Goal: Transaction & Acquisition: Purchase product/service

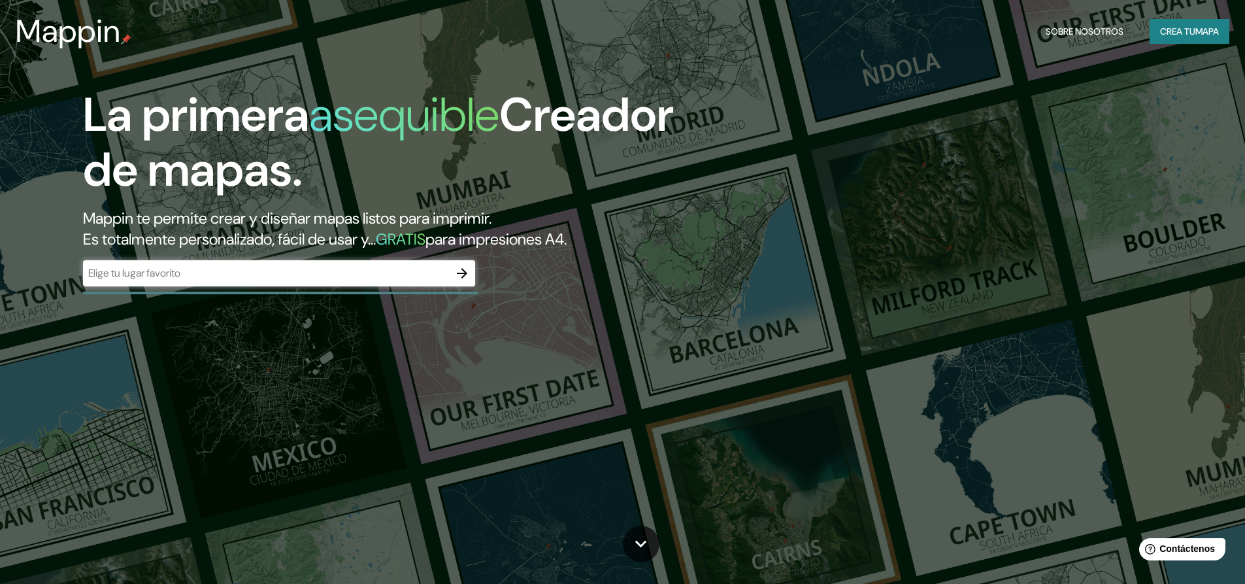
click at [214, 276] on input "text" at bounding box center [266, 272] width 366 height 15
drag, startPoint x: 254, startPoint y: 218, endPoint x: 244, endPoint y: 218, distance: 9.8
click at [244, 218] on font "Mappin te permite crear y diseñar mapas listos para imprimir." at bounding box center [287, 218] width 408 height 20
copy font "a"
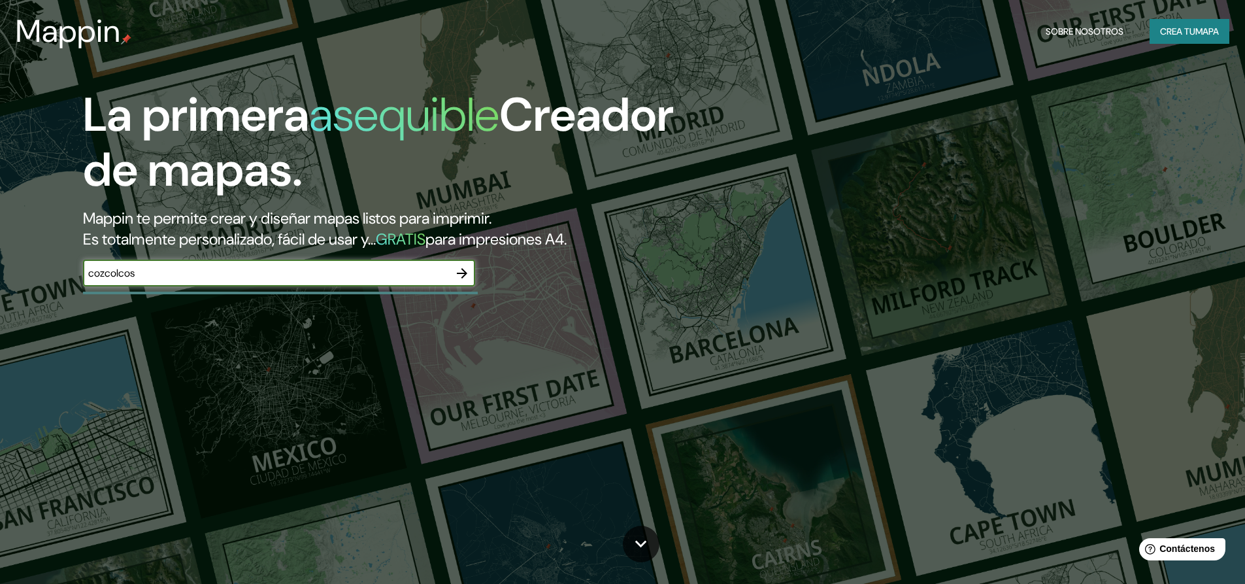
click at [99, 272] on input "cozcolcos" at bounding box center [266, 272] width 366 height 15
paste input "a"
click at [113, 274] on input "coazcolcos" at bounding box center [266, 272] width 366 height 15
paste input "a"
click at [127, 273] on input "coazacolcos" at bounding box center [266, 272] width 366 height 15
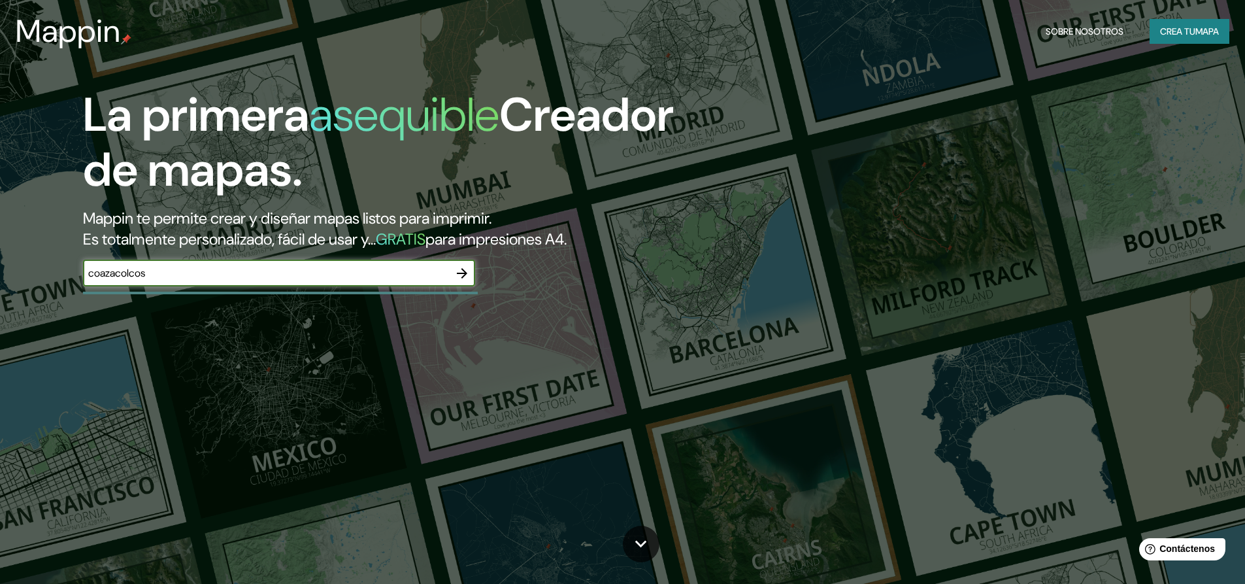
paste input "a"
click at [127, 271] on input "coazacoalcos" at bounding box center [266, 272] width 366 height 15
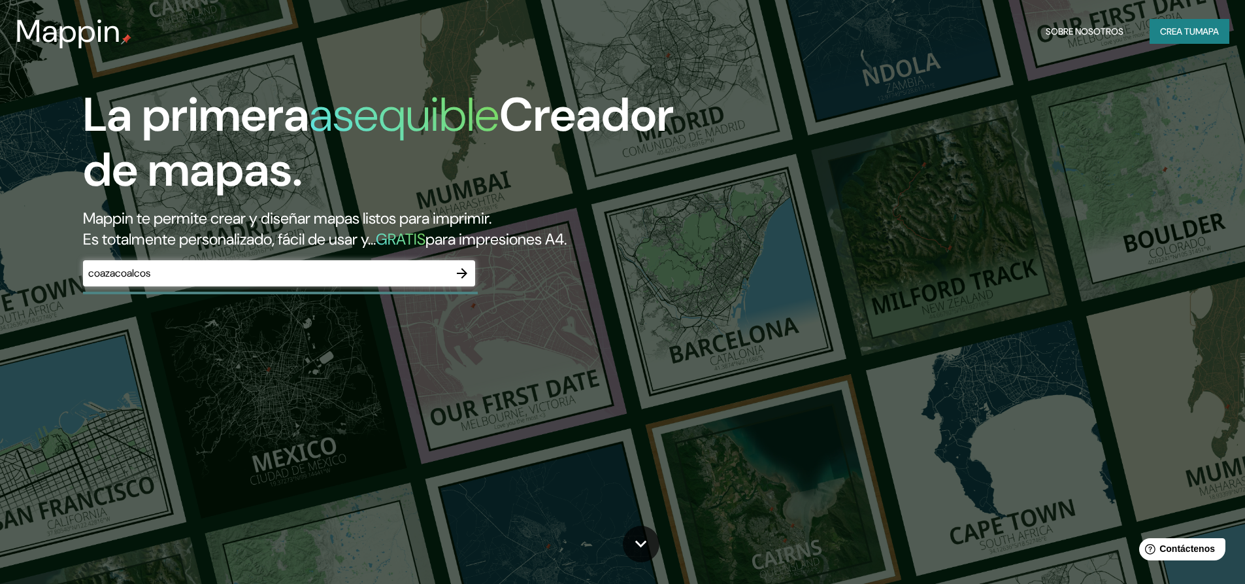
drag, startPoint x: 127, startPoint y: 271, endPoint x: 416, endPoint y: 173, distance: 305.6
click at [416, 173] on h1 "La primera asequible Creador de mapas." at bounding box center [394, 148] width 623 height 120
click at [403, 219] on font "Mappin te permite crear y diseñar mapas listos para imprimir." at bounding box center [287, 218] width 408 height 20
copy font "t"
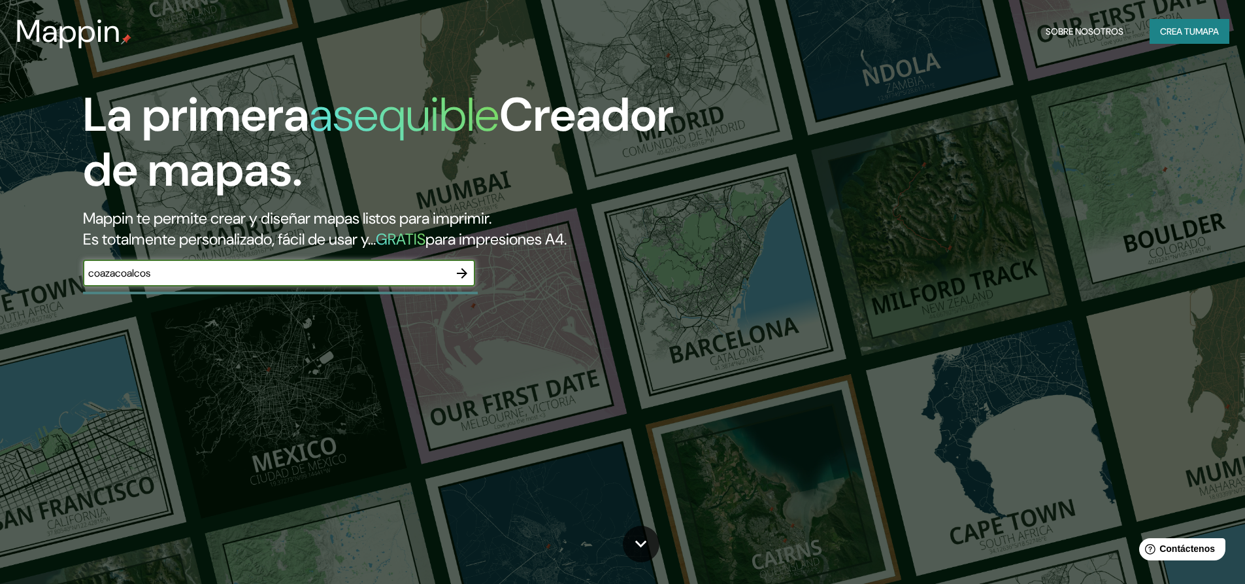
click at [105, 271] on input "coazacoalcos" at bounding box center [266, 272] width 366 height 15
paste input "t"
type input "coatzacoalcos"
click at [458, 274] on icon "button" at bounding box center [462, 273] width 16 height 16
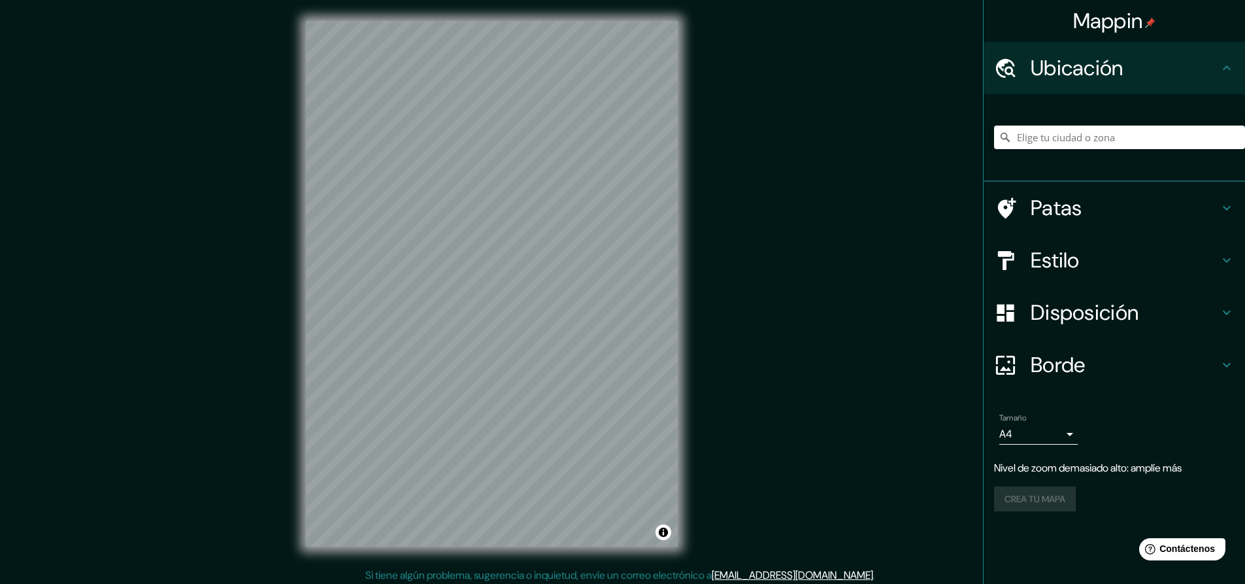
click at [735, 244] on div "Mappin Ubicación Patas Estilo Disposición Borde Elige un borde. Consejo : puede…" at bounding box center [622, 294] width 1245 height 588
click at [209, 241] on div "Mappin Ubicación Patas Estilo Disposición Borde Elige un borde. Consejo : puede…" at bounding box center [622, 294] width 1245 height 588
click at [1066, 137] on input "Elige tu ciudad o zona" at bounding box center [1119, 137] width 251 height 24
paste input "t"
click at [1037, 141] on input "t" at bounding box center [1119, 137] width 251 height 24
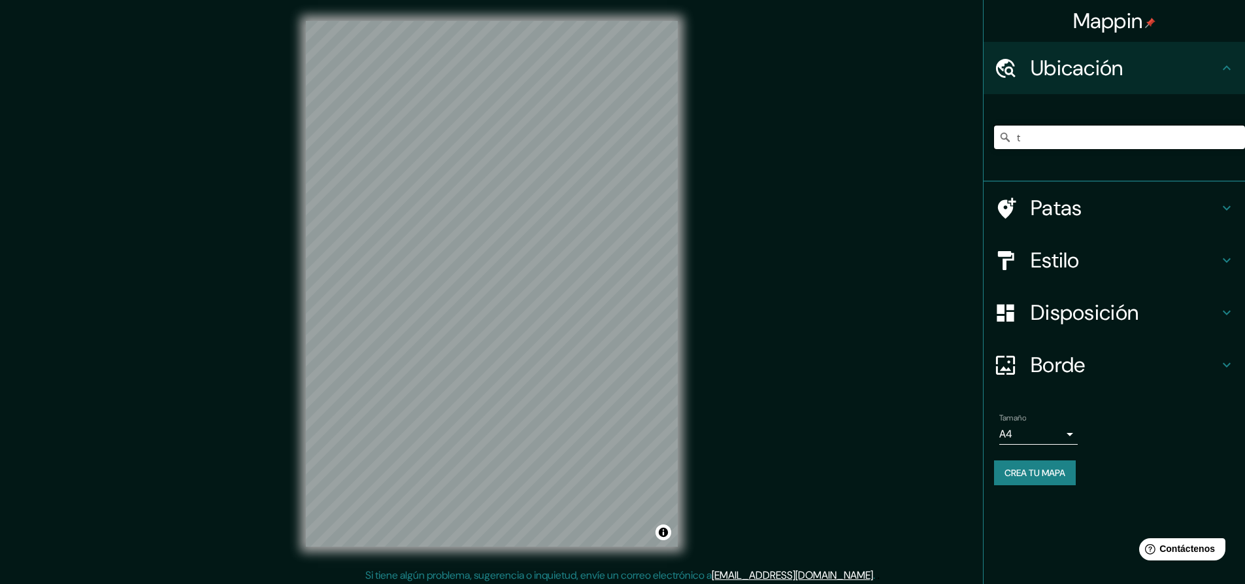
click at [1016, 138] on input "t" at bounding box center [1119, 137] width 251 height 24
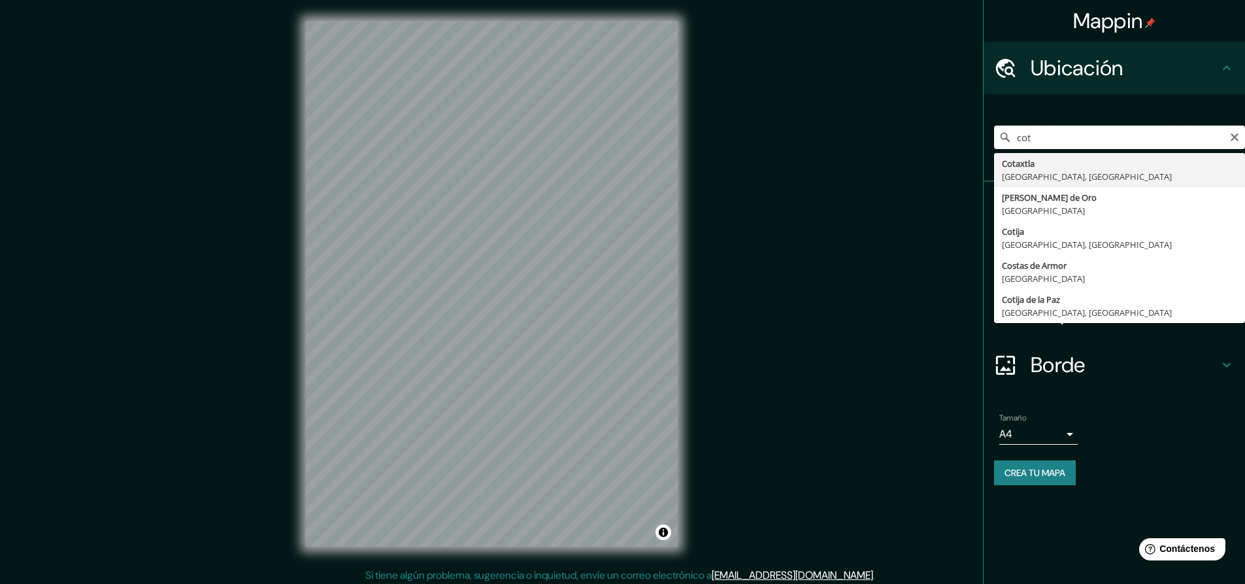
paste input "t"
click at [1051, 133] on input "cott" at bounding box center [1119, 137] width 251 height 24
click at [1049, 138] on input "cott" at bounding box center [1119, 137] width 251 height 24
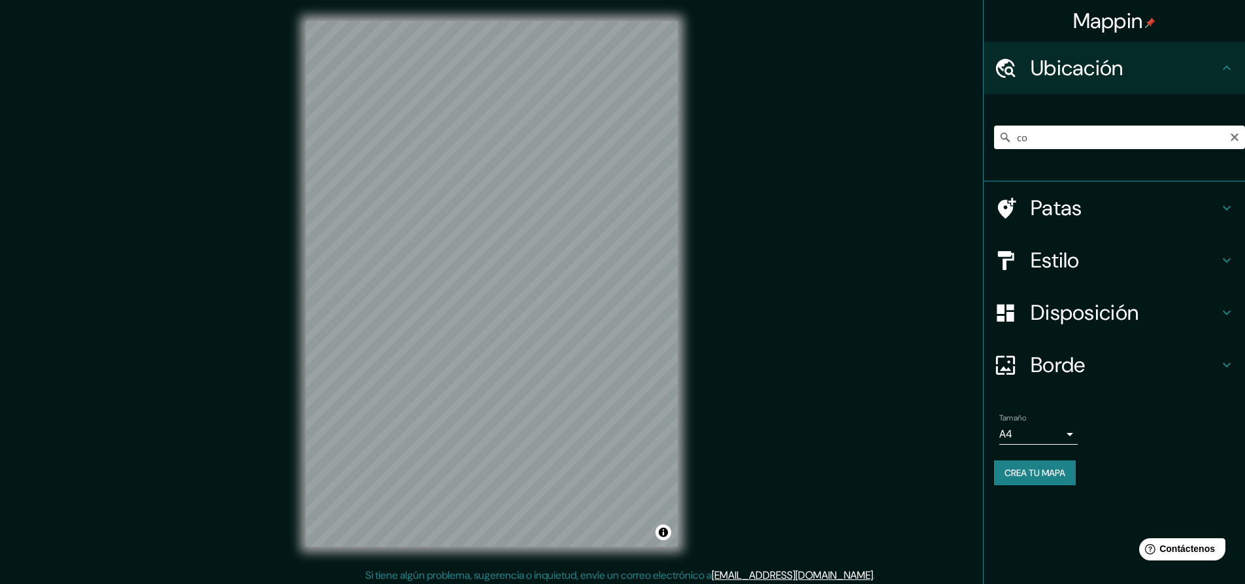
click at [830, 224] on div "Mappin Ubicación co Colombia Comunidad de Madrid España Coatzintla Estado de Ve…" at bounding box center [622, 294] width 1245 height 588
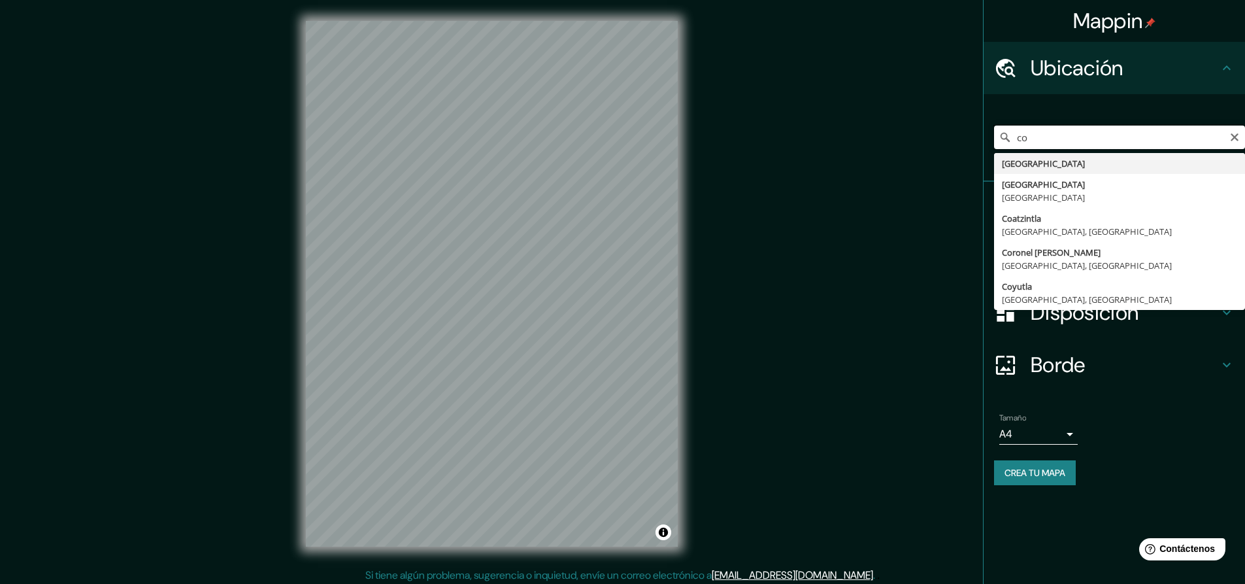
click at [1036, 139] on input "co" at bounding box center [1119, 137] width 251 height 24
paste input "a"
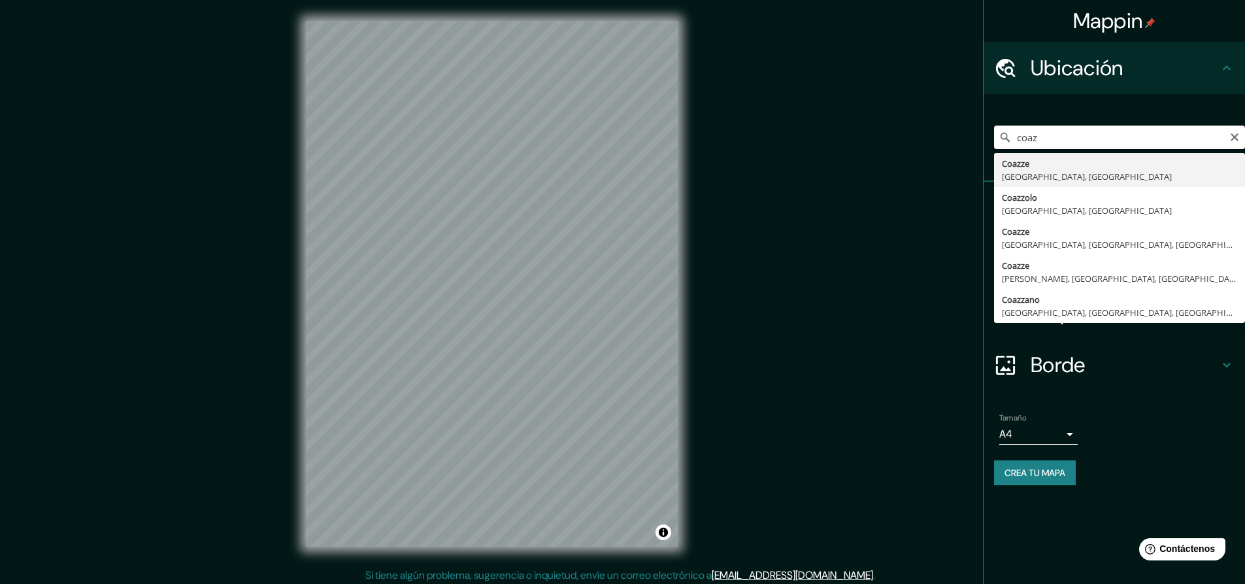
paste input "a"
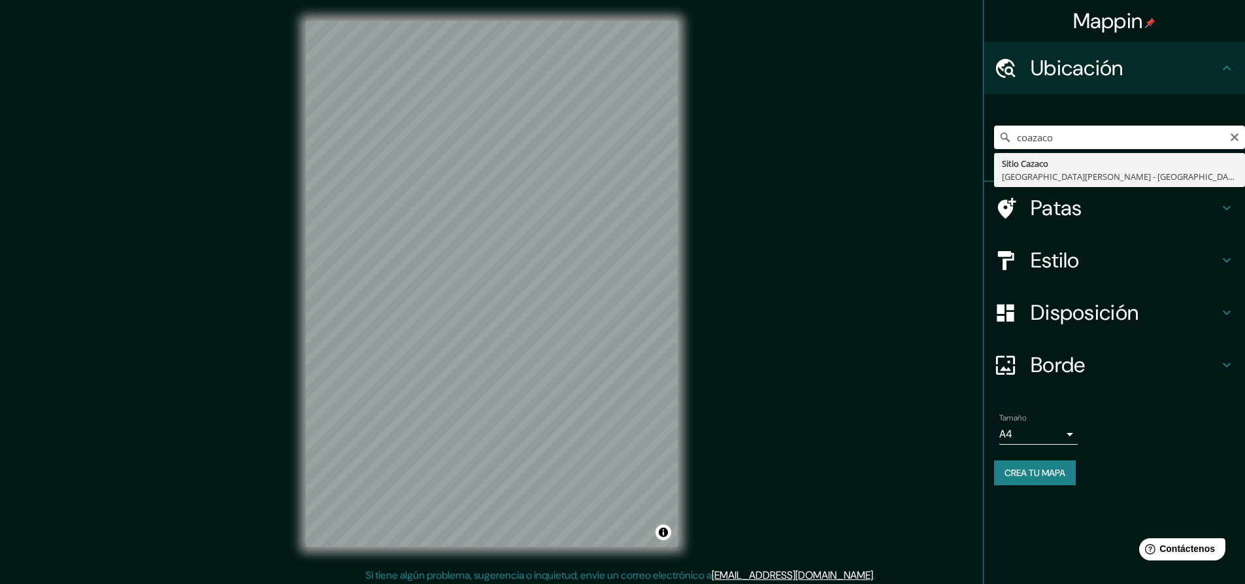
paste input "a"
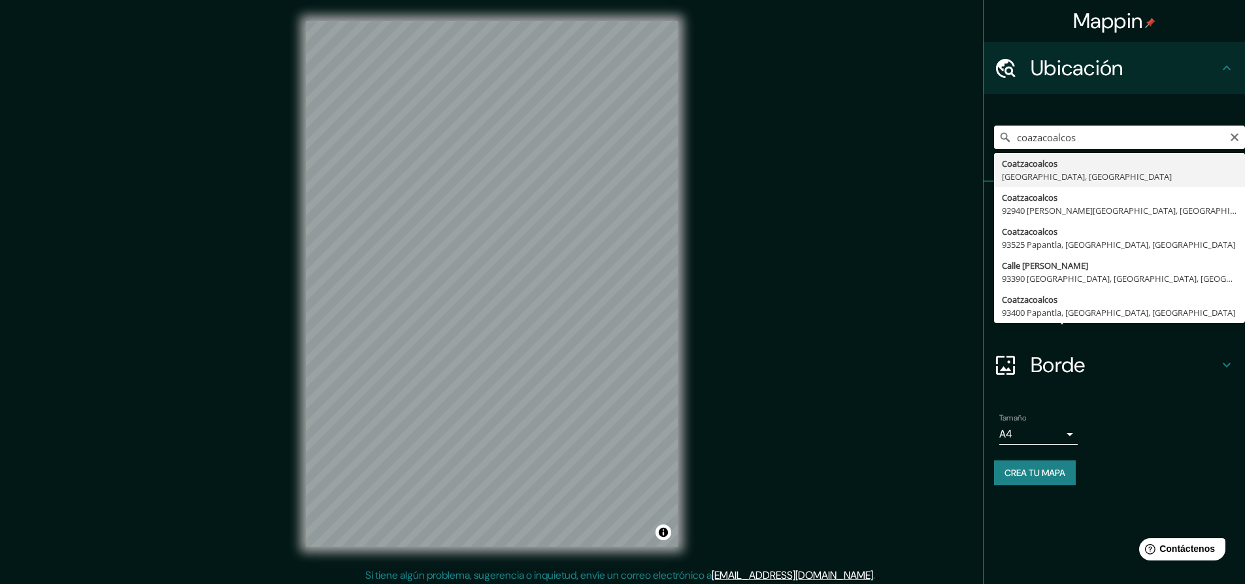
type input "[GEOGRAPHIC_DATA], [GEOGRAPHIC_DATA], [GEOGRAPHIC_DATA]"
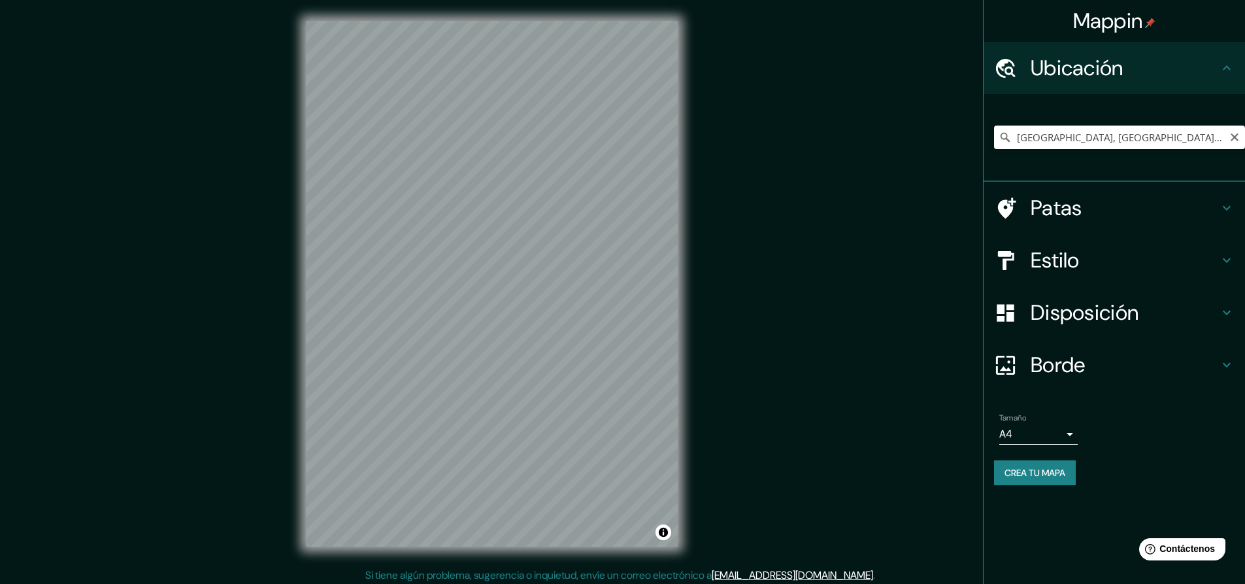
click at [264, 171] on div "Mappin Ubicación Coatzacoalcos, Estado de Veracruz, México Coatzacoalcos Estado…" at bounding box center [622, 294] width 1245 height 588
click at [1055, 138] on input "[GEOGRAPHIC_DATA], [GEOGRAPHIC_DATA], [GEOGRAPHIC_DATA]" at bounding box center [1119, 137] width 251 height 24
click at [719, 292] on div "Mappin Ubicación Coatzacoalcos, Estado de Veracruz, México Patas Estilo Disposi…" at bounding box center [622, 294] width 1245 height 588
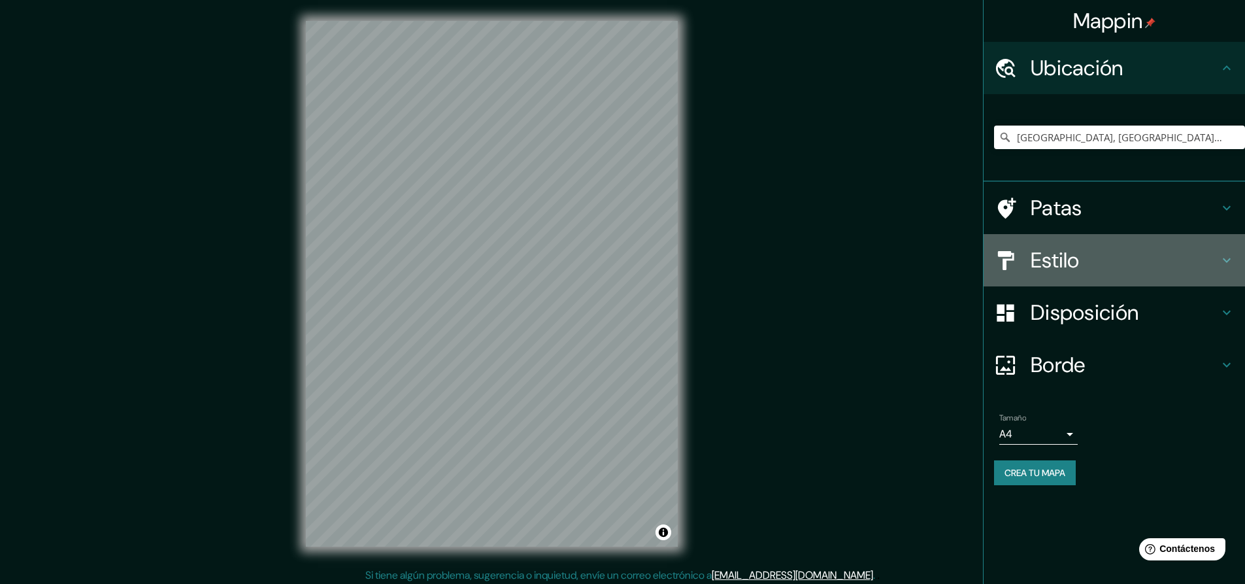
click at [1220, 268] on div "Estilo" at bounding box center [1114, 260] width 261 height 52
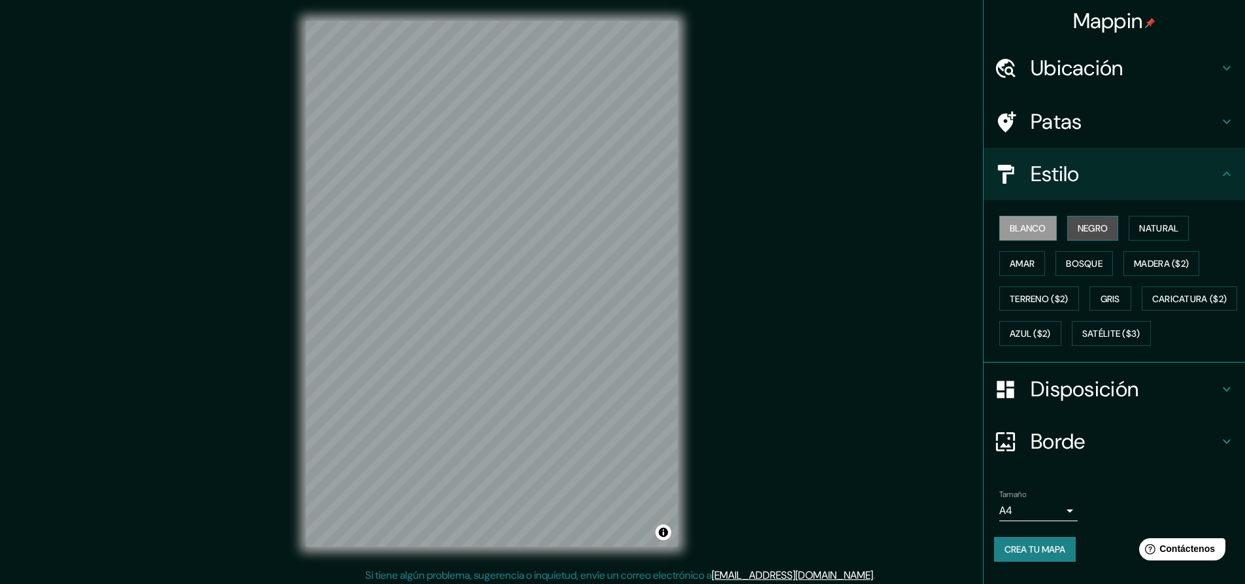
click at [1091, 227] on font "Negro" at bounding box center [1093, 228] width 31 height 12
click at [1081, 231] on font "Negro" at bounding box center [1093, 228] width 31 height 12
click at [1027, 235] on font "Blanco" at bounding box center [1028, 228] width 37 height 17
click at [1139, 220] on font "Natural" at bounding box center [1158, 228] width 39 height 17
click at [1155, 225] on font "Natural" at bounding box center [1158, 228] width 39 height 12
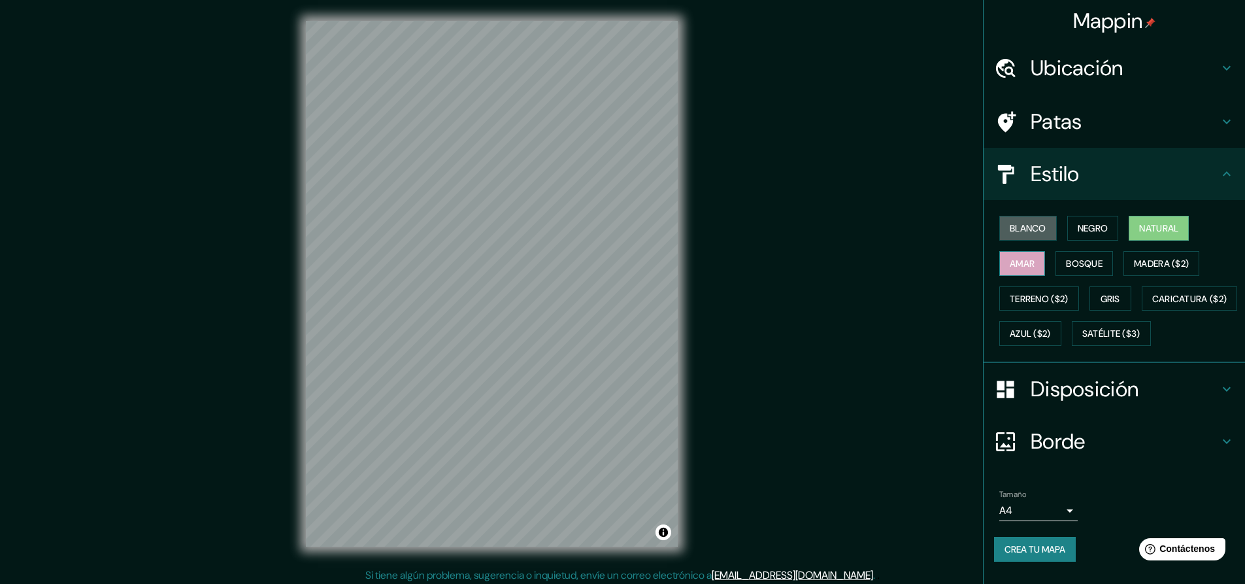
drag, startPoint x: 1016, startPoint y: 227, endPoint x: 1034, endPoint y: 253, distance: 31.5
click at [1018, 227] on font "Blanco" at bounding box center [1028, 228] width 37 height 12
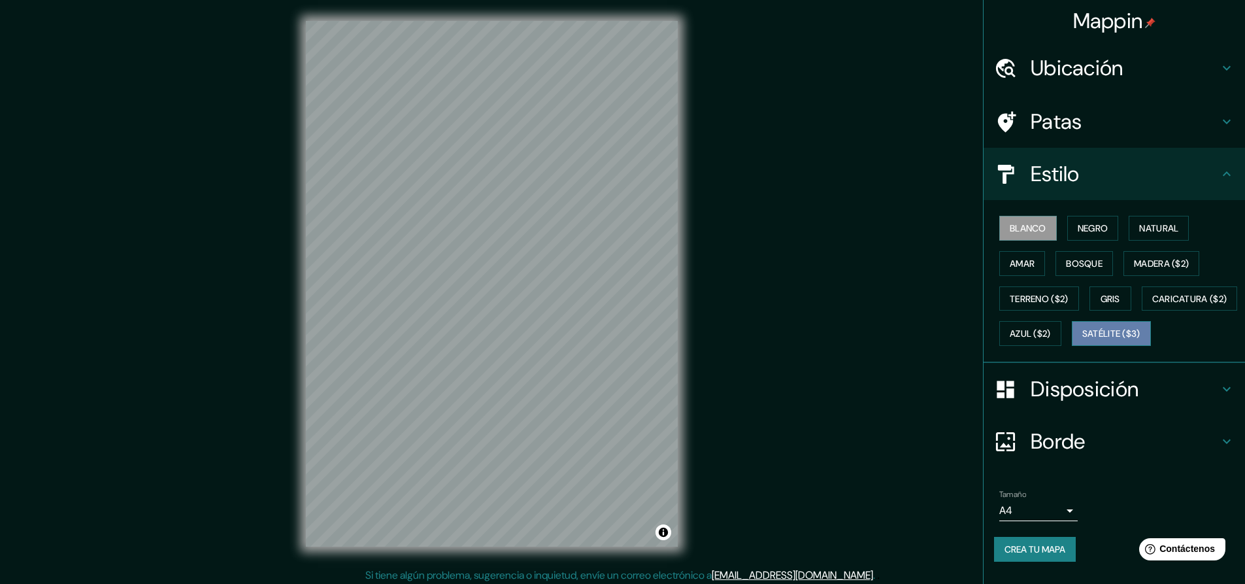
click at [1082, 342] on font "Satélite ($3)" at bounding box center [1111, 333] width 58 height 17
click at [1082, 340] on font "Satélite ($3)" at bounding box center [1111, 334] width 58 height 12
click at [1010, 228] on font "Blanco" at bounding box center [1028, 228] width 37 height 12
click at [1219, 120] on icon at bounding box center [1227, 122] width 16 height 16
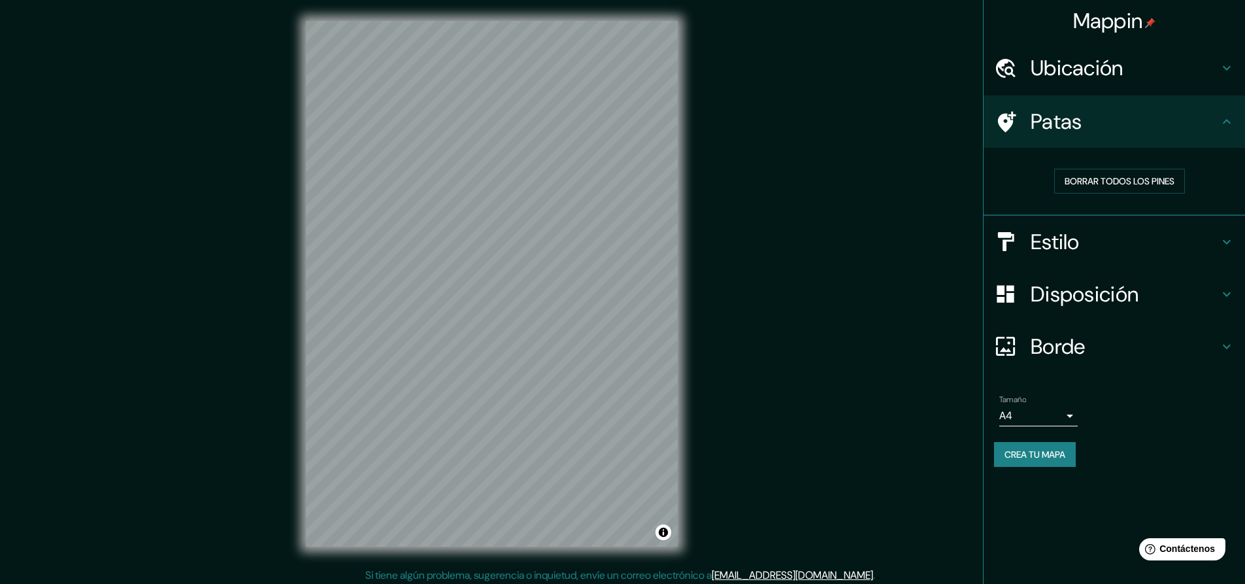
click at [1228, 122] on icon at bounding box center [1227, 122] width 16 height 16
click at [1224, 78] on div "Ubicación" at bounding box center [1114, 68] width 261 height 52
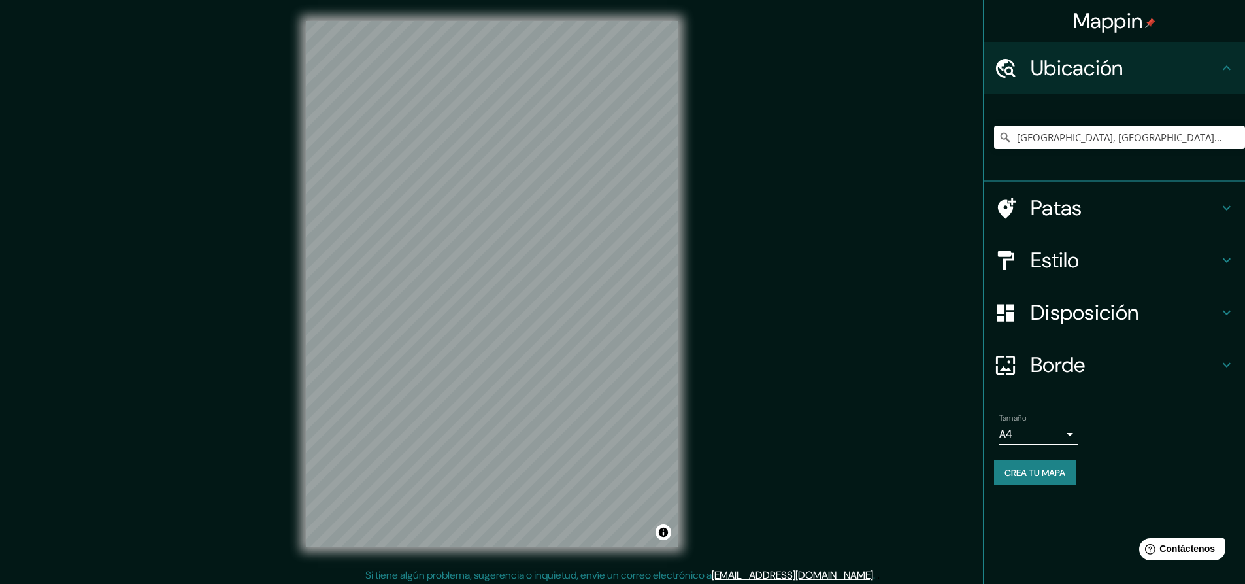
click at [1224, 78] on div "Ubicación" at bounding box center [1114, 68] width 261 height 52
click at [1133, 363] on h4 "Borde" at bounding box center [1125, 365] width 188 height 26
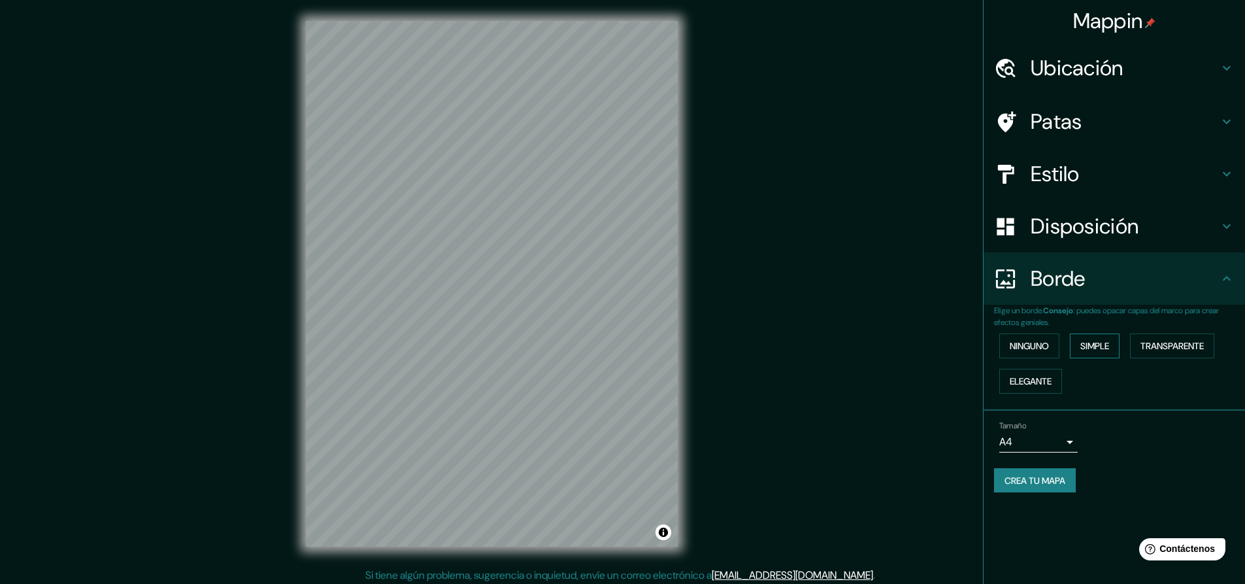
click at [1092, 344] on font "Simple" at bounding box center [1094, 346] width 29 height 12
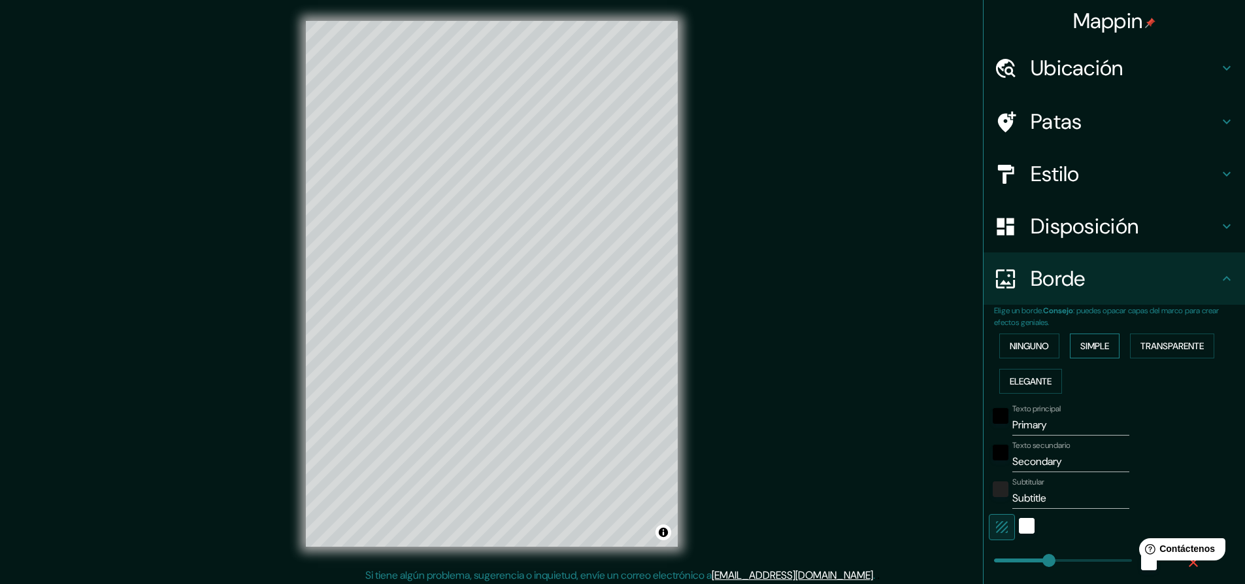
click at [1095, 343] on font "Simple" at bounding box center [1094, 346] width 29 height 12
type input "228"
type input "46"
click at [1031, 375] on font "Elegante" at bounding box center [1031, 381] width 42 height 12
click at [1033, 374] on font "Elegante" at bounding box center [1031, 380] width 42 height 17
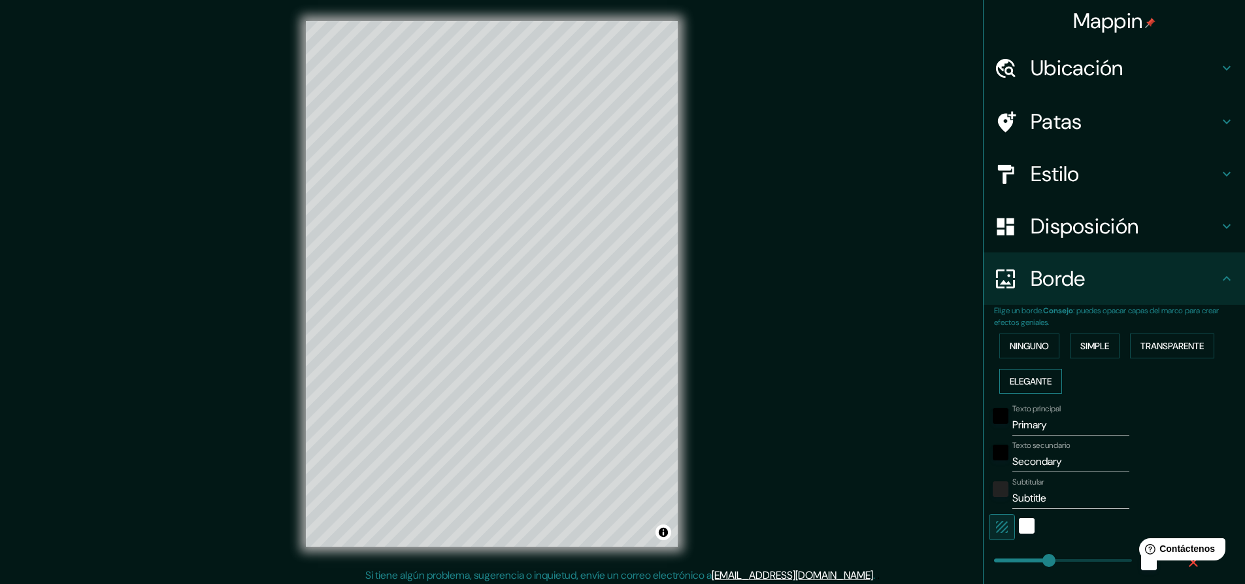
type input "228"
type input "46"
type input "23"
click at [1133, 344] on button "Transparente" at bounding box center [1172, 345] width 84 height 25
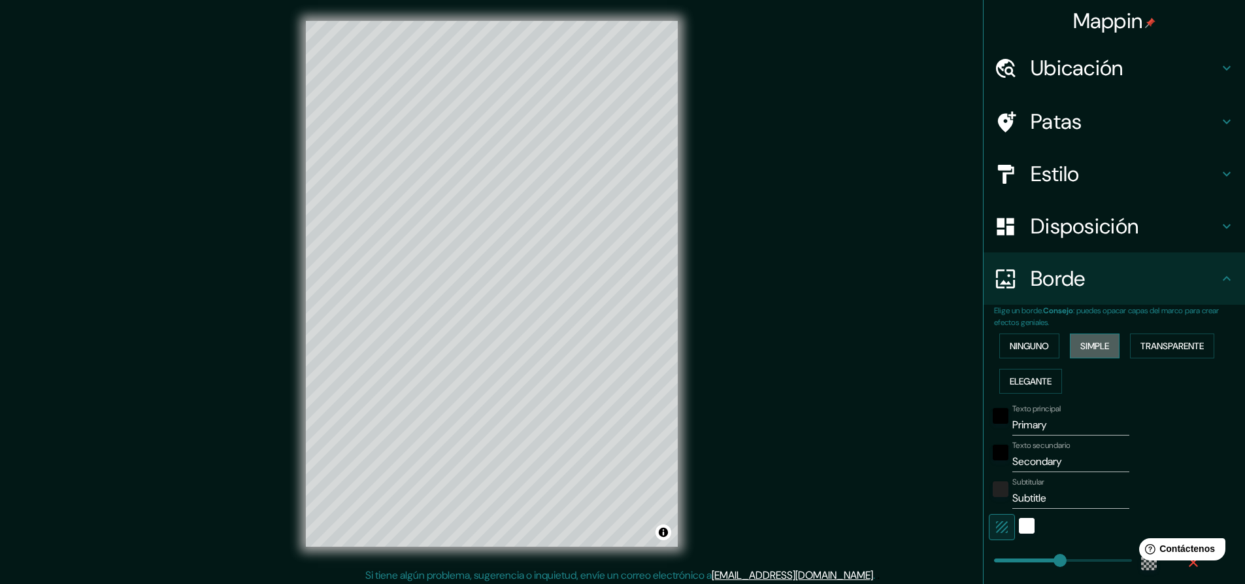
click at [1095, 348] on font "Simple" at bounding box center [1094, 346] width 29 height 12
click at [1036, 350] on font "Ninguno" at bounding box center [1029, 346] width 39 height 12
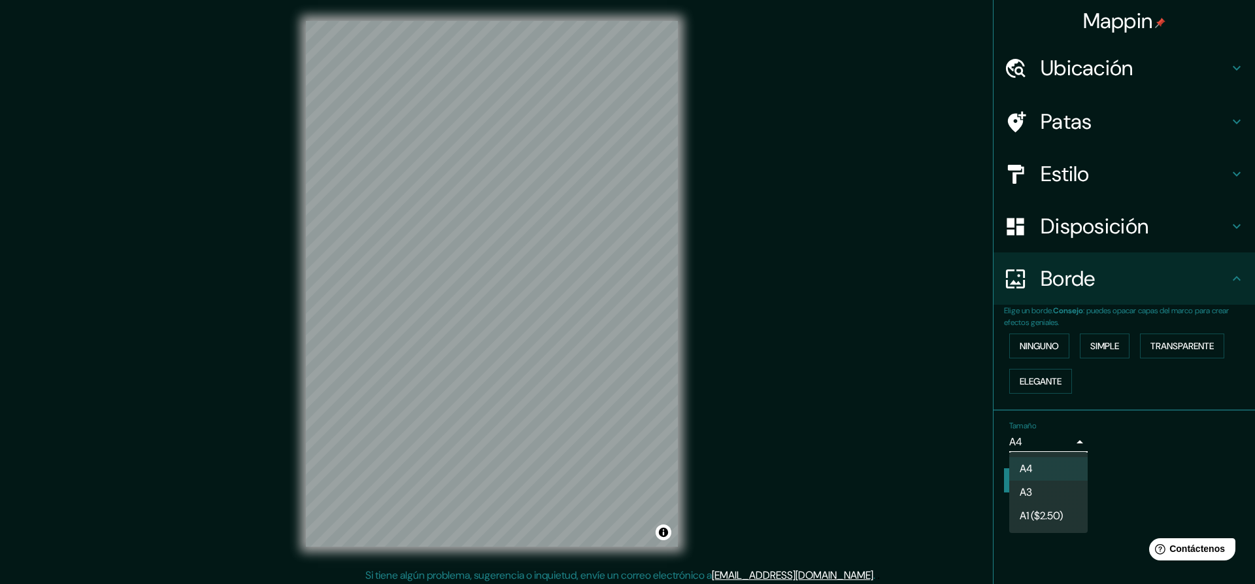
click at [1073, 440] on body "Mappin Ubicación Coatzacoalcos, Estado de Veracruz, México Patas Estilo Disposi…" at bounding box center [627, 292] width 1255 height 584
click at [1114, 435] on div at bounding box center [627, 292] width 1255 height 584
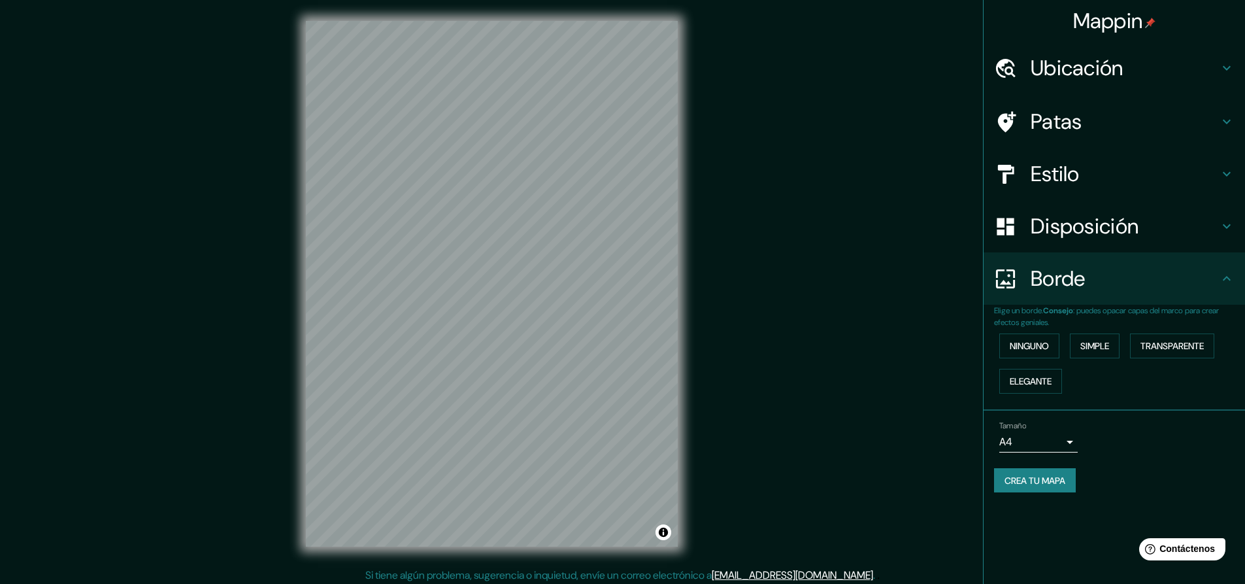
click at [1131, 445] on div "Tamaño A4 single" at bounding box center [1114, 437] width 240 height 42
click at [1156, 154] on div "Estilo" at bounding box center [1114, 174] width 261 height 52
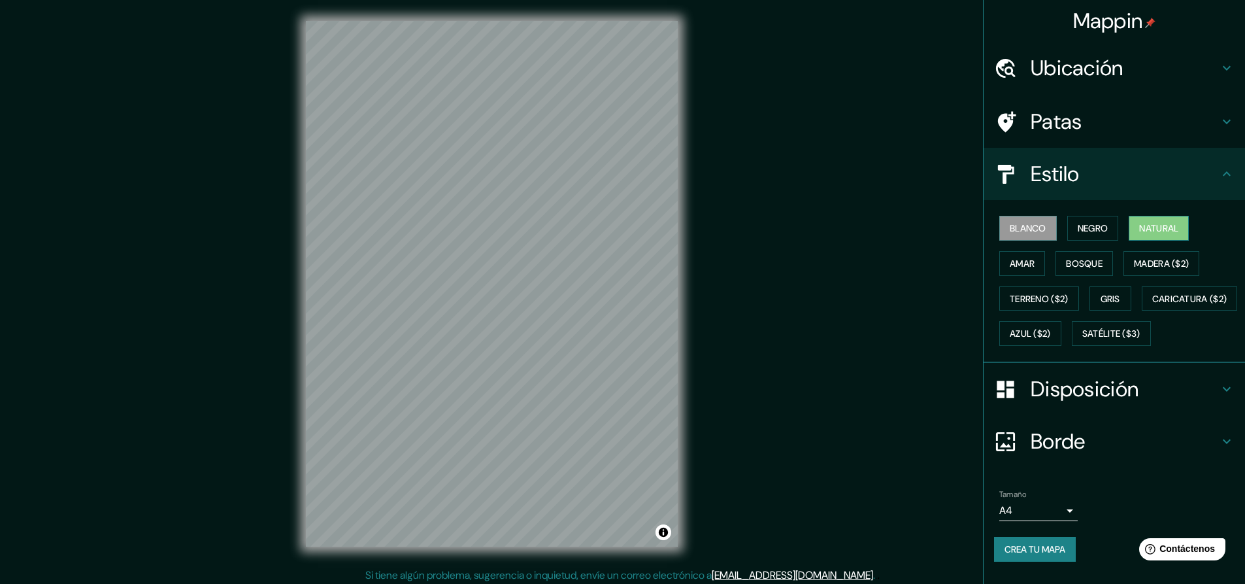
click at [1158, 224] on font "Natural" at bounding box center [1158, 228] width 39 height 12
click at [1026, 264] on button "Amar" at bounding box center [1022, 263] width 46 height 25
click at [1093, 258] on font "Bosque" at bounding box center [1084, 263] width 37 height 12
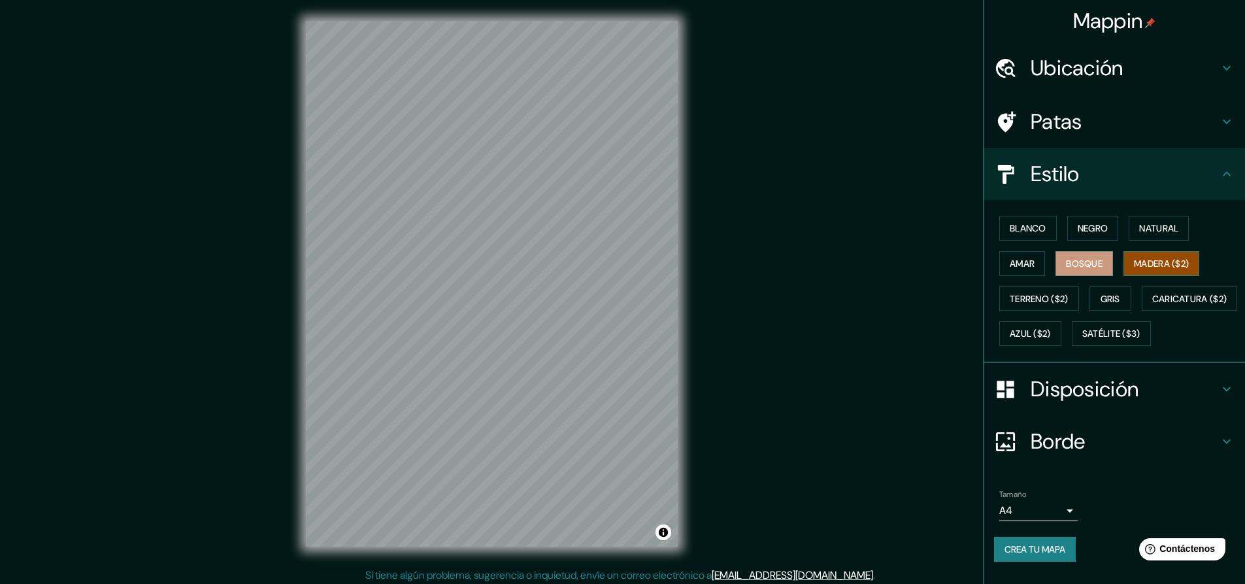
click at [1134, 255] on font "Madera ($2)" at bounding box center [1161, 263] width 55 height 17
drag, startPoint x: 1036, startPoint y: 295, endPoint x: 1075, endPoint y: 305, distance: 39.9
click at [1038, 297] on font "Terreno ($2)" at bounding box center [1039, 299] width 59 height 12
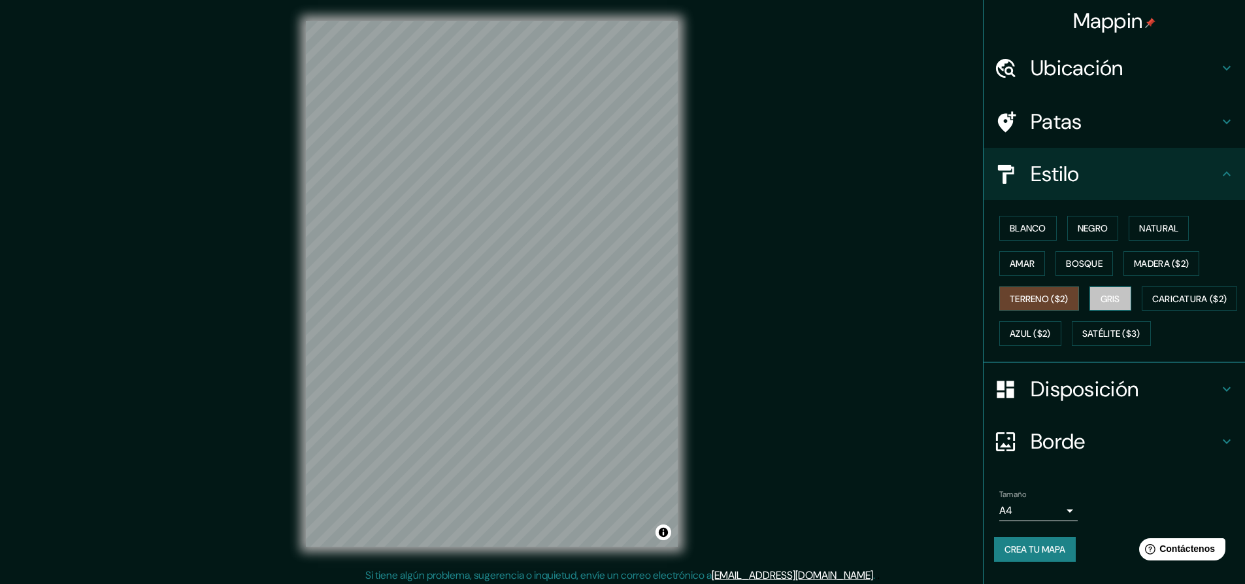
click at [1106, 303] on font "Gris" at bounding box center [1110, 299] width 20 height 12
click at [1152, 305] on font "Caricatura ($2)" at bounding box center [1189, 299] width 75 height 12
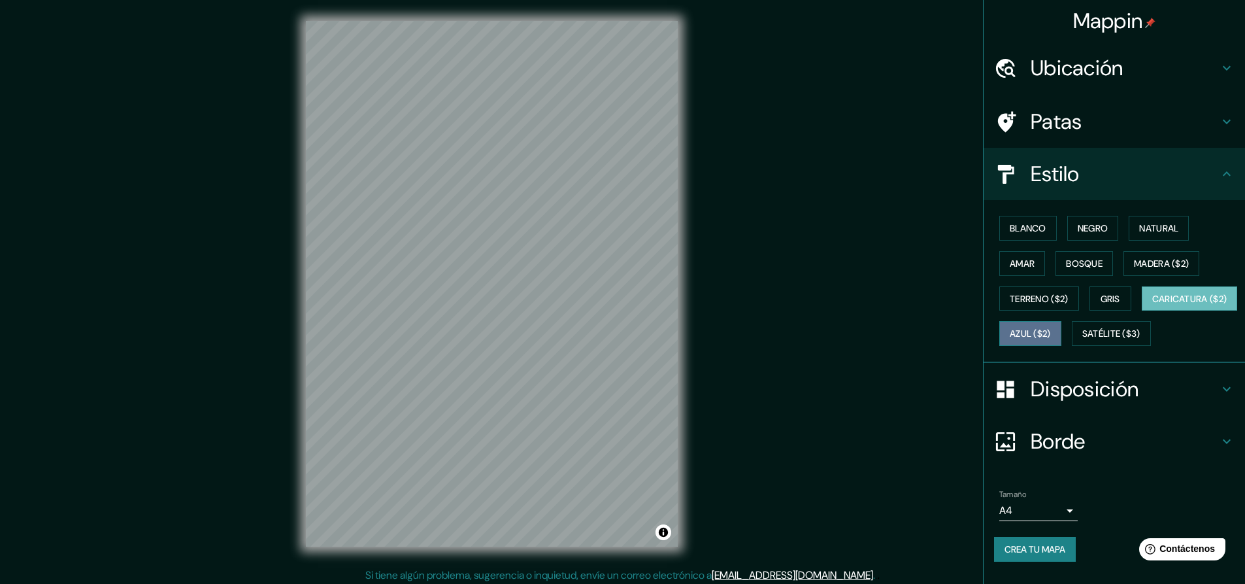
click at [1061, 333] on button "Azul ($2)" at bounding box center [1030, 333] width 62 height 25
click at [1033, 224] on font "Blanco" at bounding box center [1028, 228] width 37 height 12
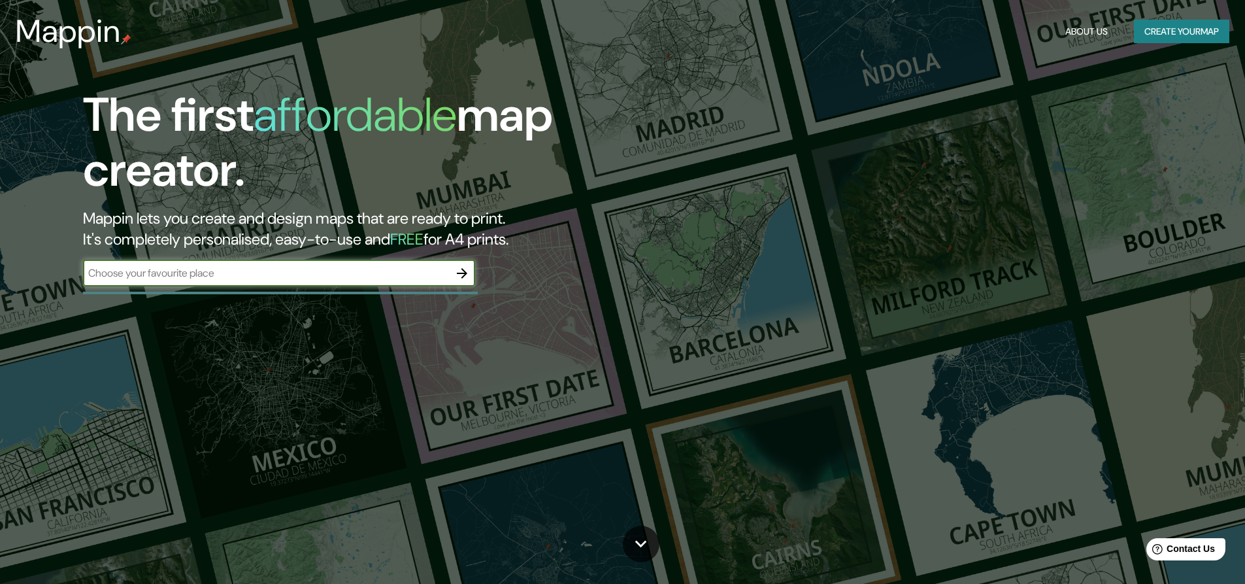
click at [370, 270] on input "text" at bounding box center [266, 272] width 366 height 15
type input "coatzacoalcos"
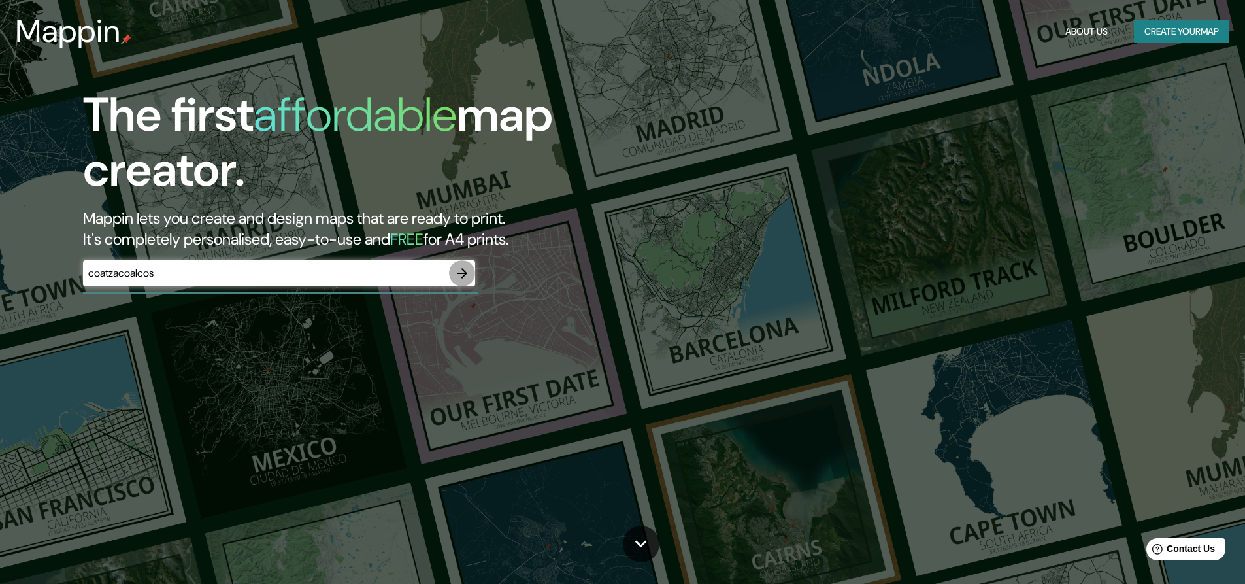
click at [463, 271] on icon "button" at bounding box center [462, 273] width 16 height 16
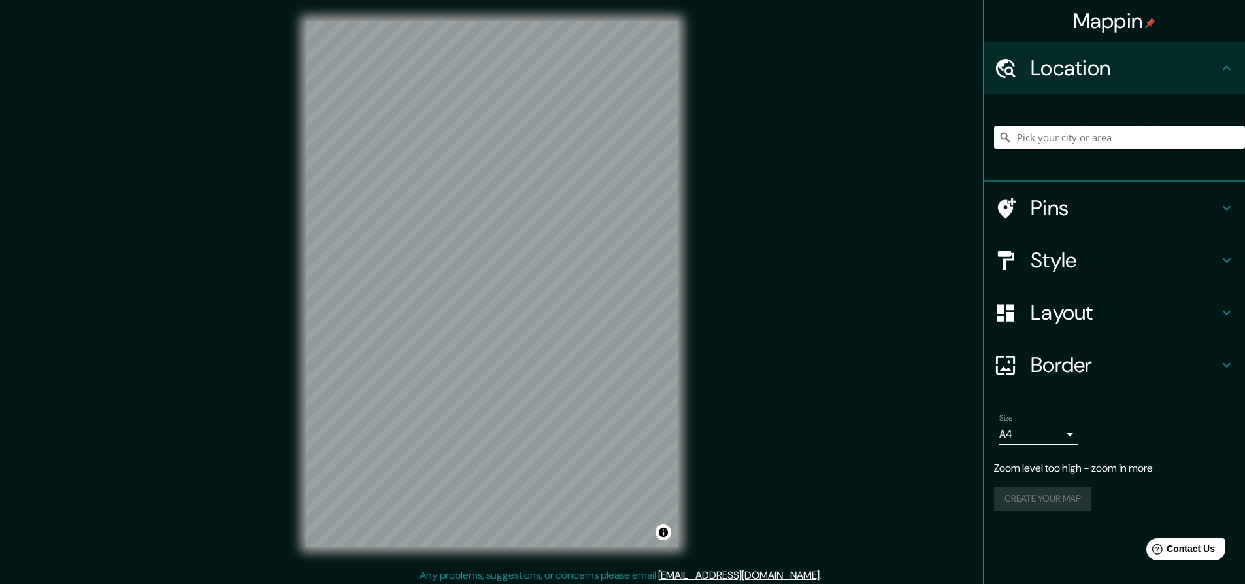
click at [1104, 140] on input "Pick your city or area" at bounding box center [1119, 137] width 251 height 24
click at [1090, 140] on input "Pick your city or area" at bounding box center [1119, 137] width 251 height 24
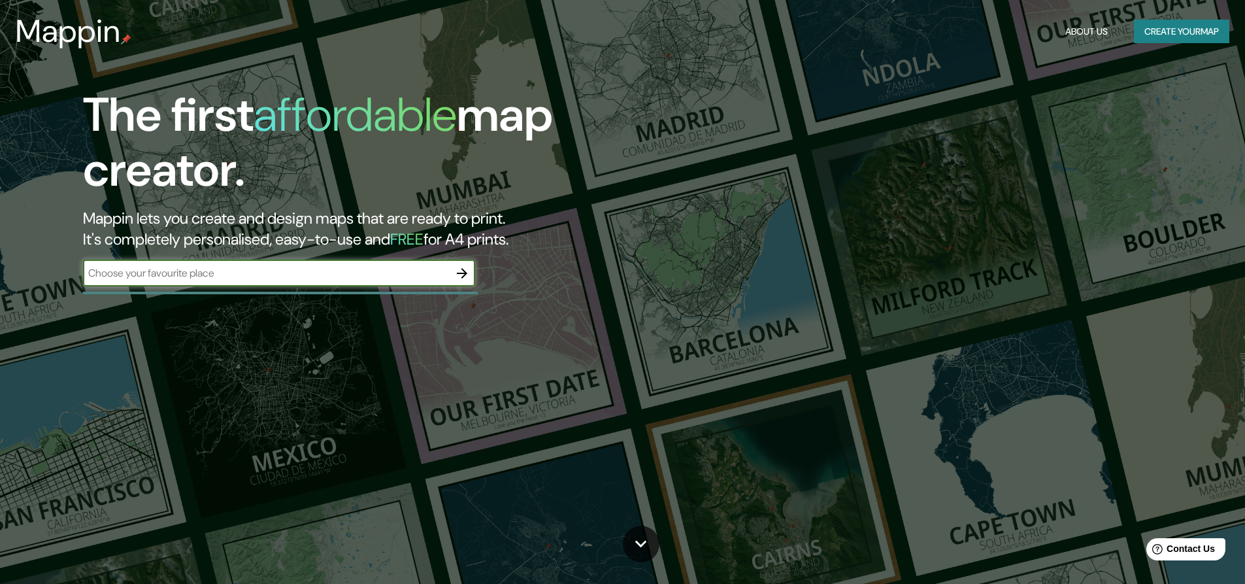
click at [207, 272] on input "text" at bounding box center [266, 272] width 366 height 15
click at [164, 265] on input "text" at bounding box center [266, 272] width 366 height 15
click at [165, 270] on input "text" at bounding box center [266, 272] width 366 height 15
type input "c"
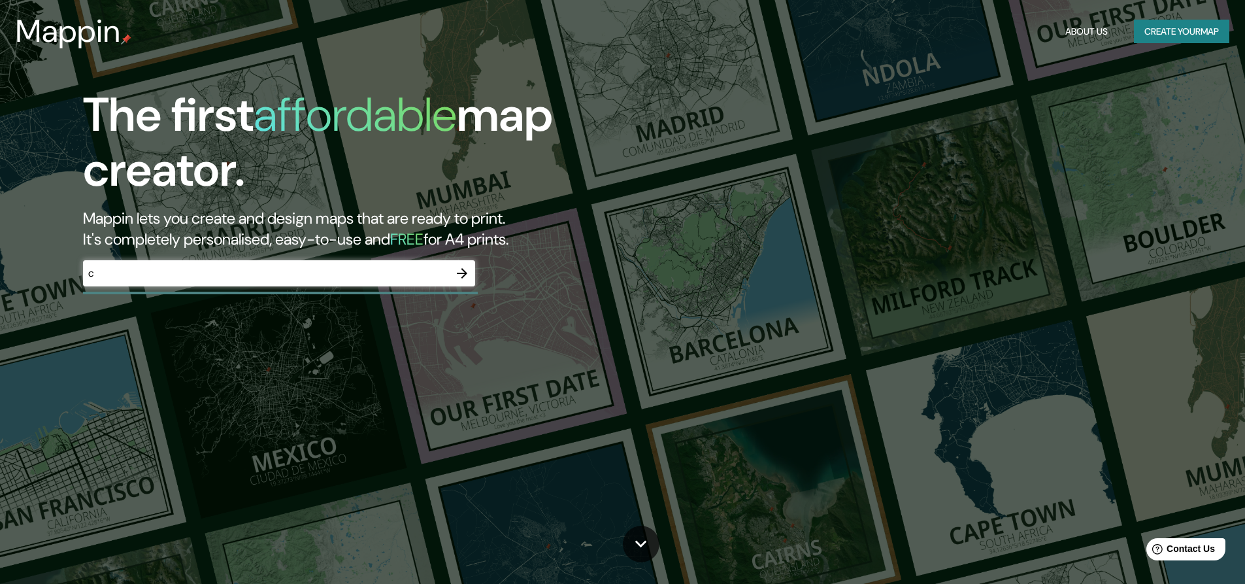
drag, startPoint x: 229, startPoint y: 263, endPoint x: 321, endPoint y: 276, distance: 93.2
click at [229, 263] on div "c ​" at bounding box center [279, 273] width 392 height 26
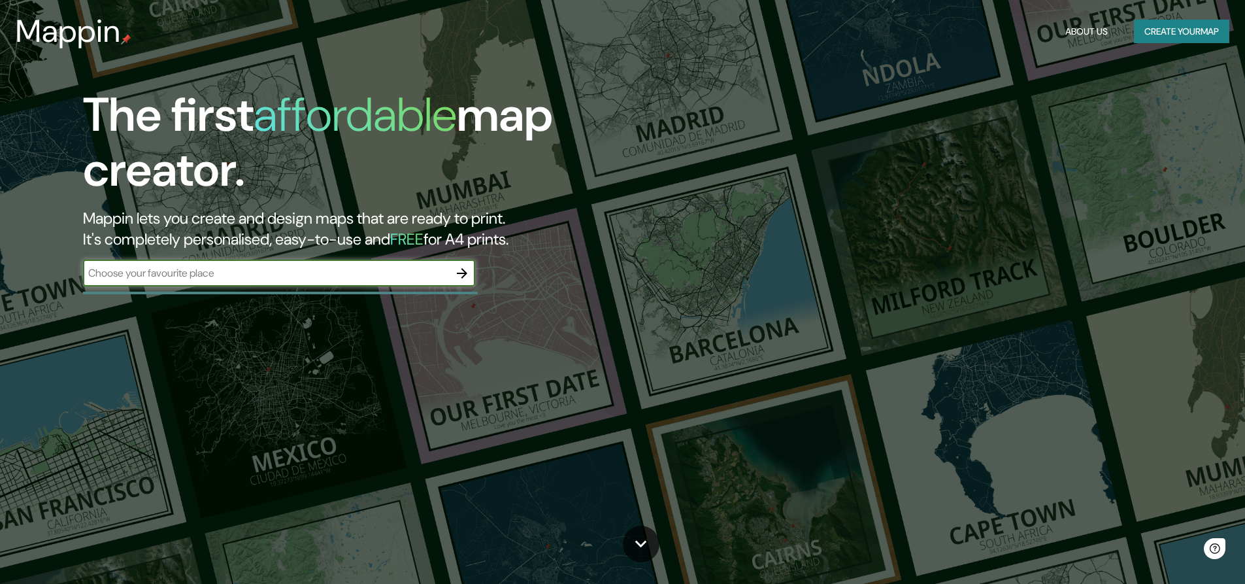
click at [186, 278] on input "text" at bounding box center [266, 272] width 366 height 15
type input "coatzacoalcos"
drag, startPoint x: 172, startPoint y: 278, endPoint x: 52, endPoint y: 274, distance: 120.3
click at [52, 274] on div "The first affordable map creator. Mappin lets you create and design maps that a…" at bounding box center [394, 194] width 747 height 212
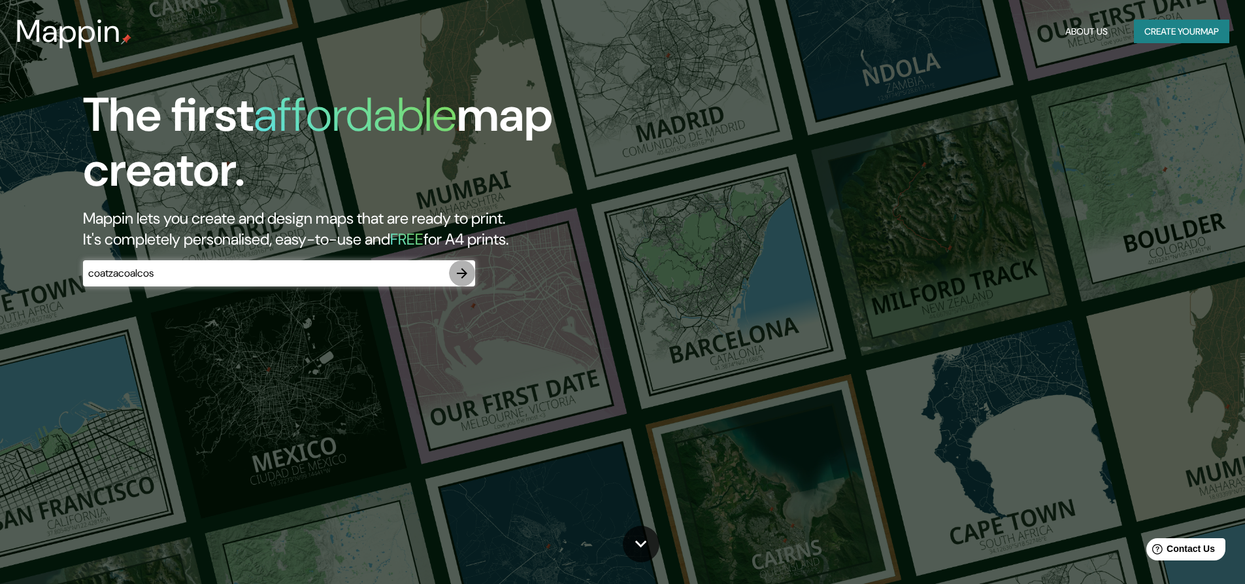
click at [466, 273] on icon "button" at bounding box center [462, 273] width 10 height 10
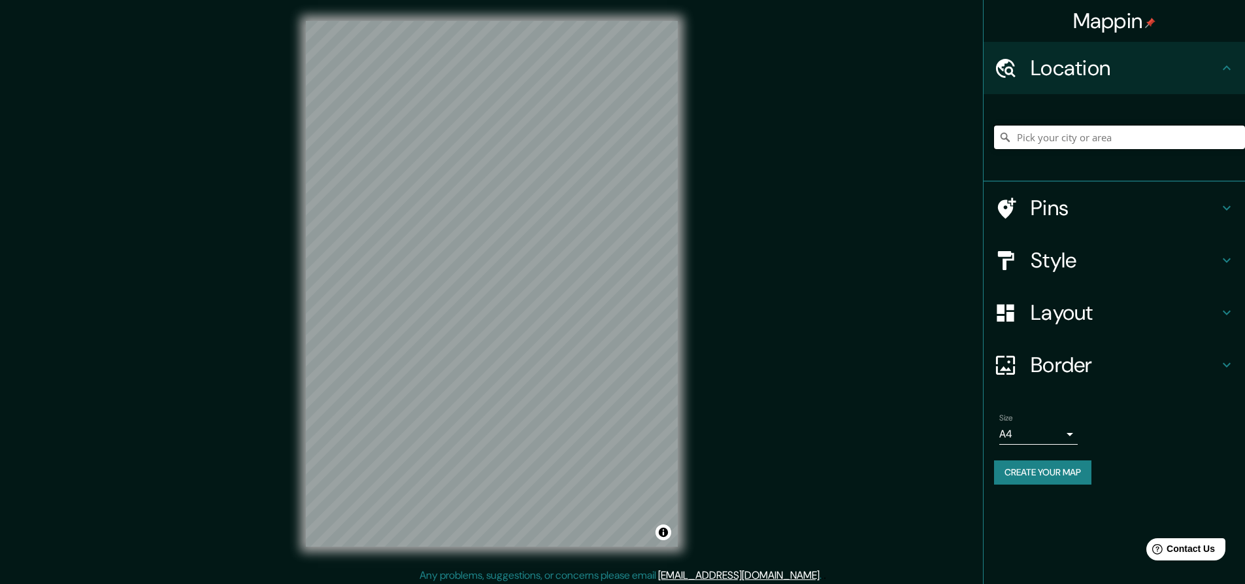
click at [1034, 142] on input "Pick your city or area" at bounding box center [1119, 137] width 251 height 24
paste input "coatzacoalcos"
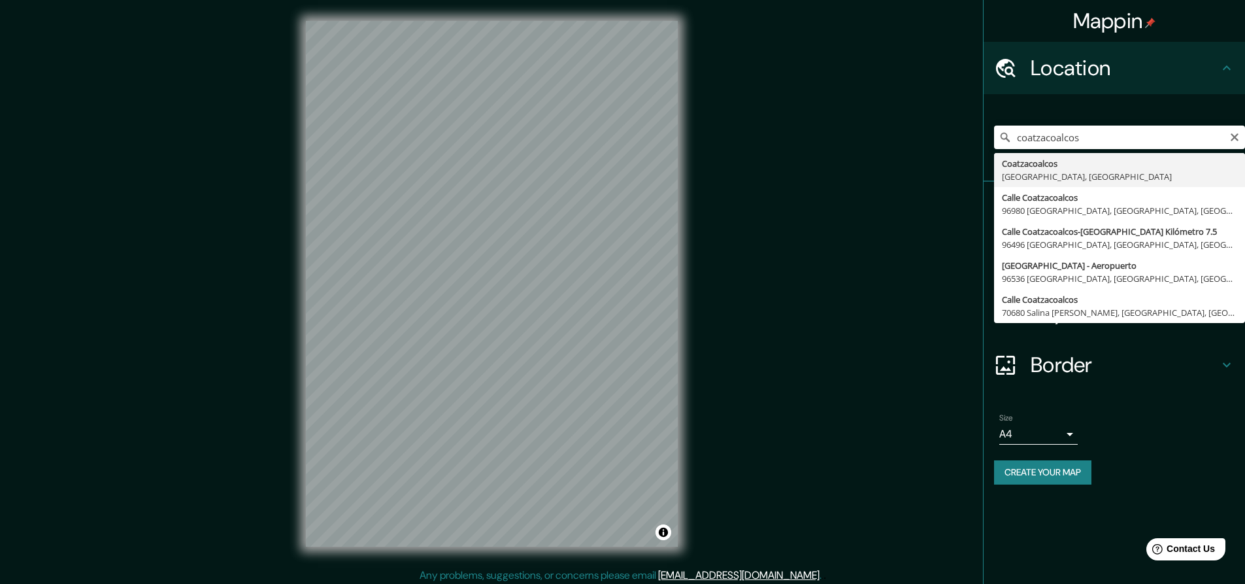
type input "[GEOGRAPHIC_DATA], [GEOGRAPHIC_DATA], [GEOGRAPHIC_DATA]"
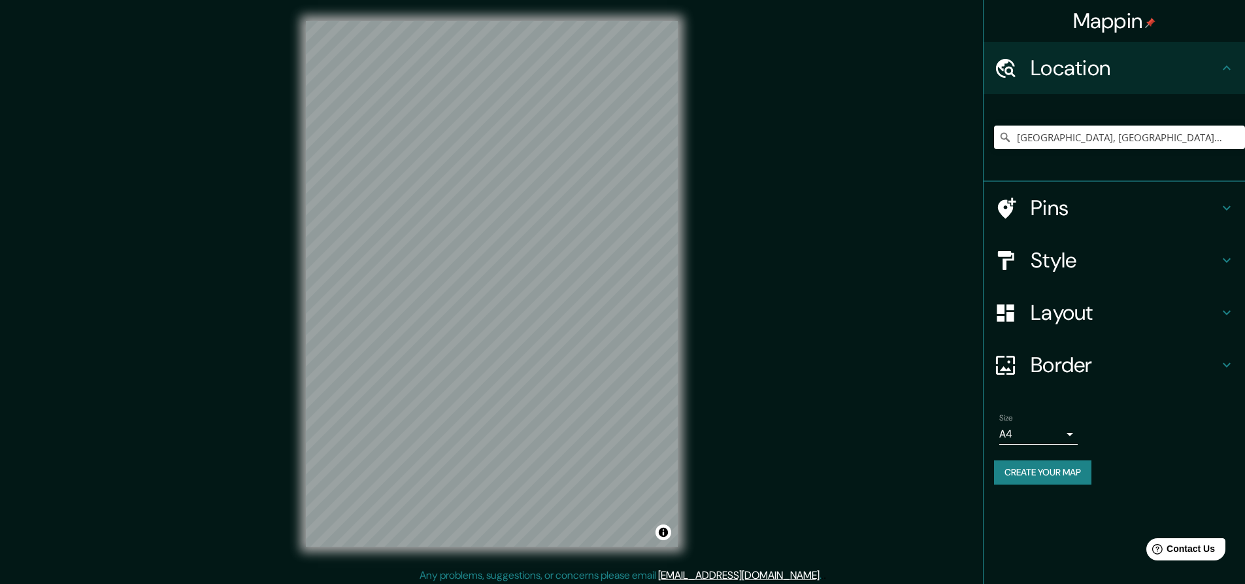
click at [1093, 356] on h4 "Border" at bounding box center [1125, 365] width 188 height 26
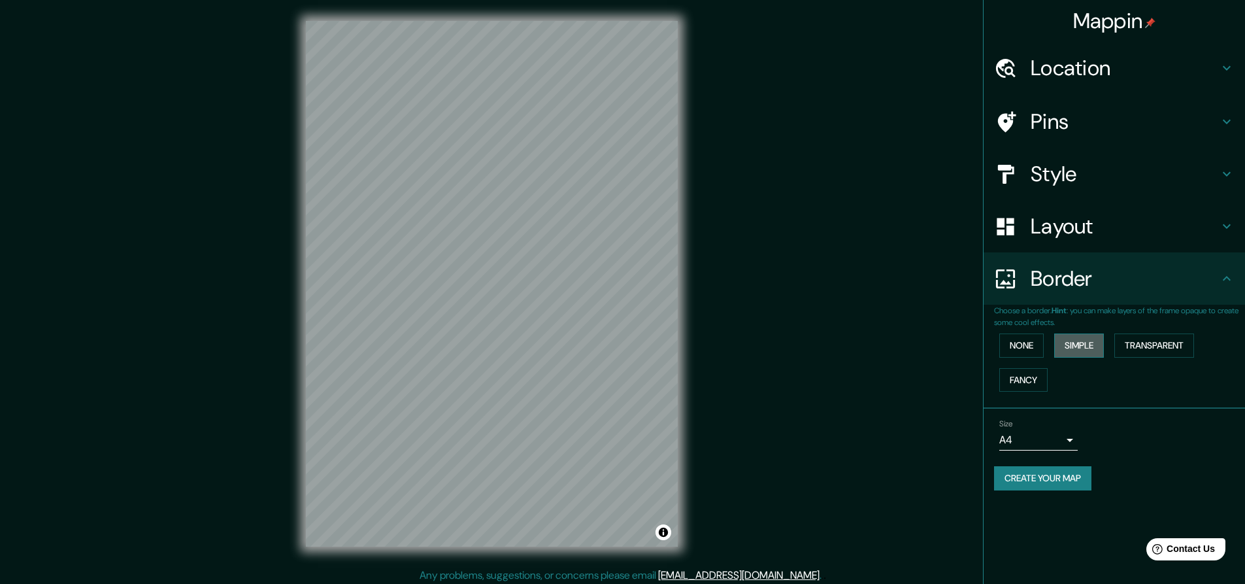
click at [1091, 343] on button "Simple" at bounding box center [1079, 345] width 50 height 24
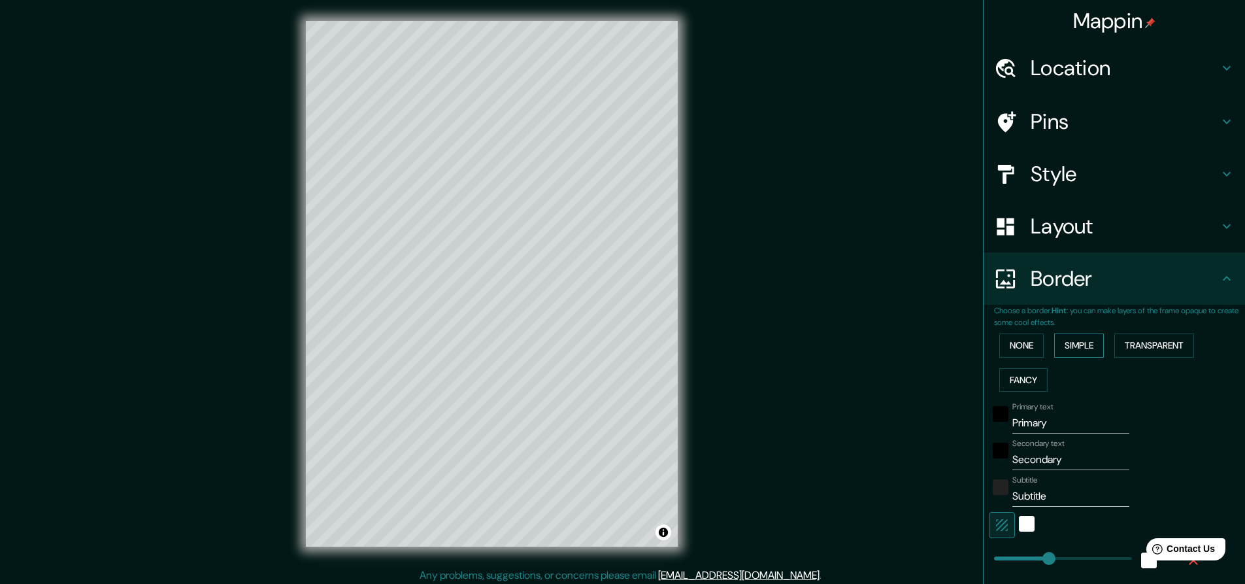
click at [1092, 344] on button "Simple" at bounding box center [1079, 345] width 50 height 24
type input "228"
type input "46"
click at [1144, 344] on button "Transparent" at bounding box center [1154, 345] width 80 height 24
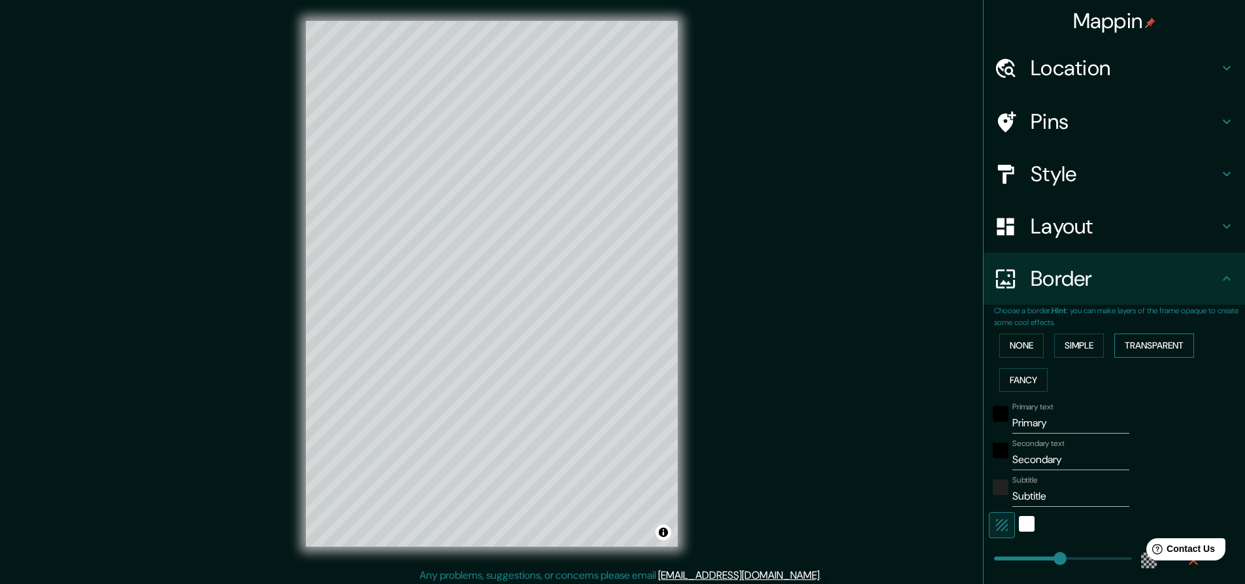
type input "273"
type input "46"
click at [1019, 374] on button "Fancy" at bounding box center [1023, 380] width 48 height 24
click at [993, 414] on div "black" at bounding box center [1001, 414] width 16 height 16
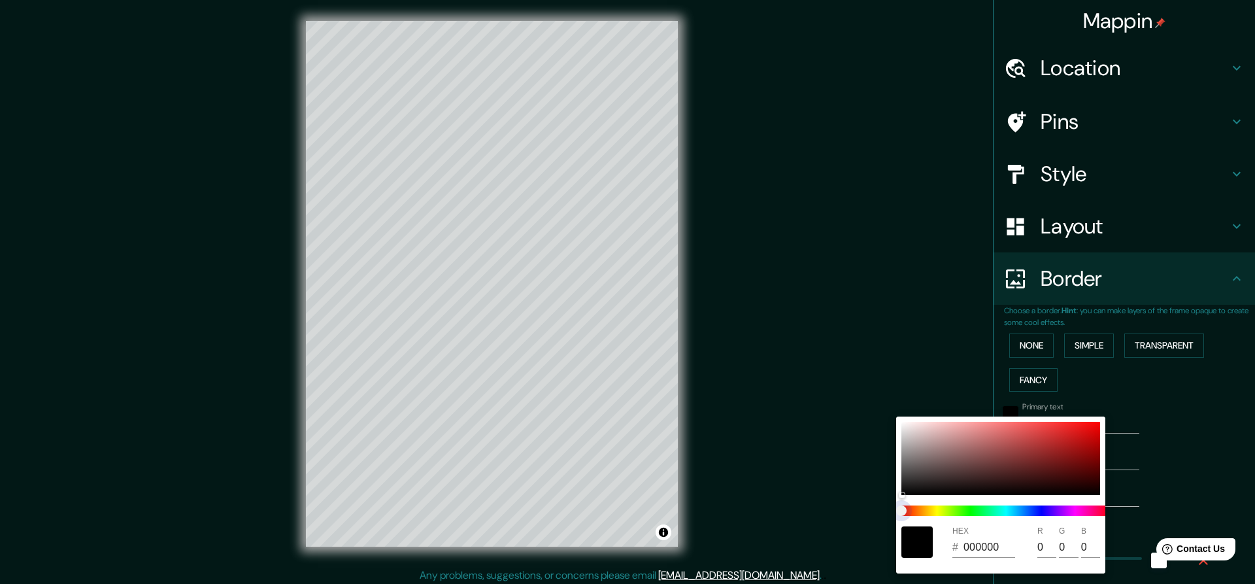
click at [969, 512] on span at bounding box center [1005, 510] width 209 height 10
type input "228"
type input "46"
type input "23"
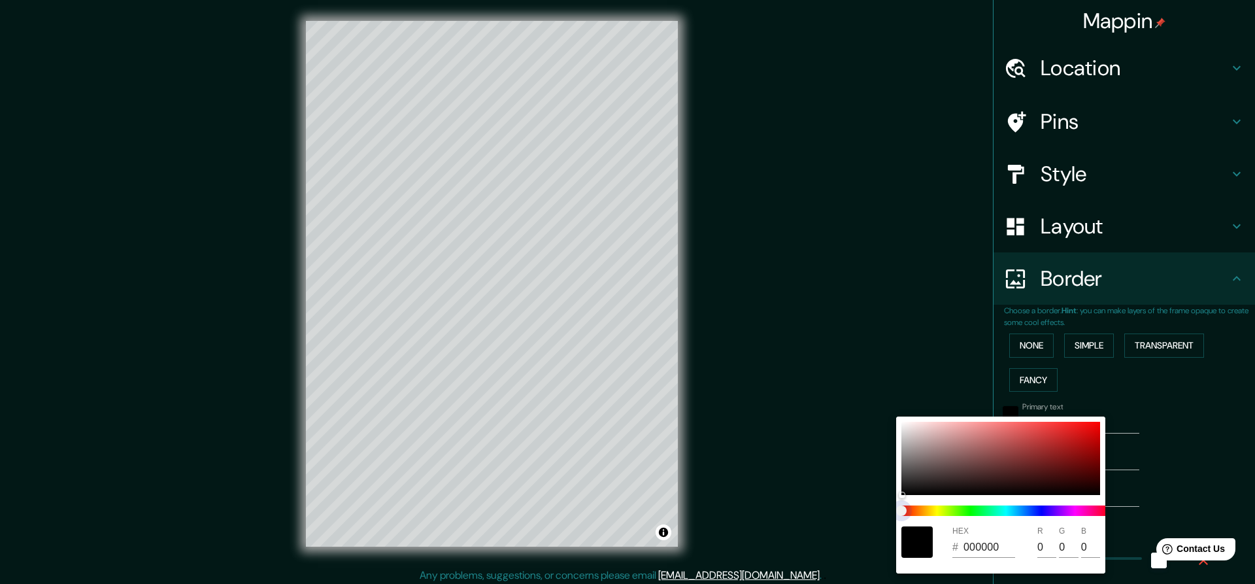
type input "228"
type input "46"
type input "23"
click at [972, 512] on span at bounding box center [1005, 510] width 209 height 10
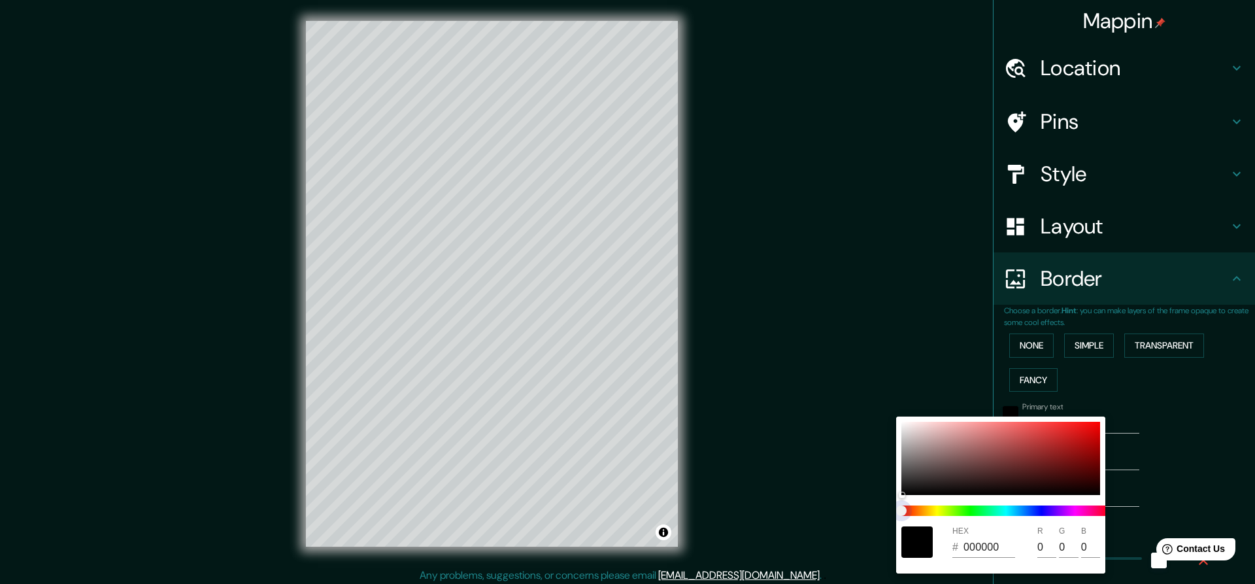
drag, startPoint x: 972, startPoint y: 512, endPoint x: 914, endPoint y: 512, distance: 58.2
click at [963, 512] on span at bounding box center [1005, 510] width 209 height 10
type input "228"
type input "46"
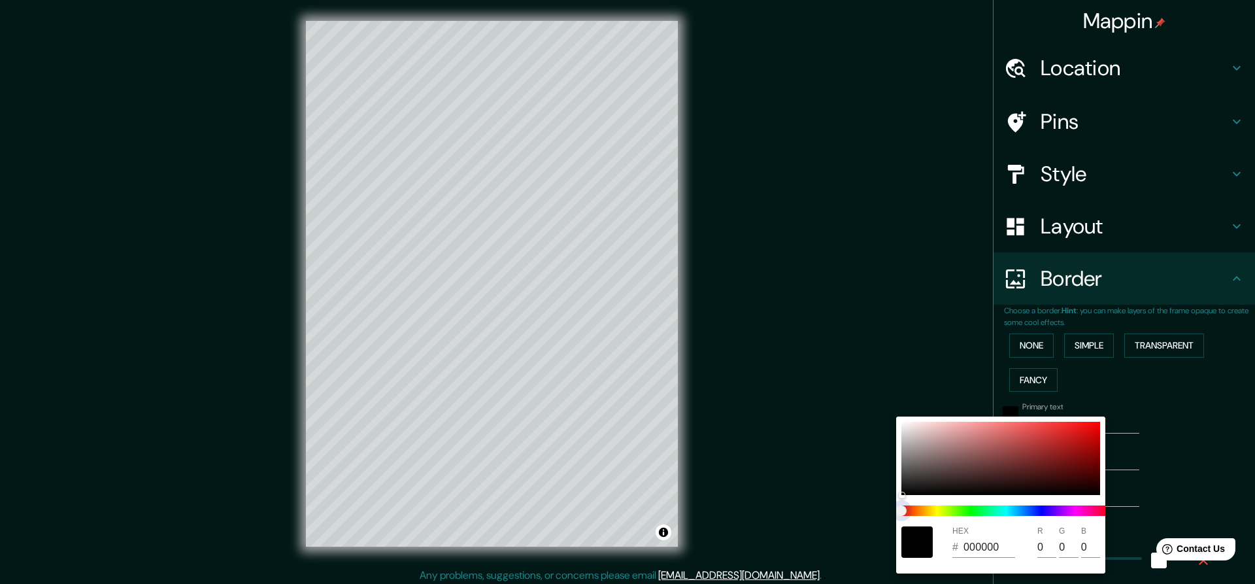
type input "23"
type input "228"
type input "46"
type input "23"
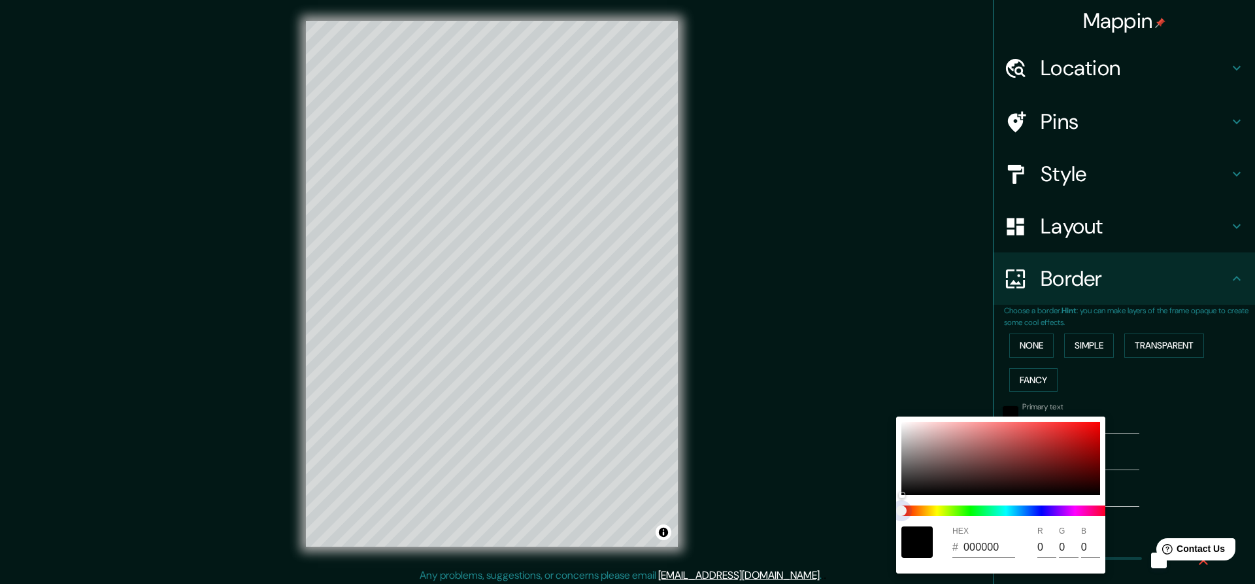
type input "228"
type input "46"
type input "23"
type input "228"
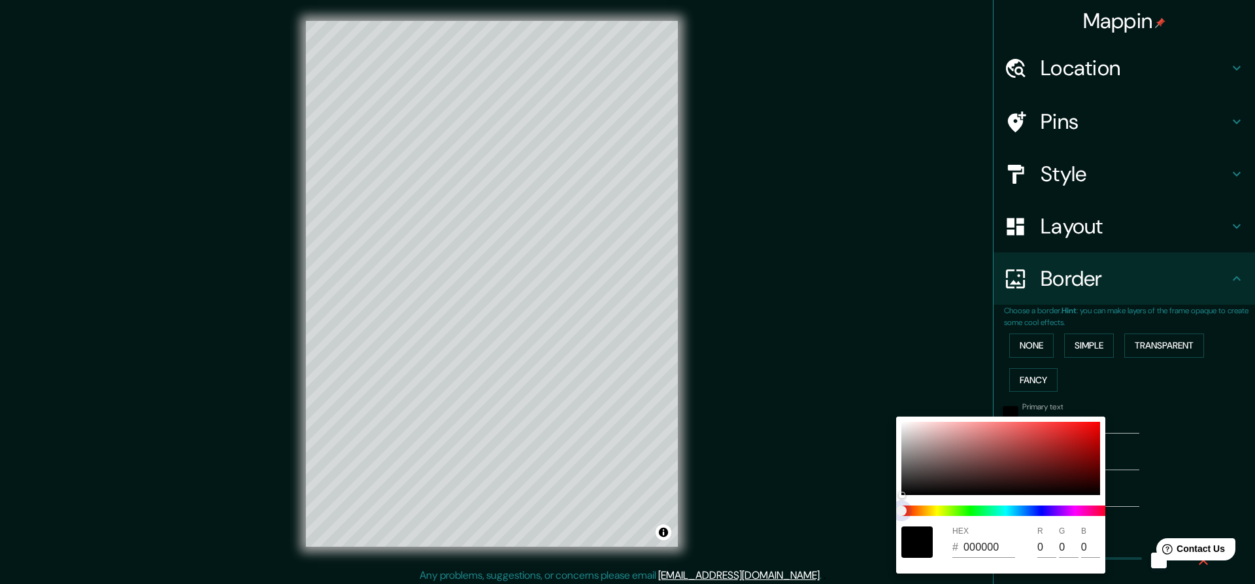
type input "46"
type input "23"
drag, startPoint x: 900, startPoint y: 509, endPoint x: 956, endPoint y: 513, distance: 56.3
click at [956, 513] on span at bounding box center [1005, 510] width 209 height 10
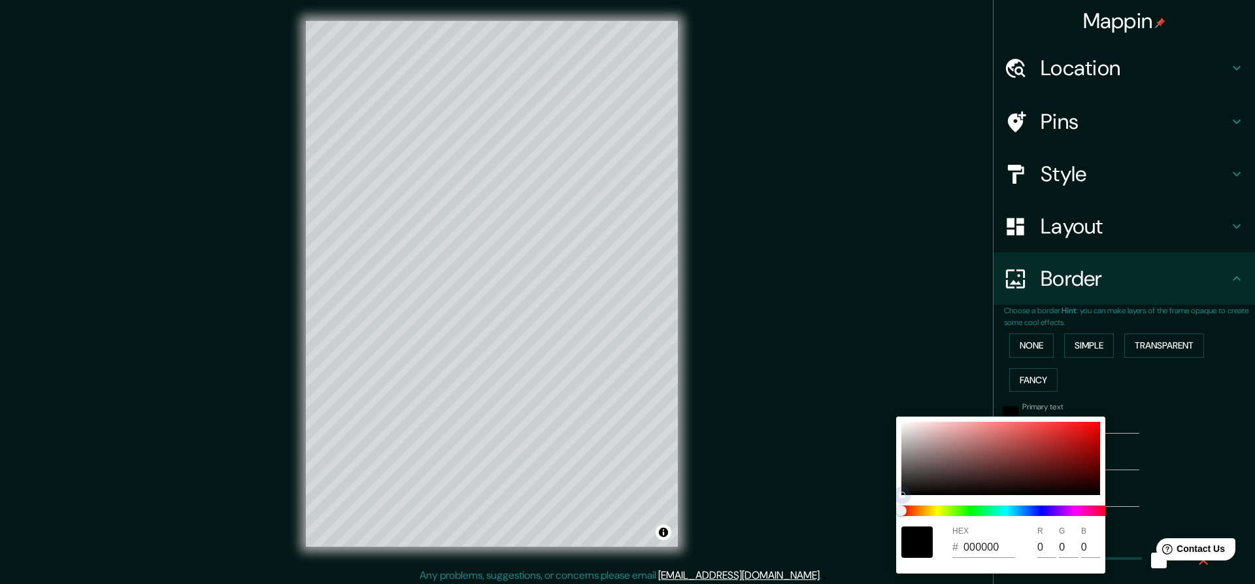
type input "228"
type input "46"
type input "23"
type input "6E2828"
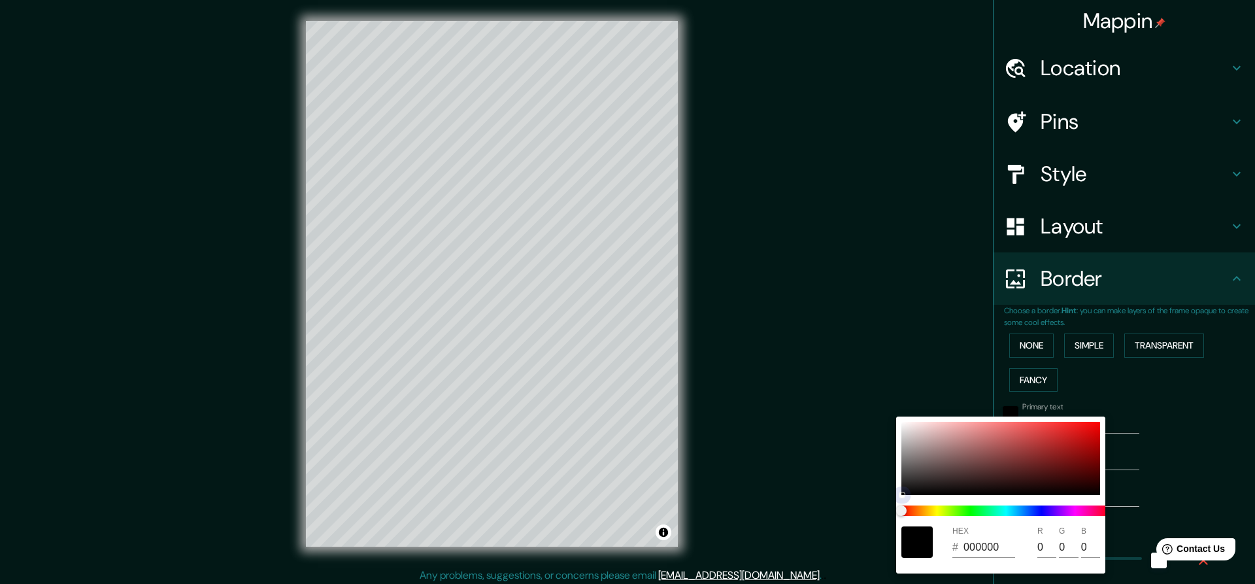
type input "110"
type input "40"
click at [1027, 463] on div at bounding box center [1000, 458] width 199 height 73
type input "228"
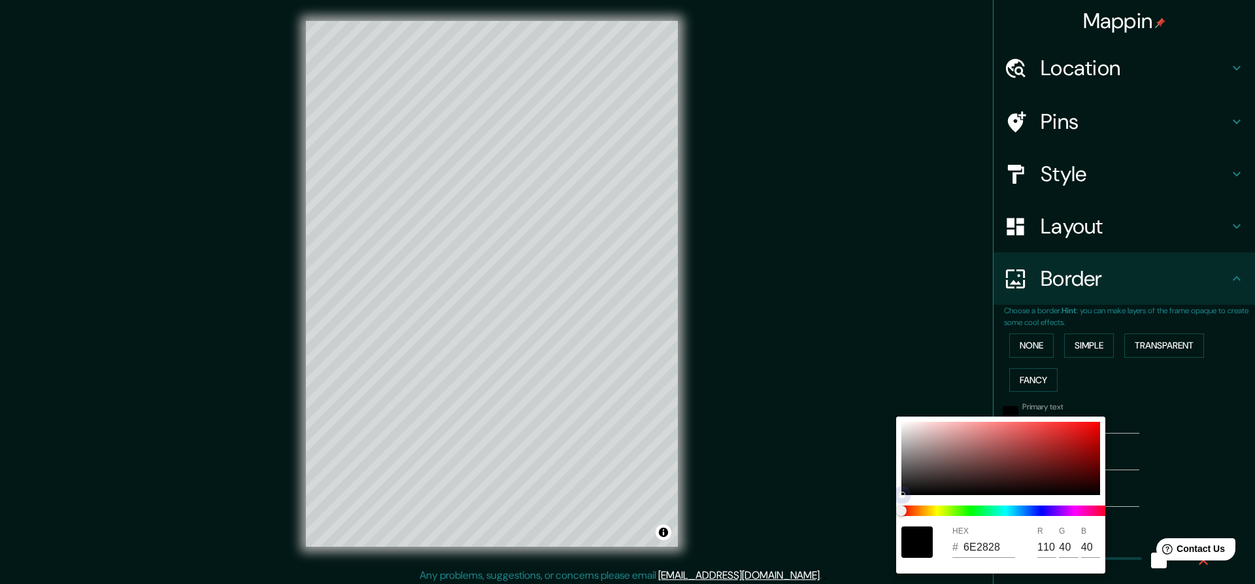
type input "46"
type input "23"
click at [1066, 452] on div at bounding box center [1000, 458] width 199 height 73
type input "228"
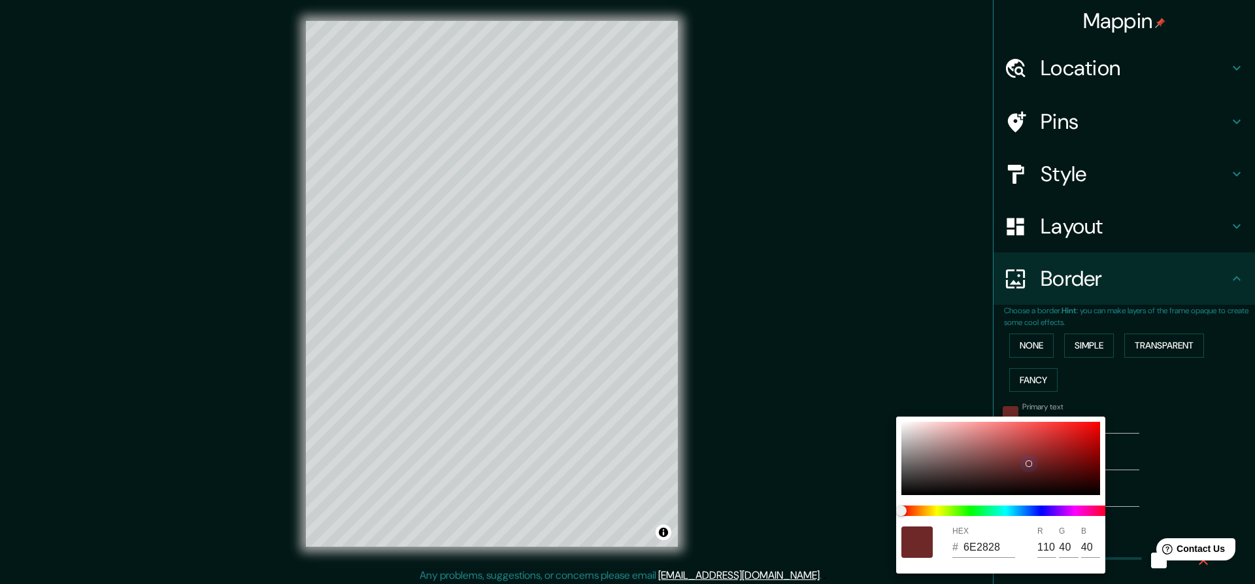
type input "46"
type input "23"
type input "931919"
type input "147"
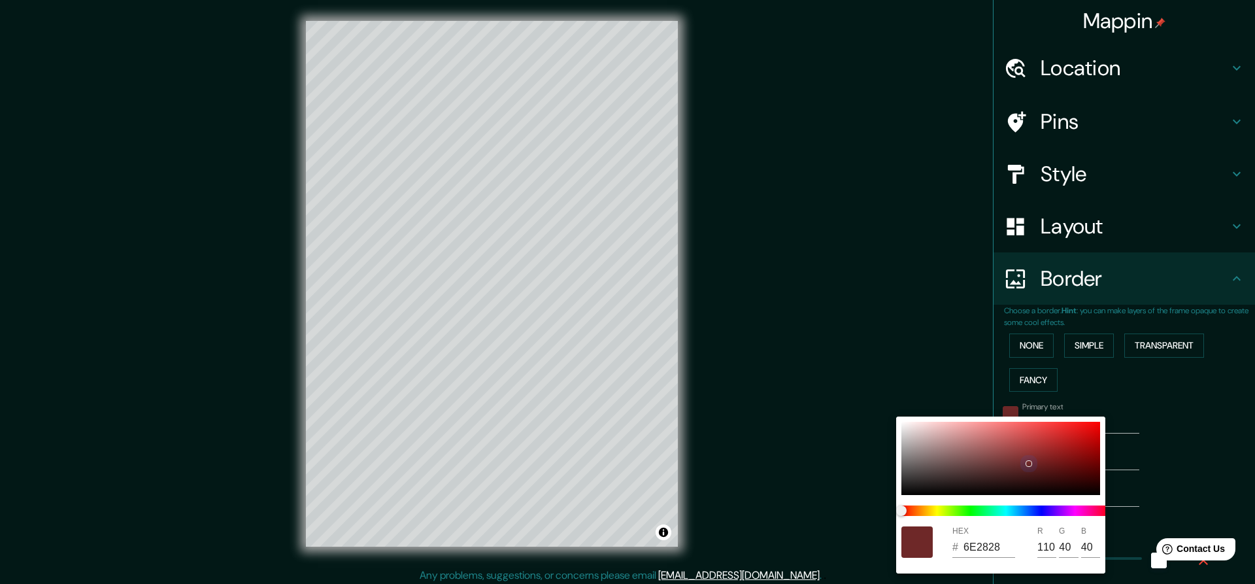
type input "25"
click at [1076, 442] on div at bounding box center [1000, 458] width 199 height 73
type input "228"
type input "46"
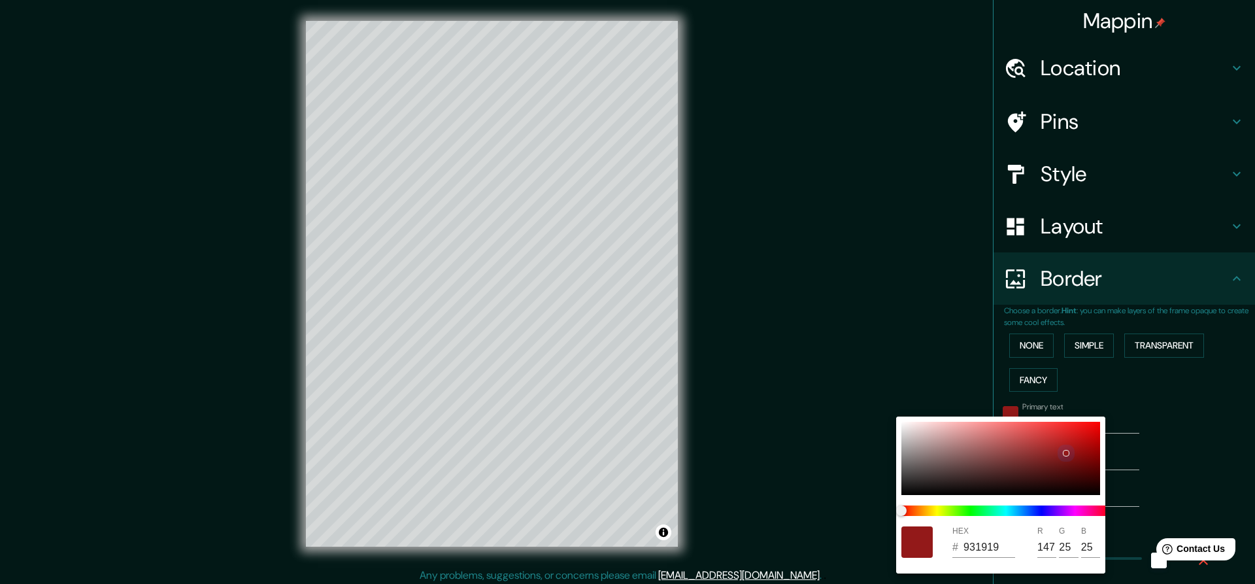
type input "46"
type input "23"
type input "B81515"
type input "184"
type input "21"
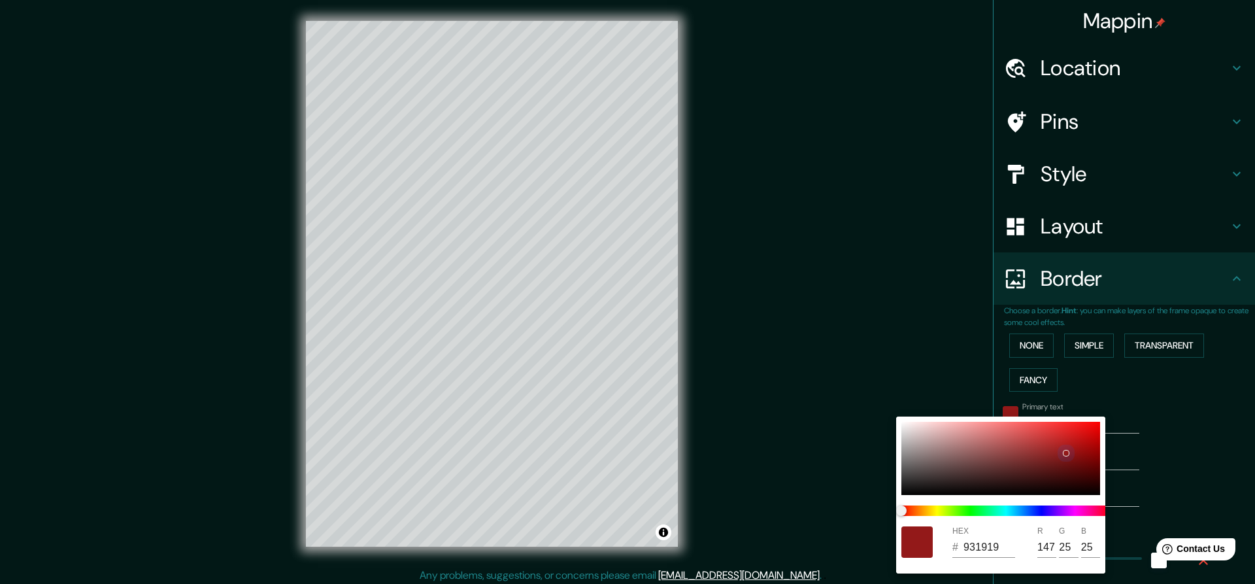
type input "21"
click at [936, 471] on div at bounding box center [1000, 458] width 199 height 73
type input "228"
type input "46"
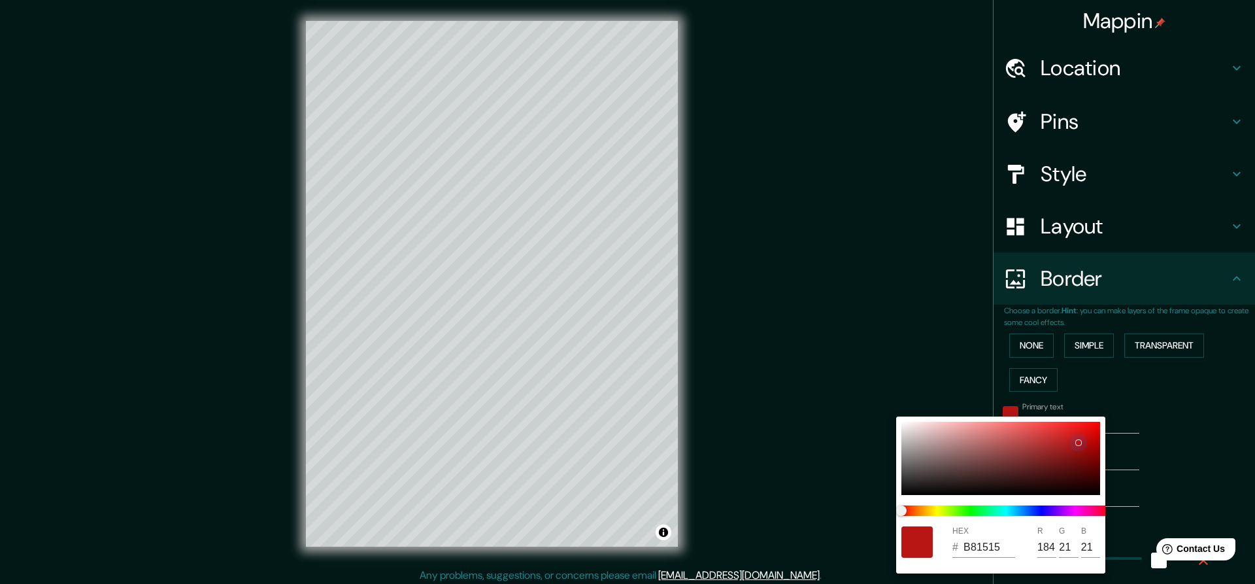
type input "23"
type input "504242"
type input "80"
type input "66"
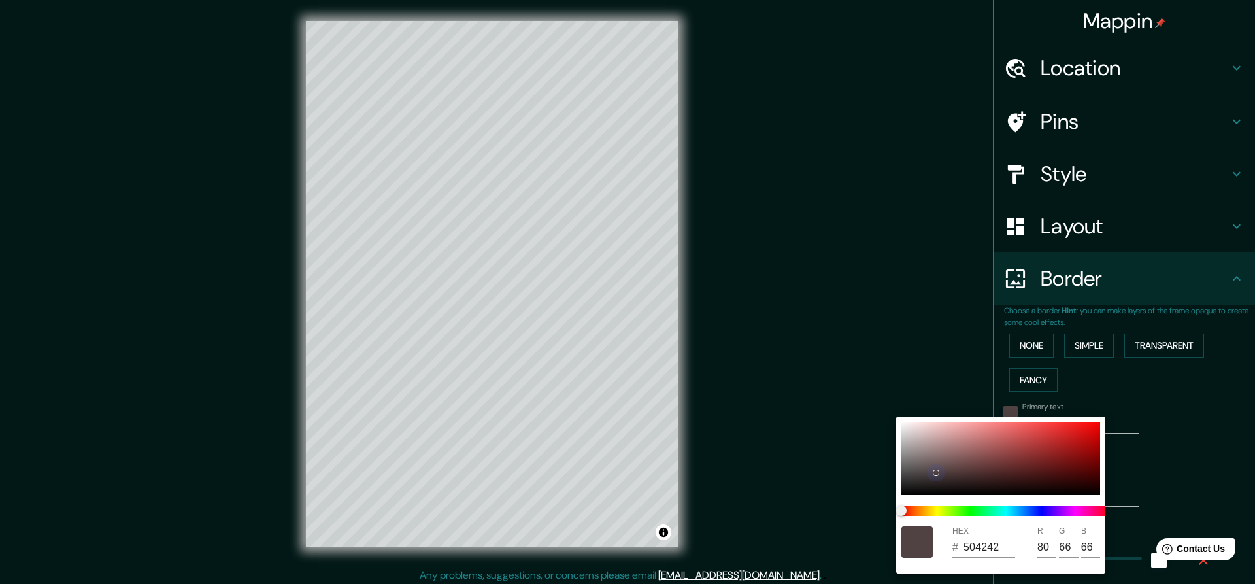
click at [904, 452] on div at bounding box center [1000, 458] width 199 height 73
type input "228"
type input "46"
type input "23"
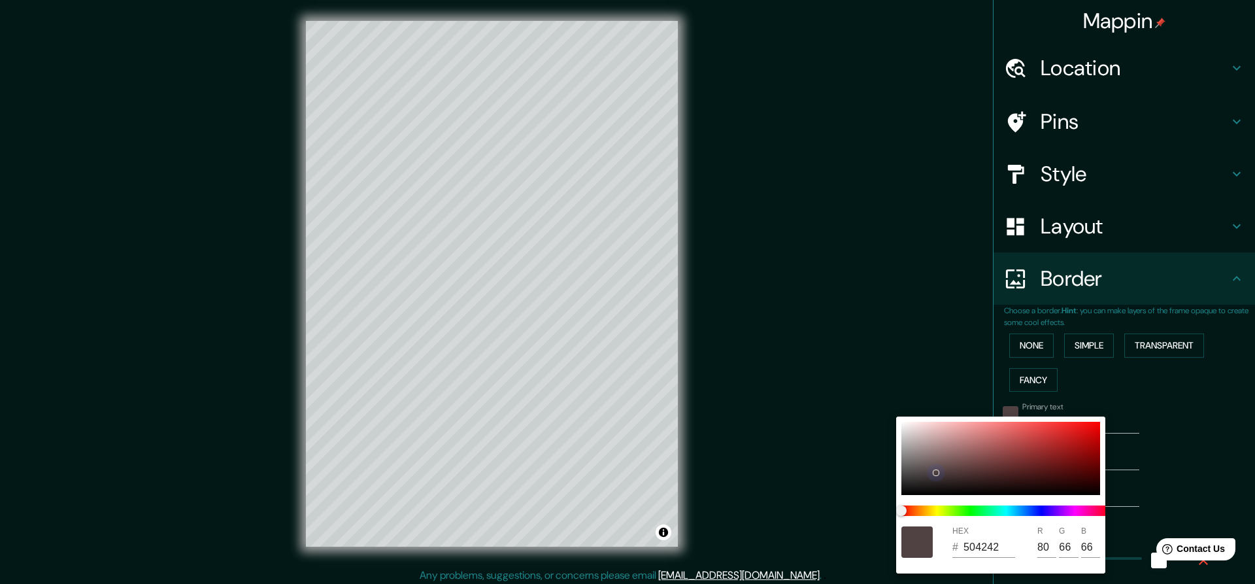
type input "939191"
type input "147"
type input "145"
drag, startPoint x: 1038, startPoint y: 457, endPoint x: 1024, endPoint y: 497, distance: 41.8
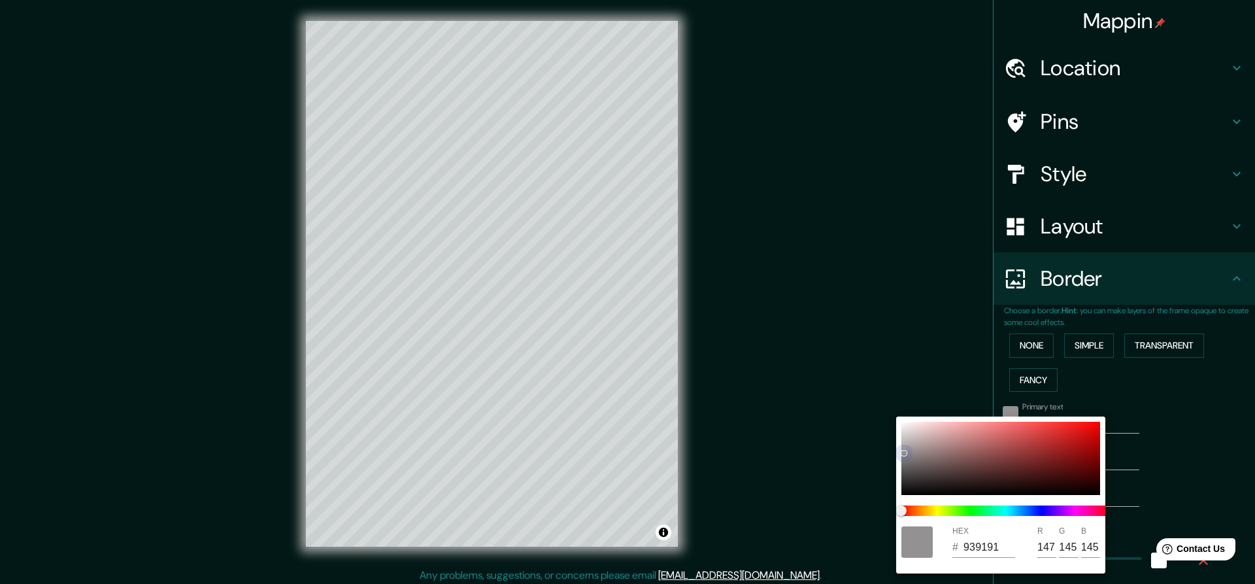
click at [1038, 459] on div at bounding box center [1000, 458] width 199 height 73
type input "228"
type input "46"
type input "23"
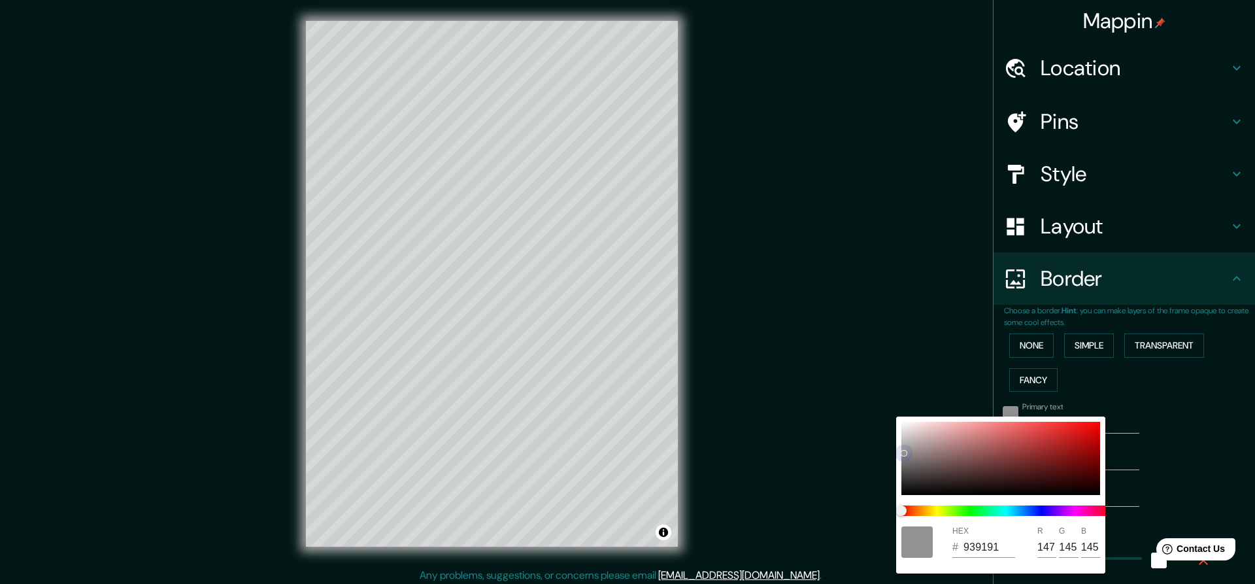
type input "7A2525"
type input "122"
type input "37"
click at [935, 484] on div at bounding box center [1000, 458] width 199 height 73
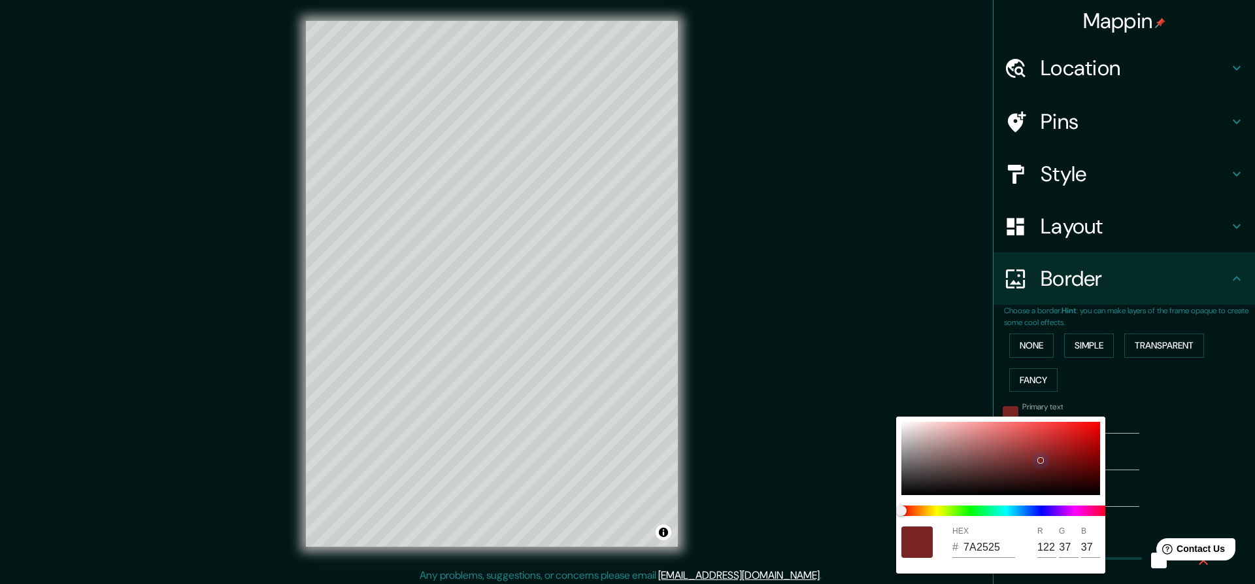
type input "228"
type input "46"
type input "23"
type input "221D1D"
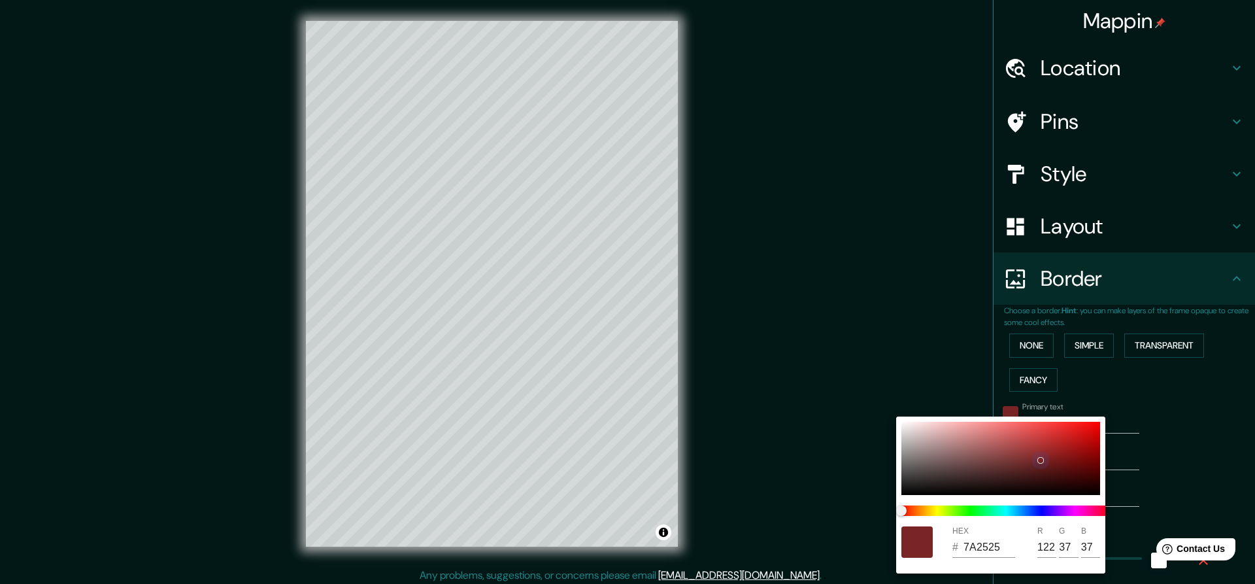
type input "34"
type input "29"
click at [931, 462] on div at bounding box center [1000, 458] width 199 height 73
type input "228"
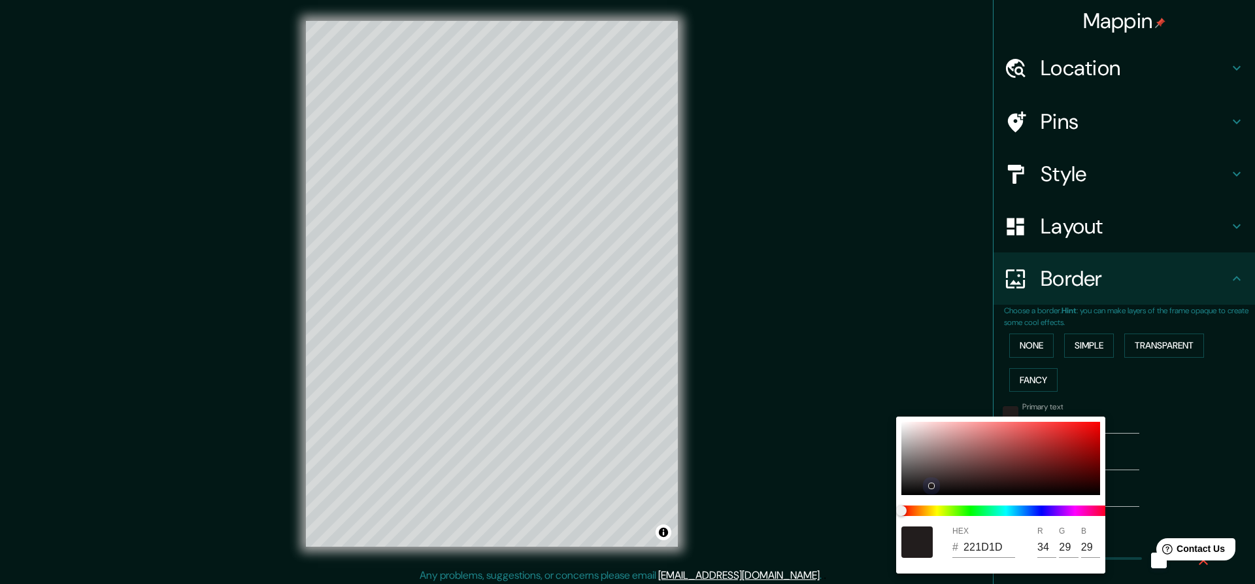
type input "46"
type input "23"
type input "716060"
type input "113"
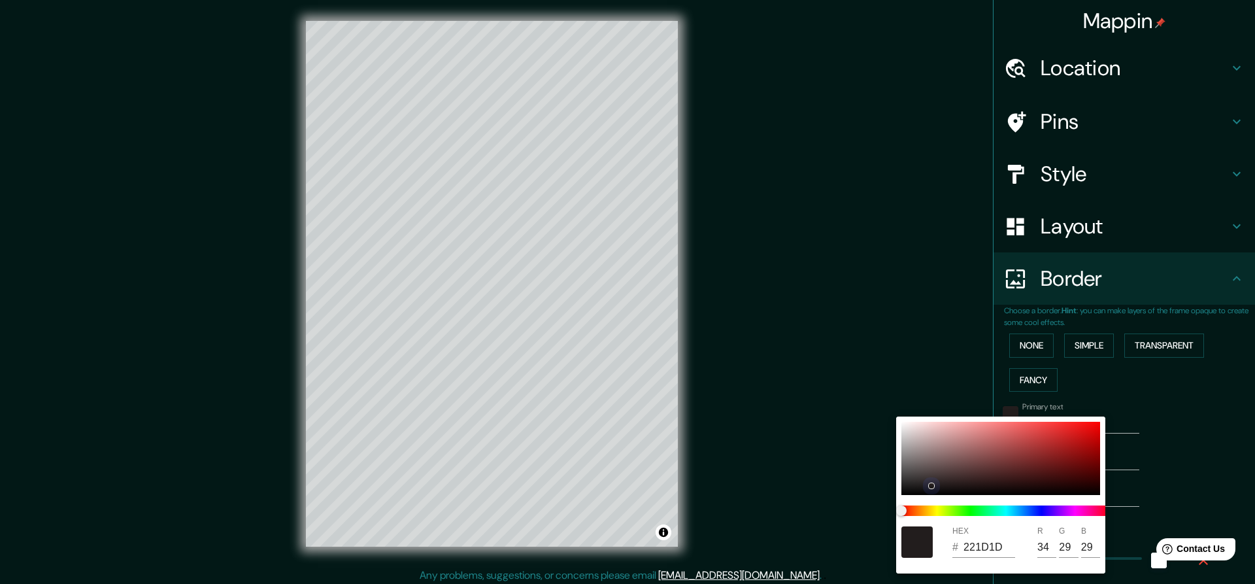
type input "96"
click at [900, 448] on div "HEX # 716060 R 113 G 96 B 96" at bounding box center [1000, 494] width 209 height 157
click at [902, 441] on div at bounding box center [1000, 458] width 199 height 73
type input "228"
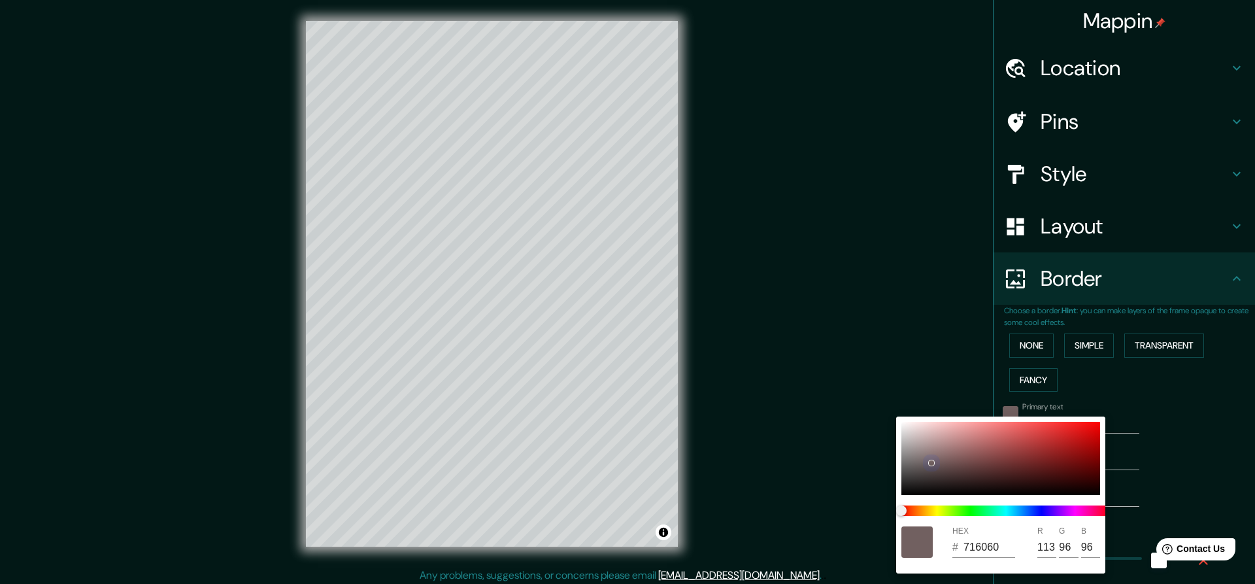
type input "46"
type input "23"
type input "BAB9B9"
type input "186"
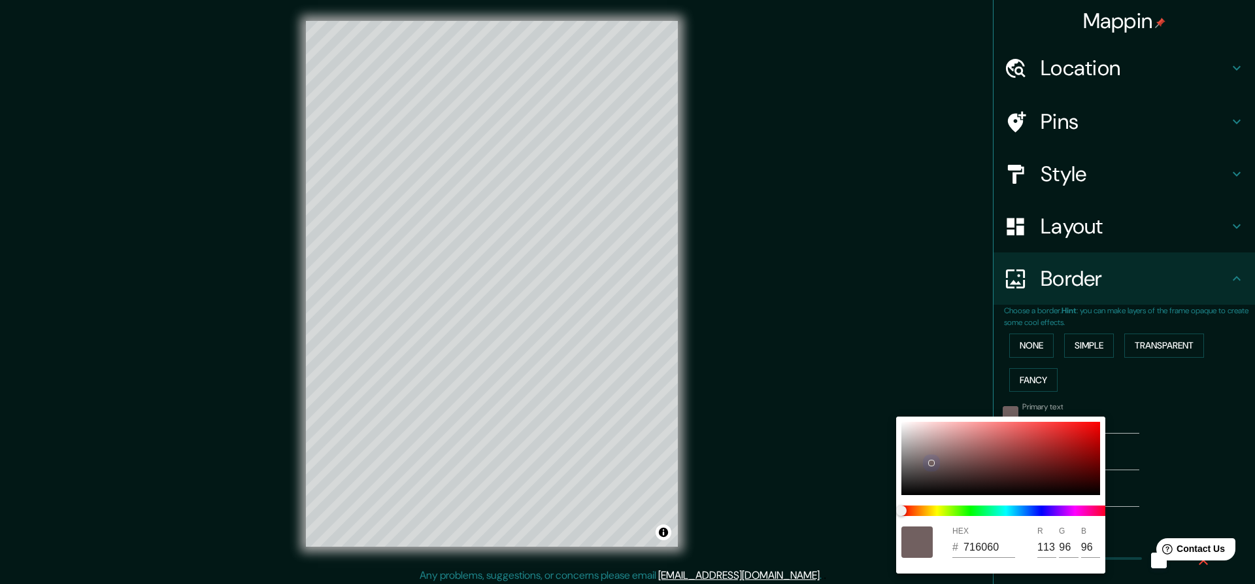
type input "185"
click at [912, 435] on div at bounding box center [1000, 458] width 199 height 73
type input "228"
type input "46"
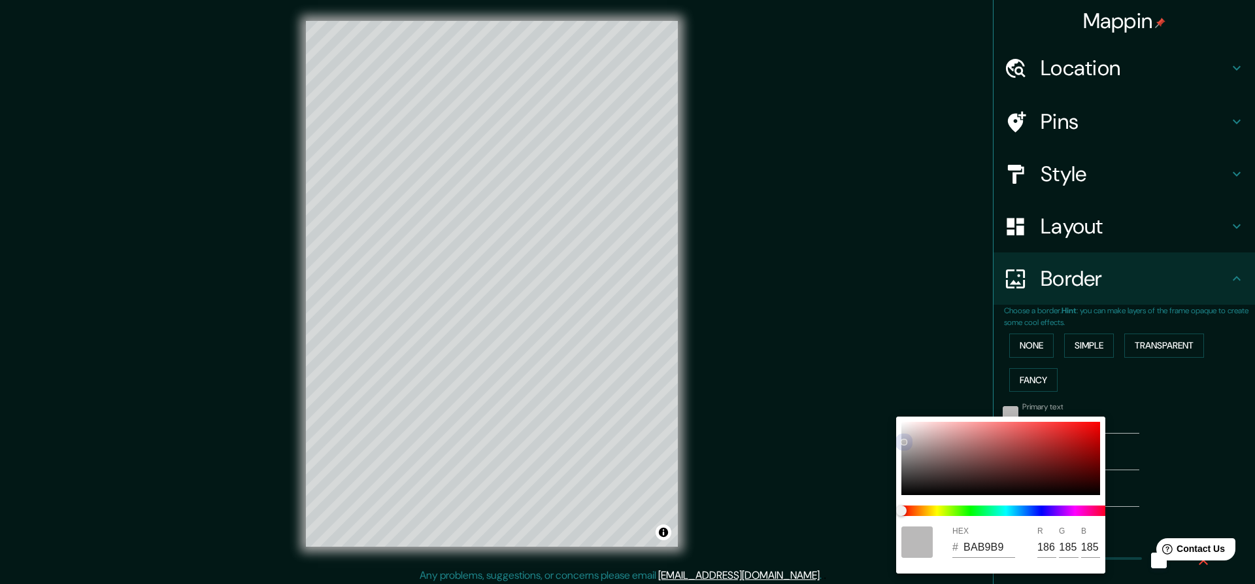
type input "46"
type input "23"
type input "CFC3C3"
type input "207"
type input "195"
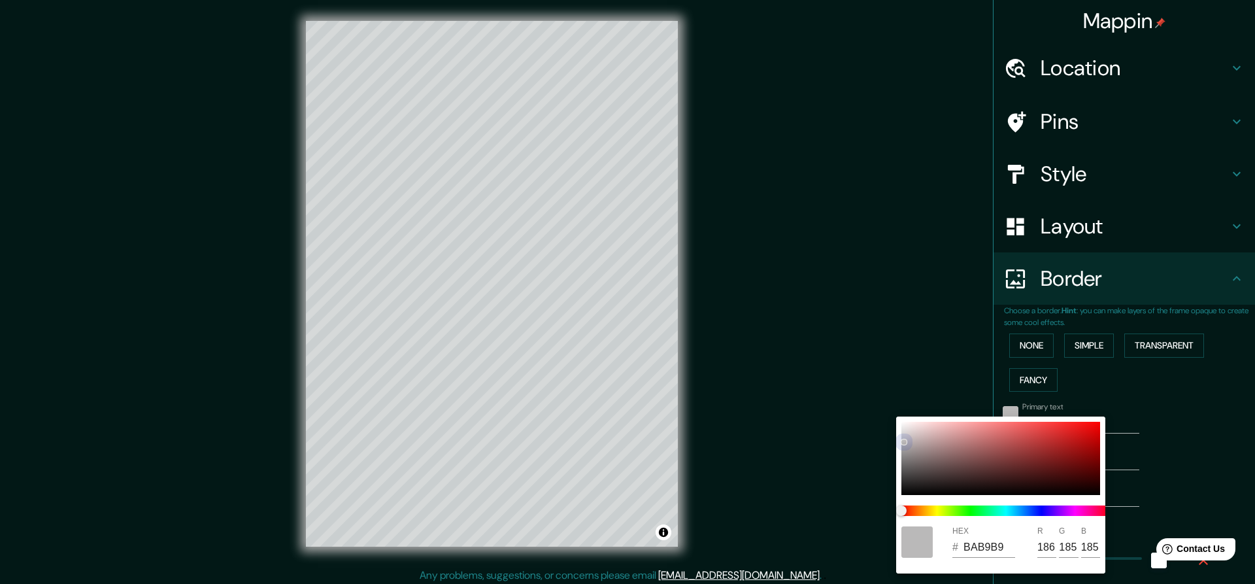
type input "195"
click at [1125, 406] on div at bounding box center [627, 292] width 1255 height 584
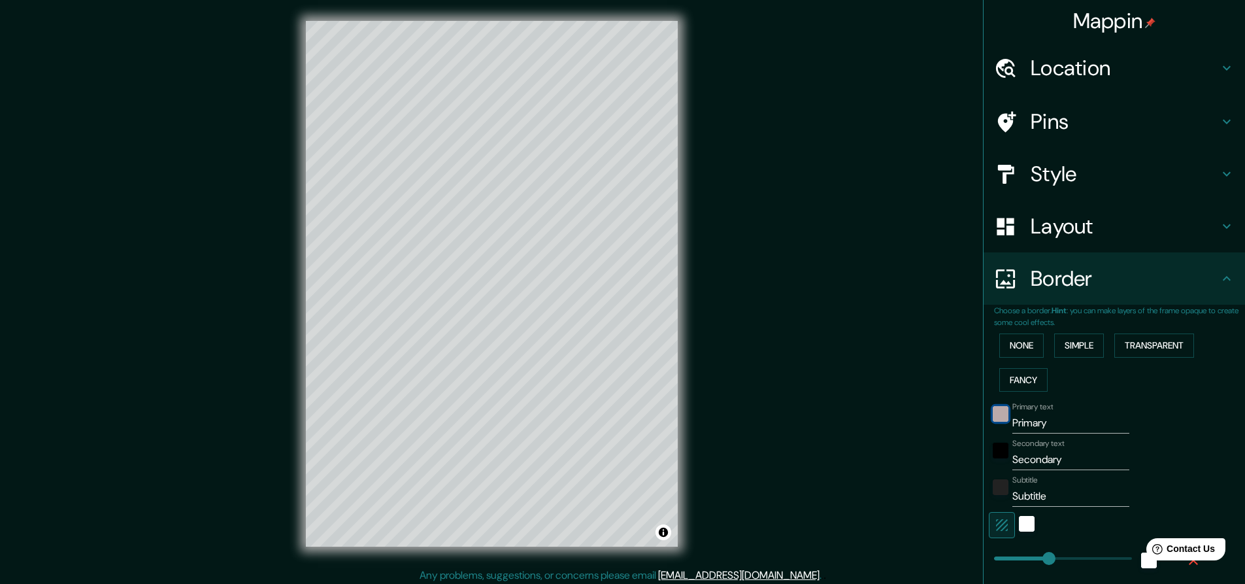
click at [993, 414] on div "color-CFC3C3" at bounding box center [1001, 414] width 16 height 16
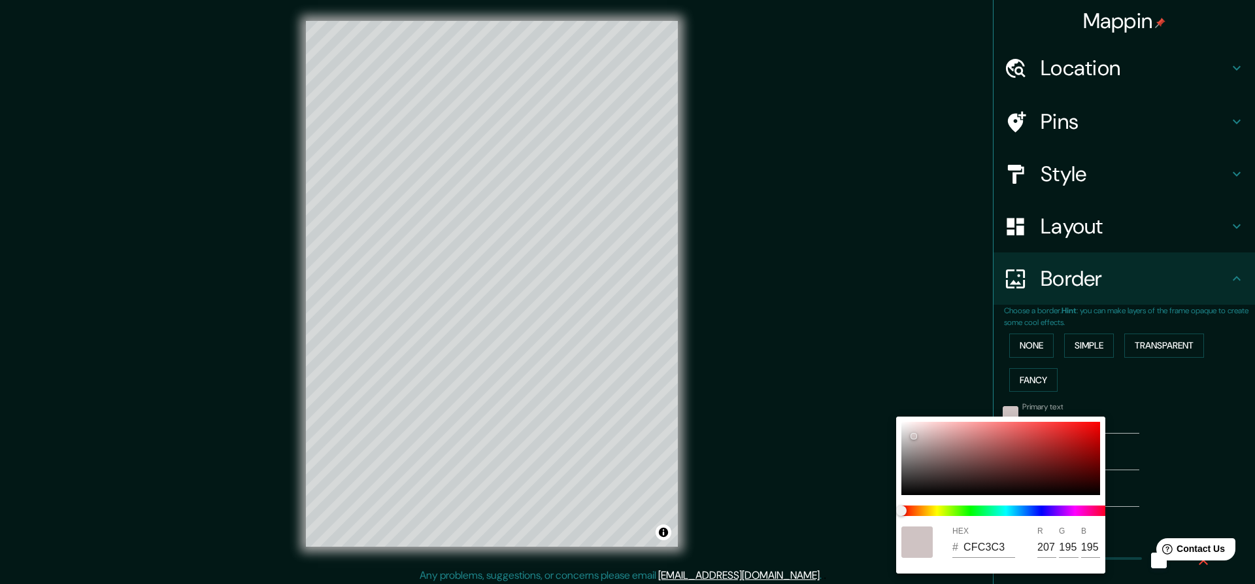
click at [1002, 414] on div at bounding box center [627, 292] width 1255 height 584
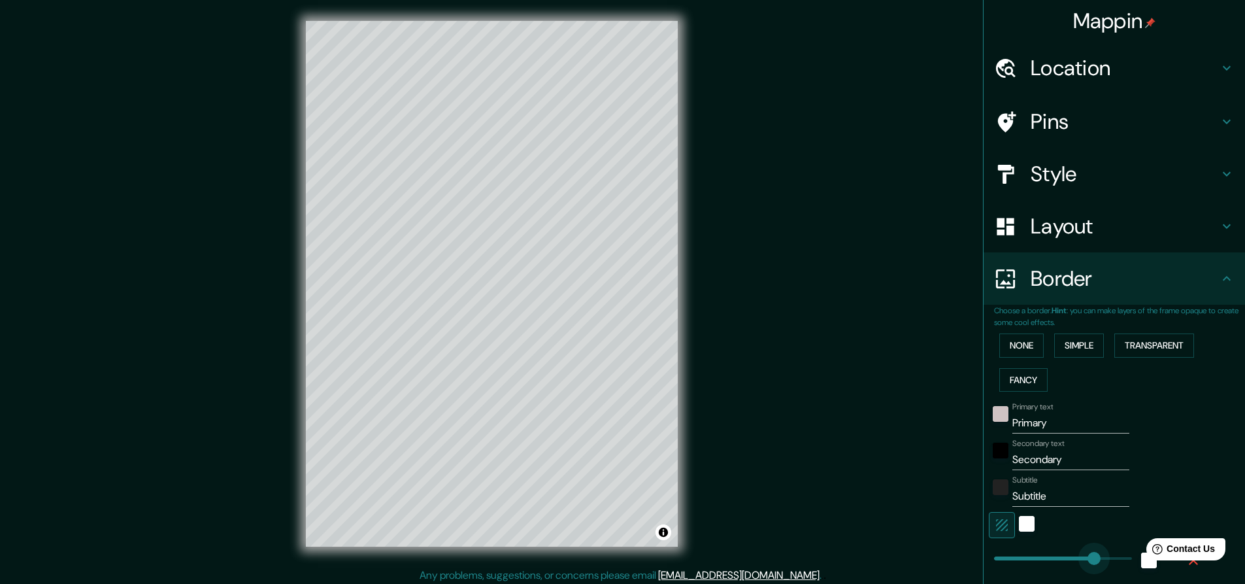
type input "559"
drag, startPoint x: 1032, startPoint y: 557, endPoint x: 1119, endPoint y: 555, distance: 87.6
type input "46"
type input "23"
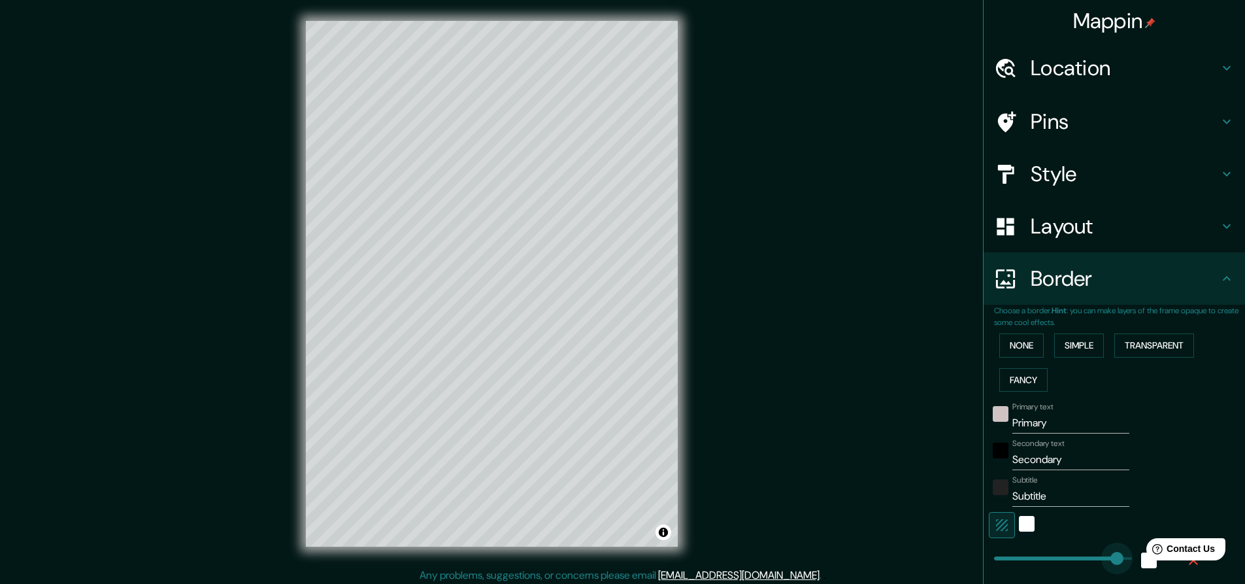
type input "489"
drag, startPoint x: 1119, startPoint y: 561, endPoint x: 1102, endPoint y: 564, distance: 17.2
type input "46"
type input "23"
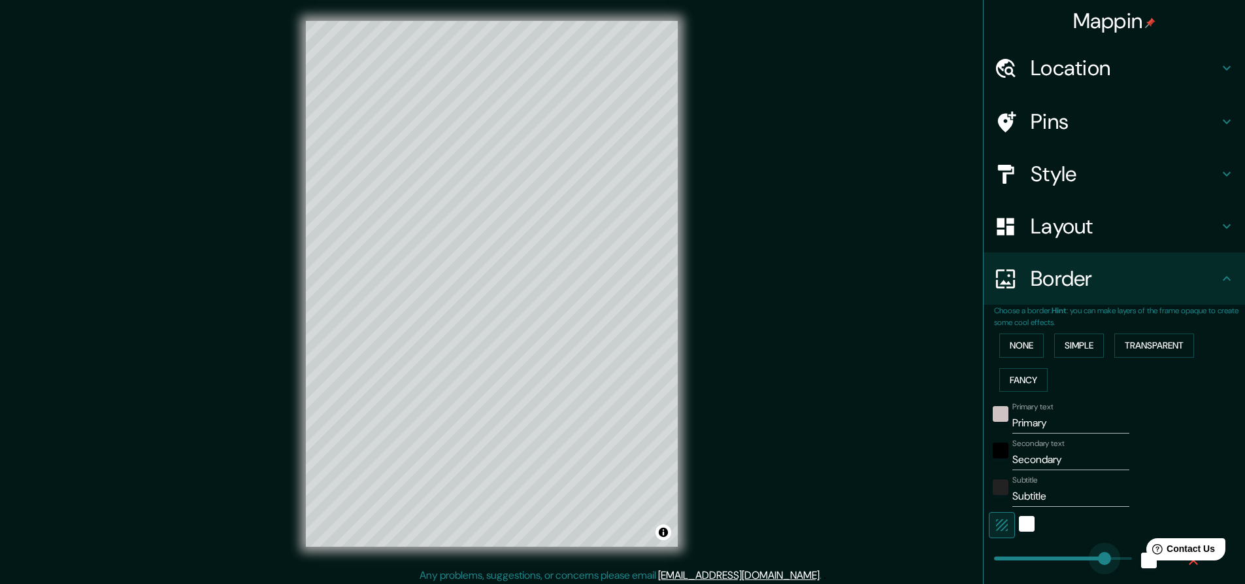
type input "448"
drag, startPoint x: 1102, startPoint y: 564, endPoint x: 1093, endPoint y: 565, distance: 9.9
type input "46"
type input "23"
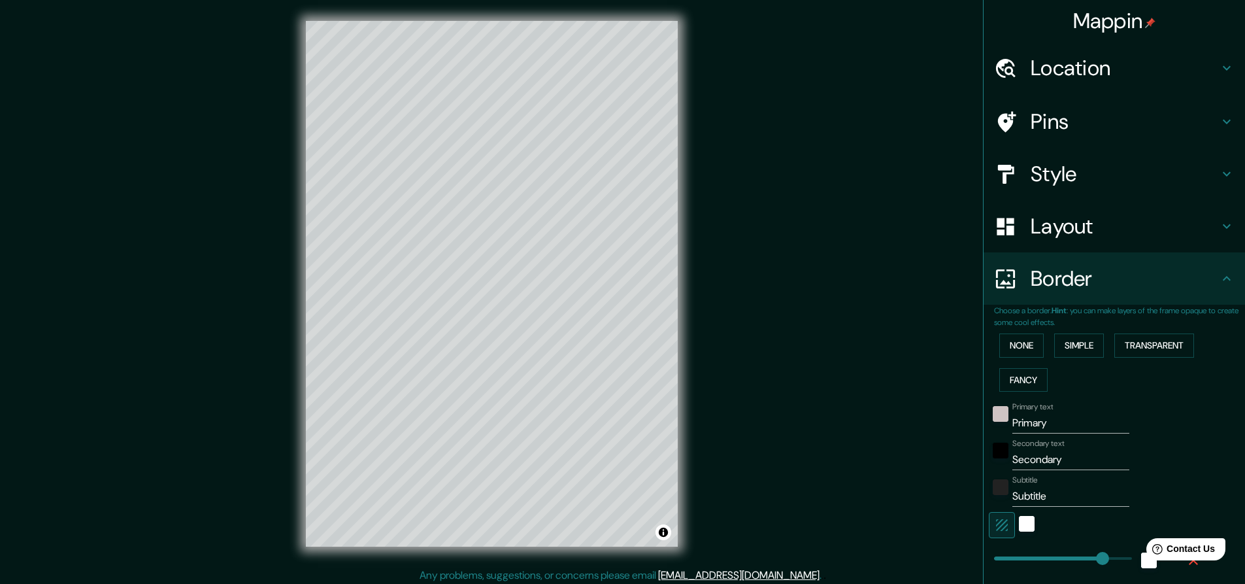
type input "362"
type input "46"
type input "23"
type input "311"
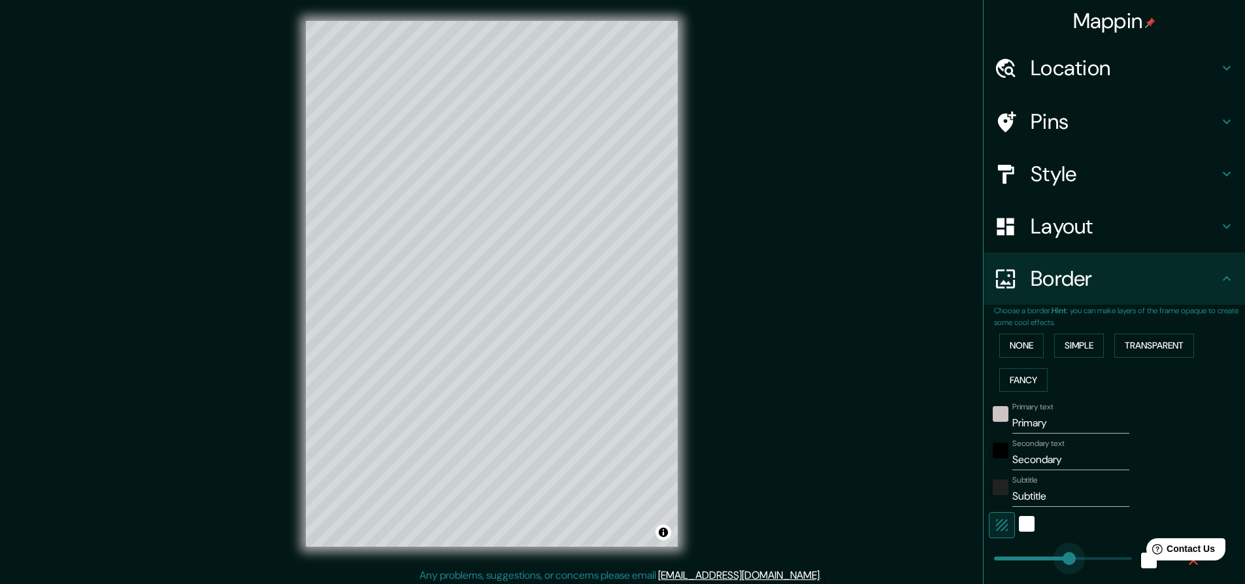
type input "46"
type input "23"
type input "219"
type input "46"
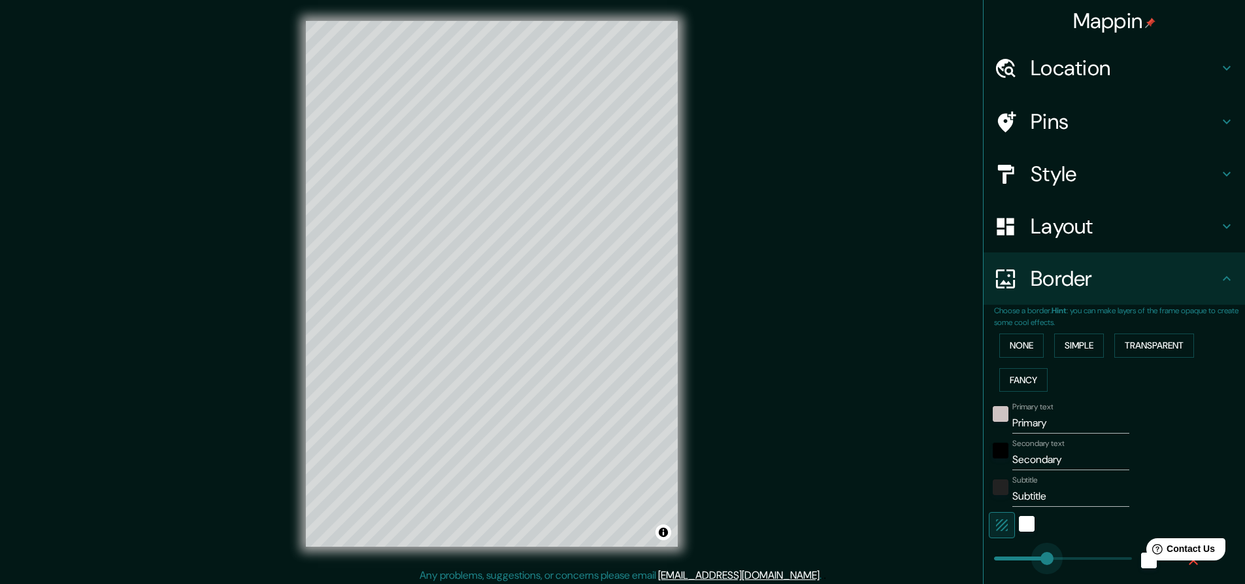
type input "46"
type input "23"
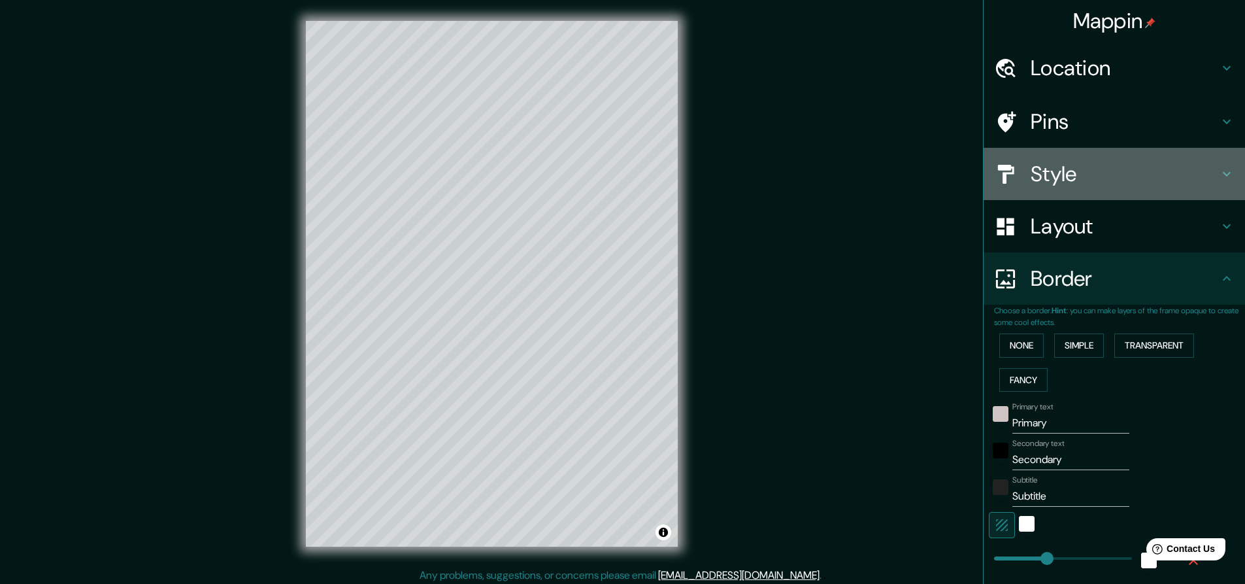
click at [1160, 182] on h4 "Style" at bounding box center [1125, 174] width 188 height 26
type input "46"
type input "23"
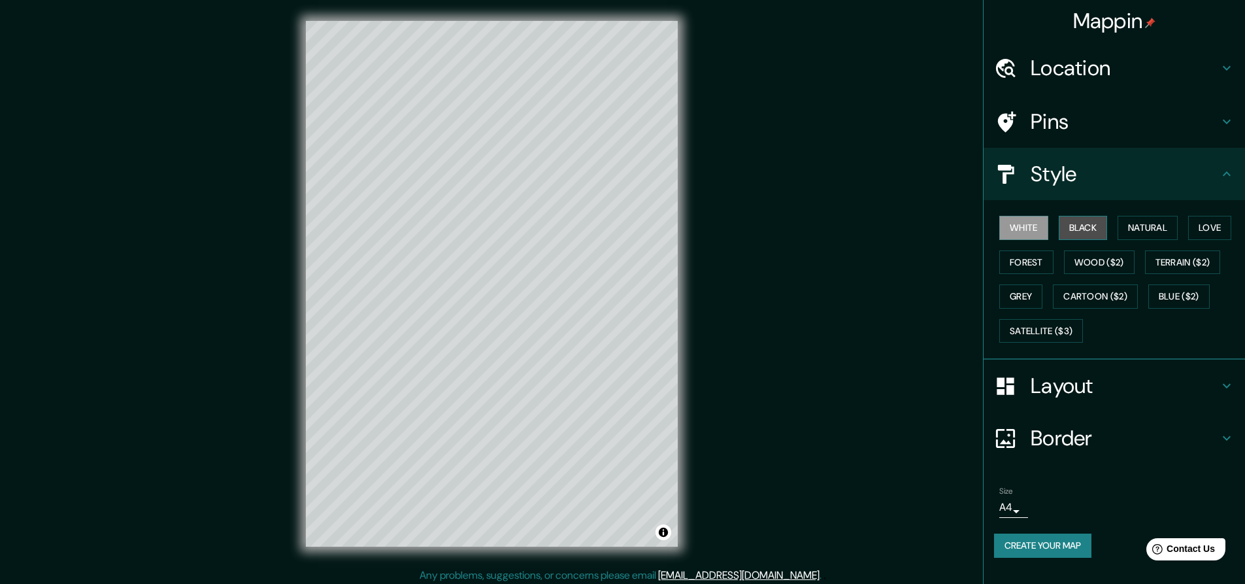
click at [1083, 217] on button "Black" at bounding box center [1083, 228] width 49 height 24
click at [1169, 231] on button "Natural" at bounding box center [1147, 228] width 60 height 24
click at [1211, 225] on button "Love" at bounding box center [1209, 228] width 43 height 24
click at [1023, 265] on button "Forest" at bounding box center [1026, 262] width 54 height 24
click at [1075, 264] on button "Wood ($2)" at bounding box center [1099, 262] width 71 height 24
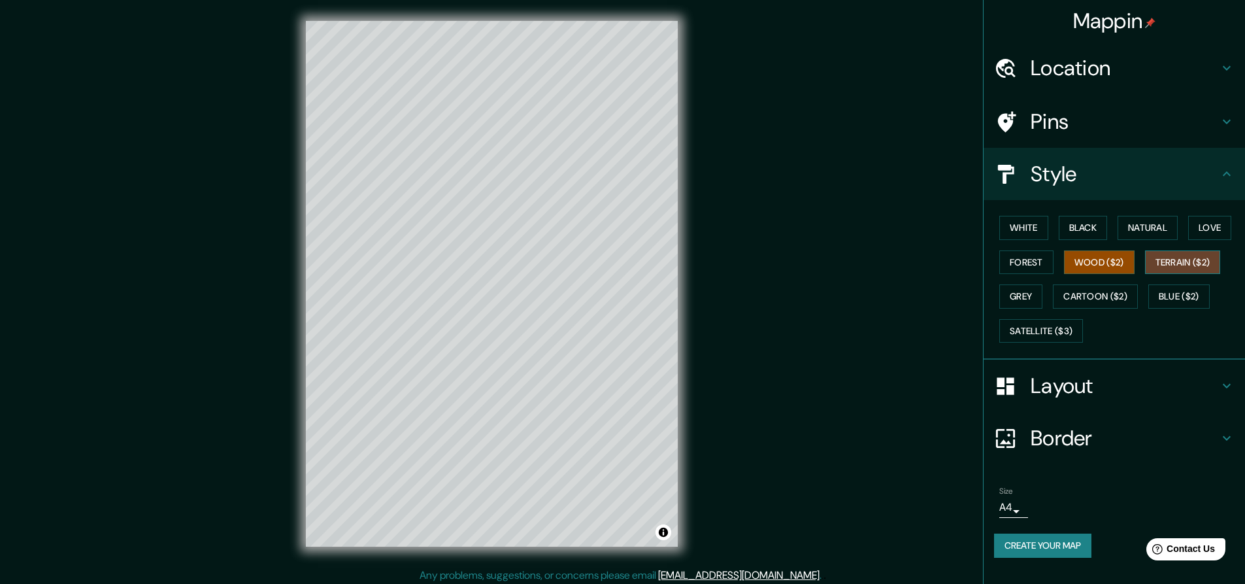
click at [1163, 263] on button "Terrain ($2)" at bounding box center [1183, 262] width 76 height 24
click at [1039, 229] on button "White" at bounding box center [1023, 228] width 49 height 24
click at [1221, 171] on icon at bounding box center [1227, 174] width 16 height 16
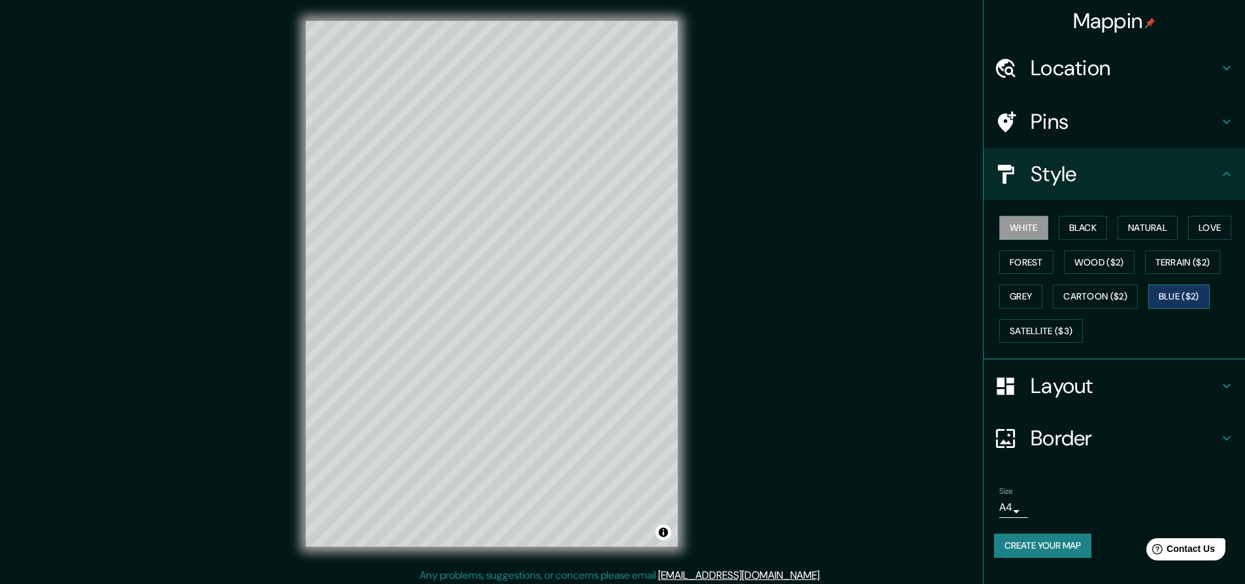
click at [1170, 293] on button "Blue ($2)" at bounding box center [1178, 296] width 61 height 24
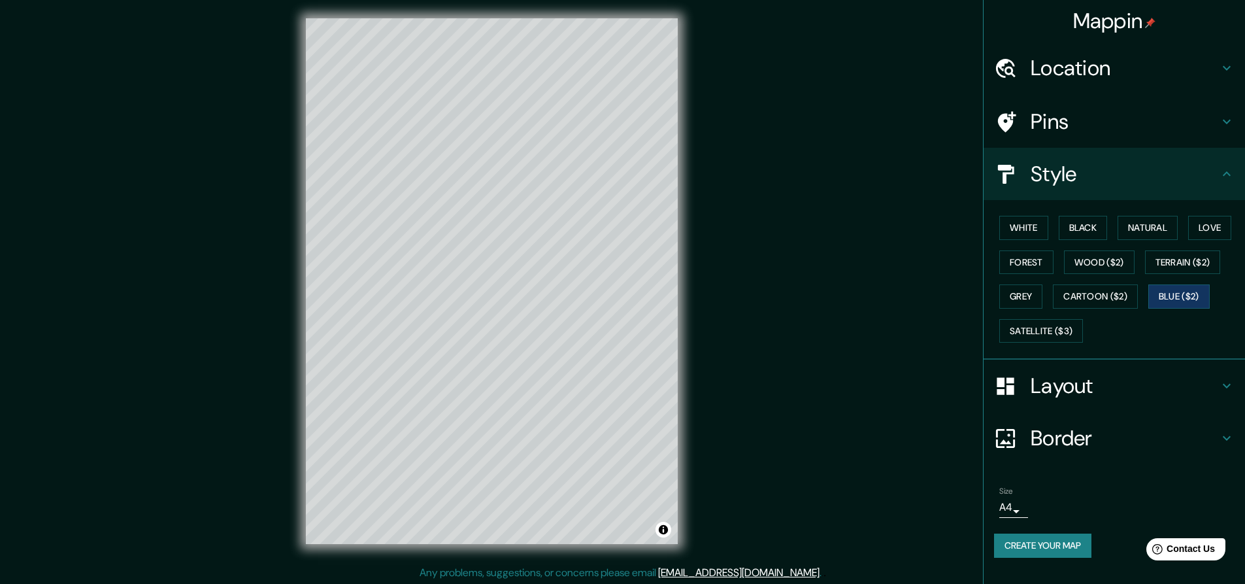
scroll to position [5, 0]
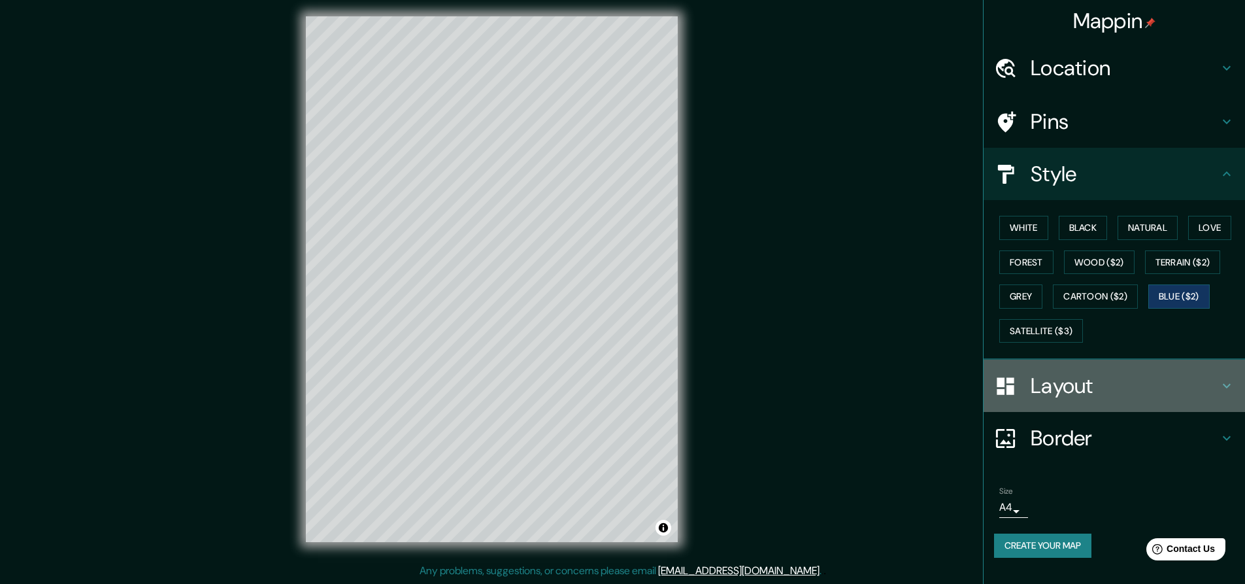
click at [1195, 380] on h4 "Layout" at bounding box center [1125, 385] width 188 height 26
type input "46"
type input "23"
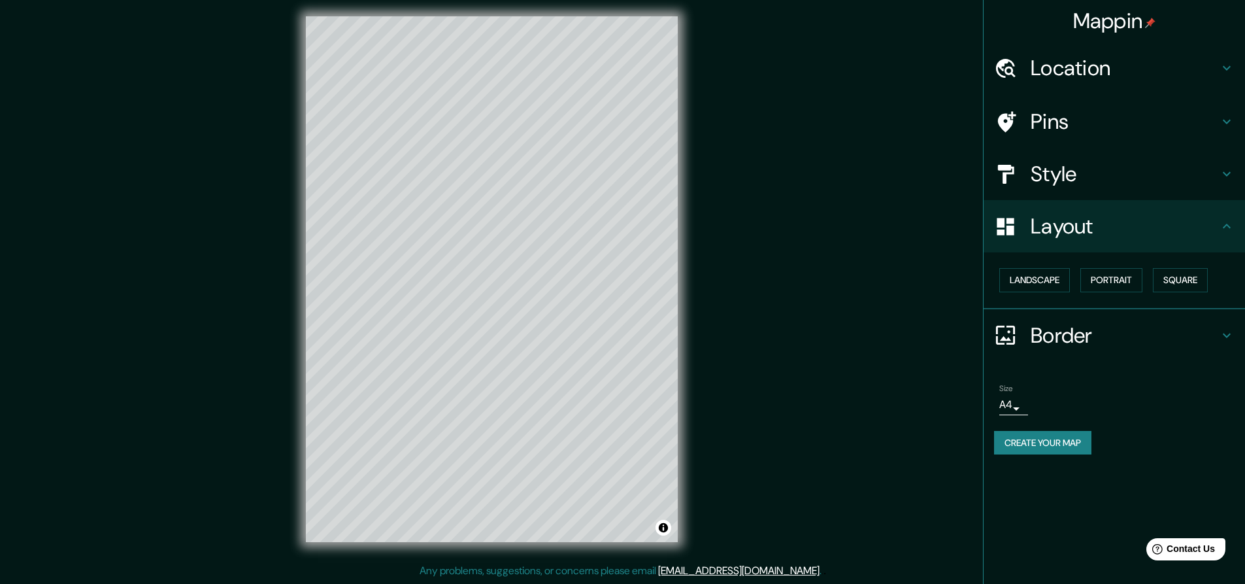
click at [1012, 337] on icon at bounding box center [1005, 334] width 23 height 23
type input "46"
type input "23"
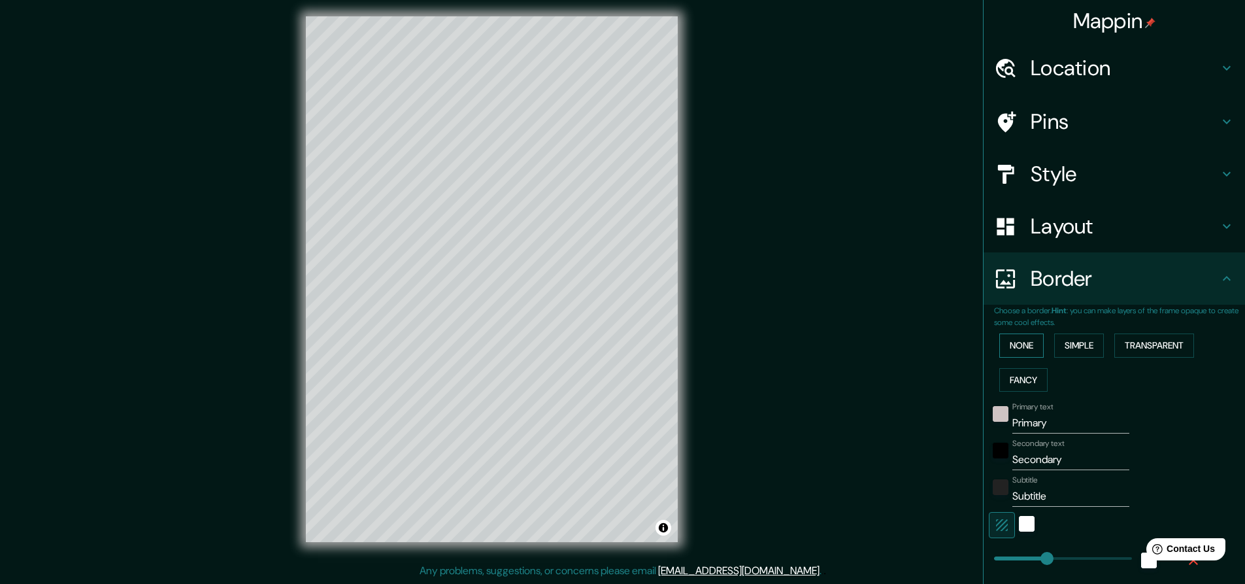
click at [1018, 346] on button "None" at bounding box center [1021, 345] width 44 height 24
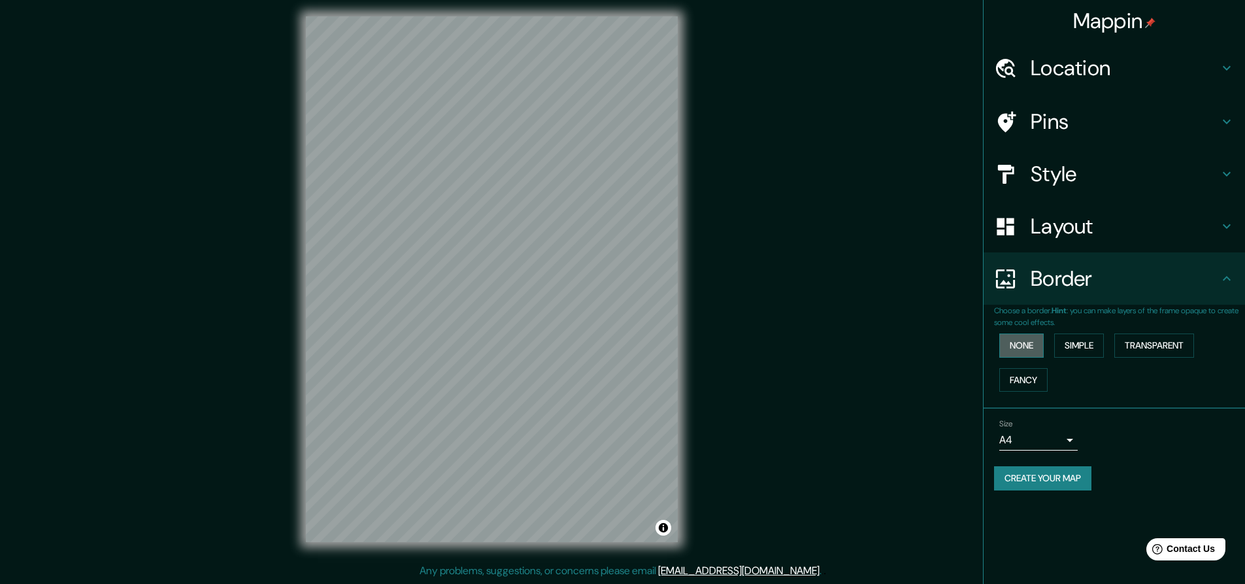
click at [1013, 350] on button "None" at bounding box center [1021, 345] width 44 height 24
click at [1076, 346] on button "Simple" at bounding box center [1079, 345] width 50 height 24
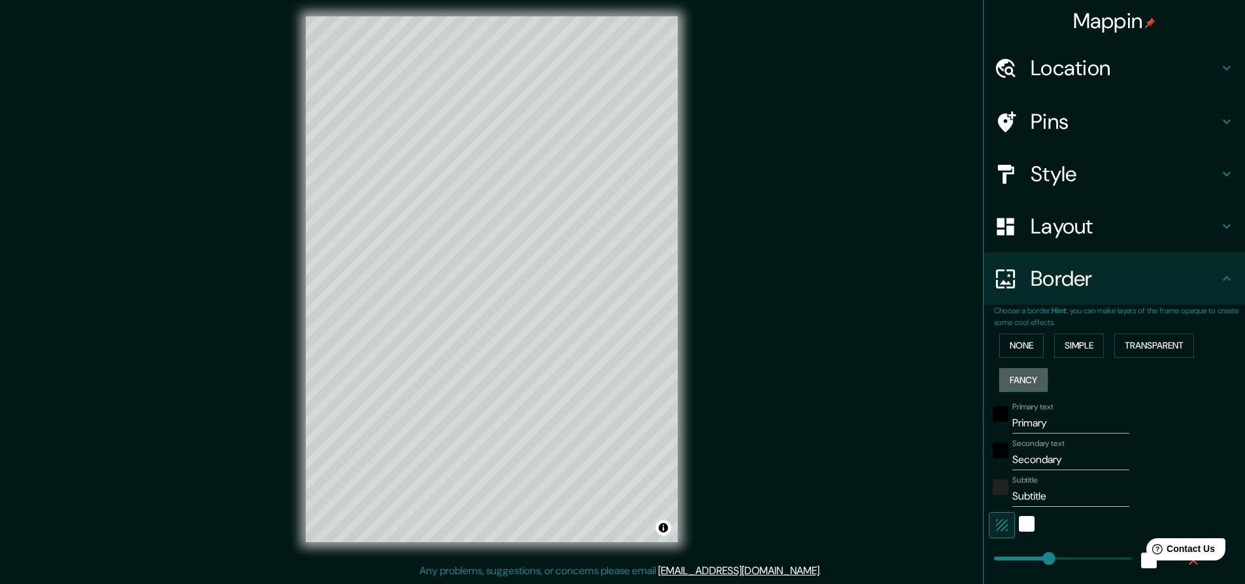
click at [1012, 381] on button "Fancy" at bounding box center [1023, 380] width 48 height 24
type input "46"
type input "23"
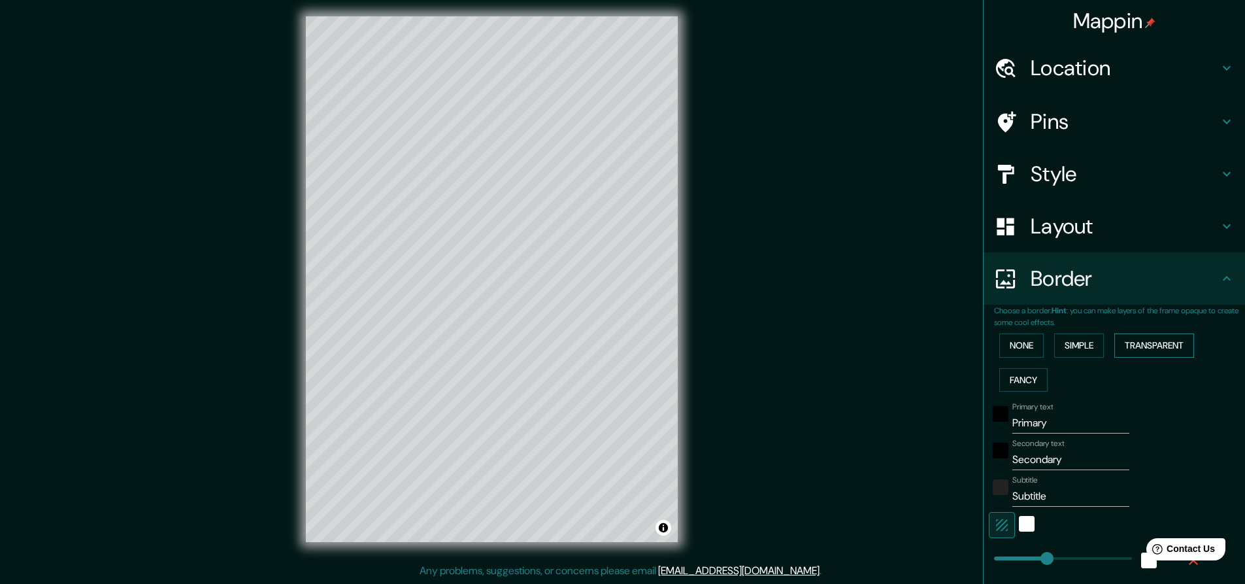
click at [1144, 344] on button "Transparent" at bounding box center [1154, 345] width 80 height 24
click at [1057, 339] on button "Simple" at bounding box center [1079, 345] width 50 height 24
click at [1146, 334] on button "Transparent" at bounding box center [1154, 345] width 80 height 24
click at [994, 345] on div "None Simple Transparent Fancy" at bounding box center [1119, 362] width 251 height 69
click at [999, 348] on button "None" at bounding box center [1021, 345] width 44 height 24
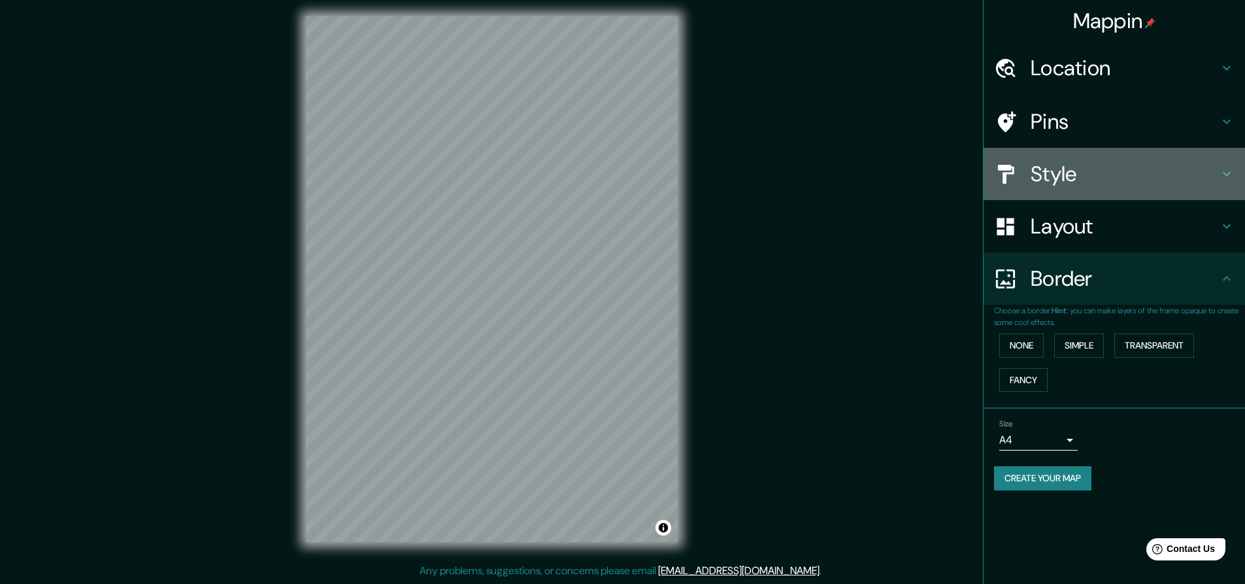
click at [1116, 167] on h4 "Style" at bounding box center [1125, 174] width 188 height 26
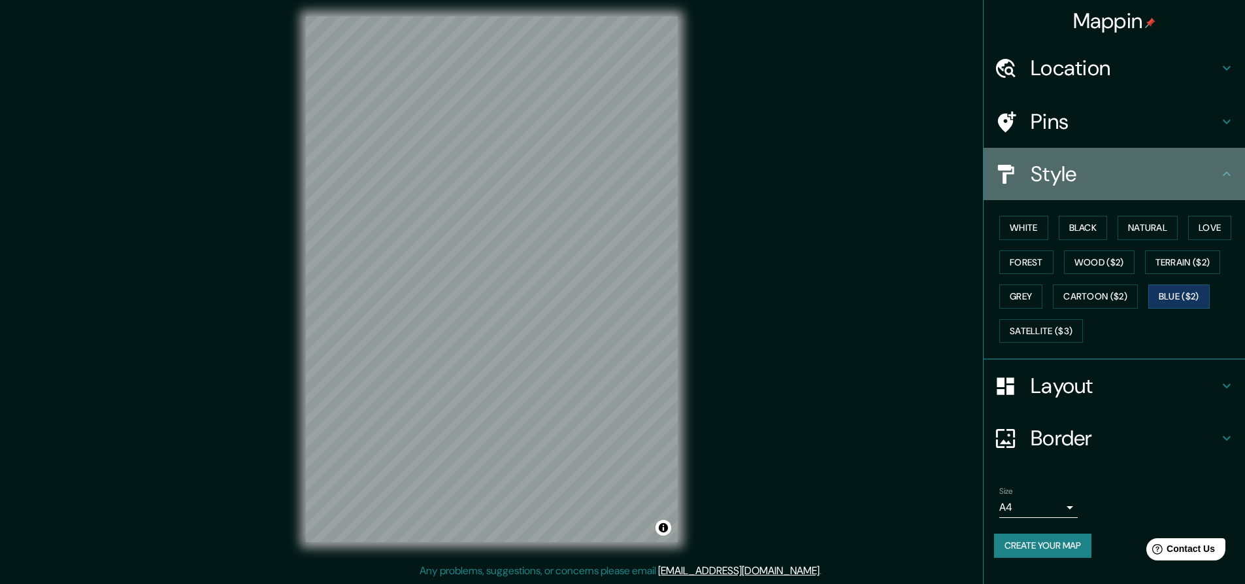
click at [1023, 166] on div at bounding box center [1012, 174] width 37 height 23
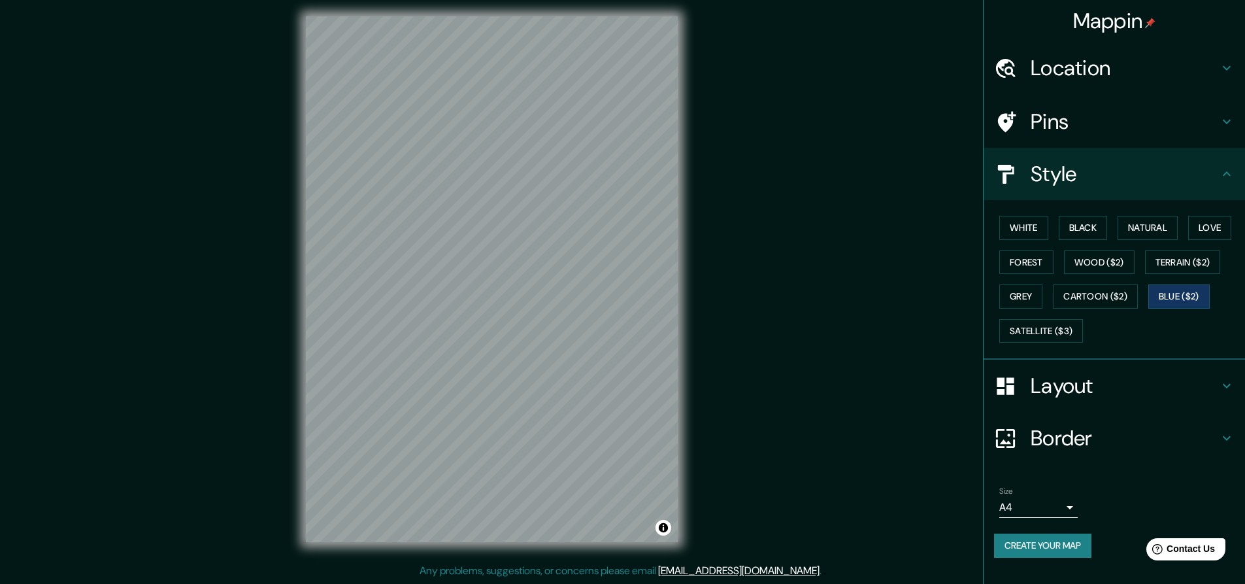
click at [1216, 167] on h4 "Style" at bounding box center [1125, 174] width 188 height 26
click at [1120, 293] on button "Cartoon ($2)" at bounding box center [1095, 296] width 85 height 24
click at [667, 528] on button "Toggle attribution" at bounding box center [663, 528] width 16 height 16
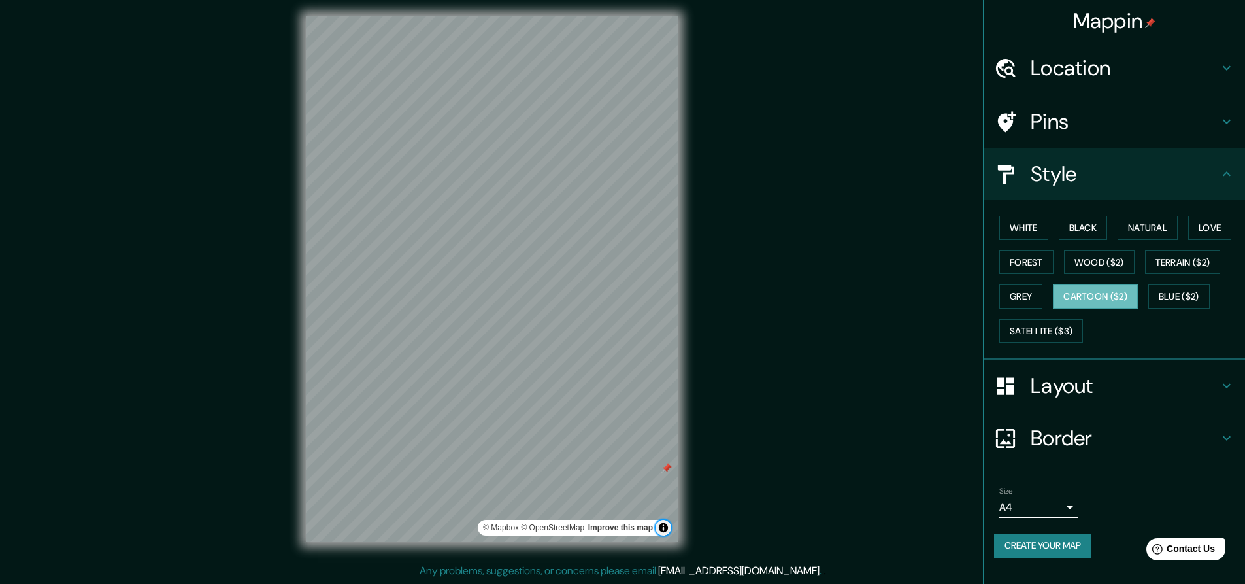
click at [666, 530] on button "Toggle attribution" at bounding box center [663, 528] width 16 height 16
click at [670, 472] on div at bounding box center [666, 468] width 10 height 10
click at [670, 16] on div at bounding box center [492, 16] width 372 height 0
click at [676, 472] on div at bounding box center [679, 468] width 10 height 10
click at [676, 467] on div at bounding box center [675, 467] width 10 height 10
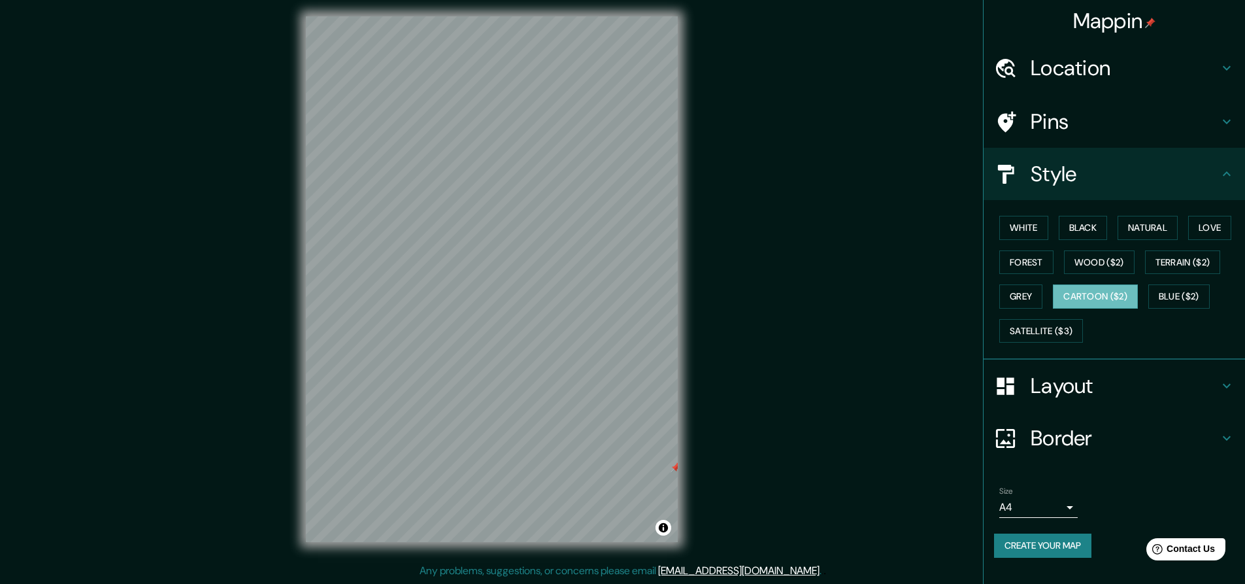
click at [676, 467] on div at bounding box center [675, 467] width 10 height 10
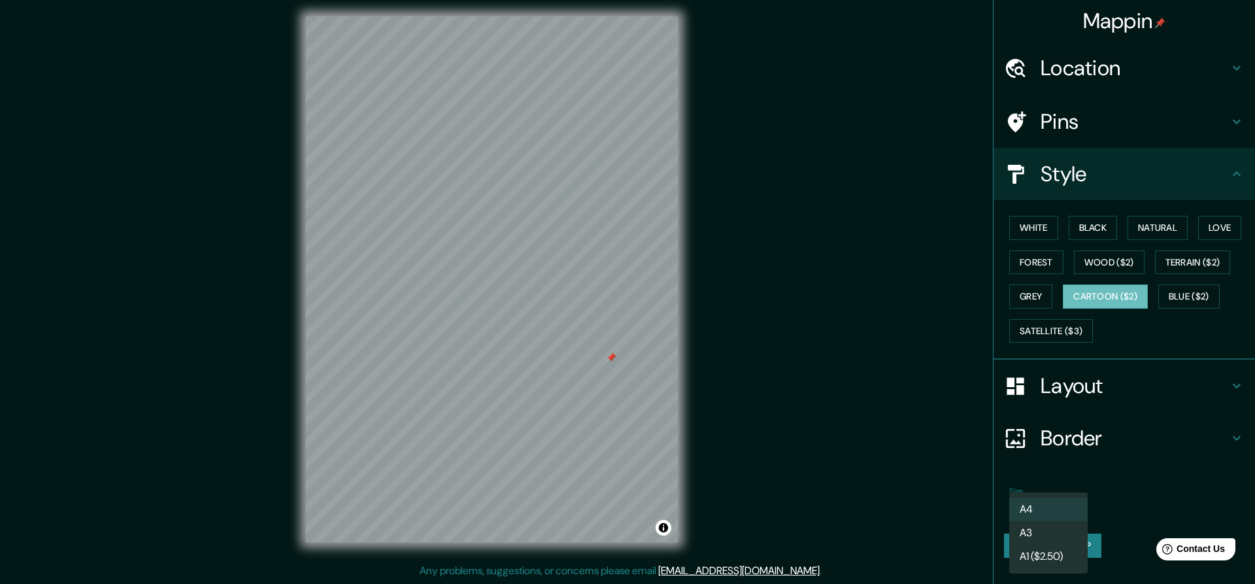
click at [1067, 508] on body "Mappin Location Coatzacoalcos, Estado de Veracruz, México Pins Style White Blac…" at bounding box center [627, 287] width 1255 height 584
click at [1057, 537] on li "A3" at bounding box center [1048, 533] width 78 height 24
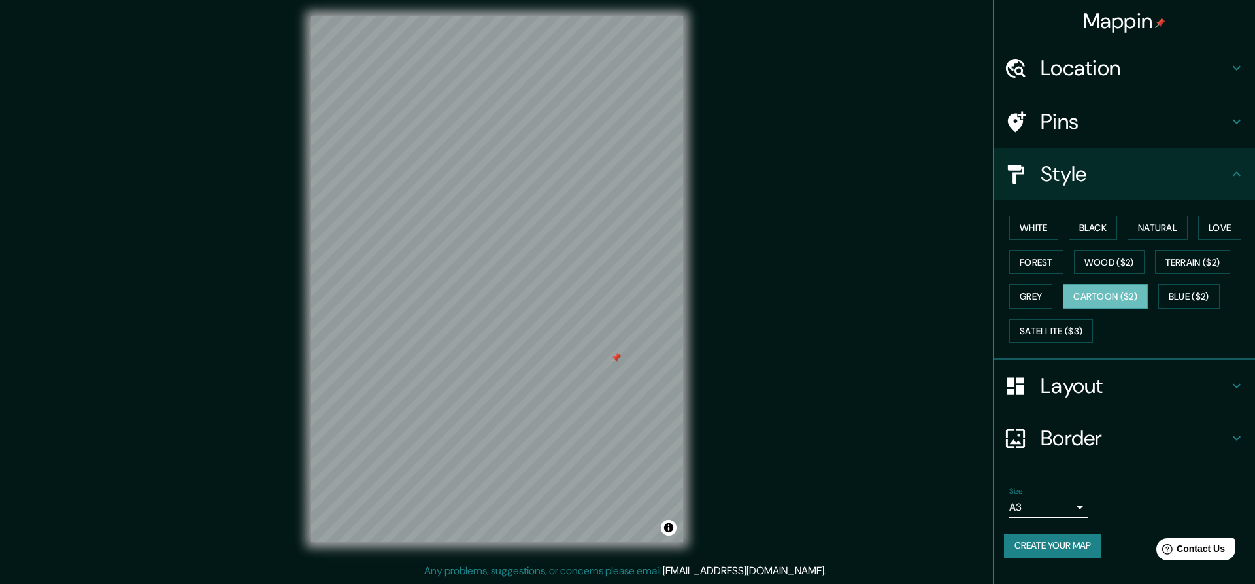
click at [1068, 507] on body "Mappin Location Coatzacoalcos, Estado de Veracruz, México Pins Style White Blac…" at bounding box center [627, 287] width 1255 height 584
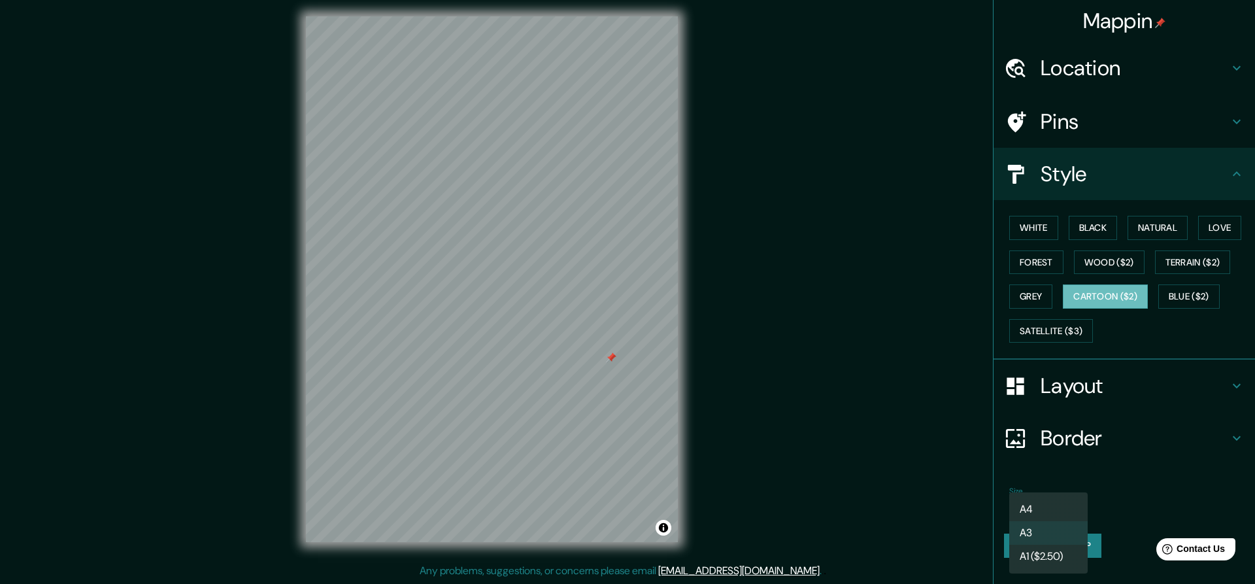
click at [1051, 511] on li "A4" at bounding box center [1048, 509] width 78 height 24
type input "single"
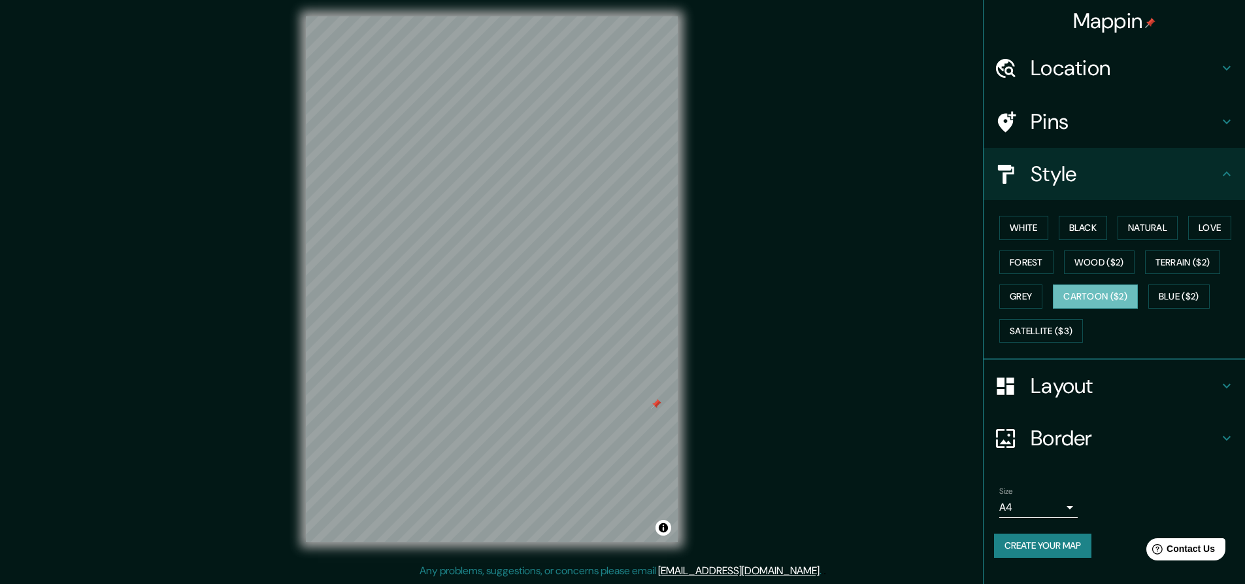
click at [1227, 119] on icon at bounding box center [1227, 122] width 16 height 16
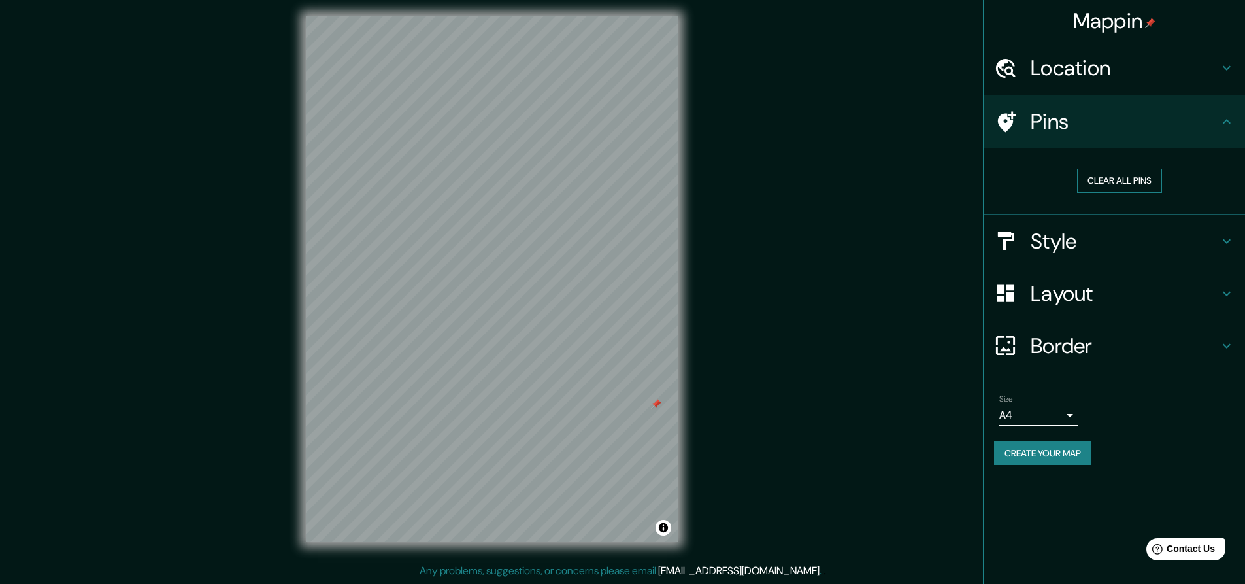
click at [1142, 181] on button "Clear all pins" at bounding box center [1119, 181] width 85 height 24
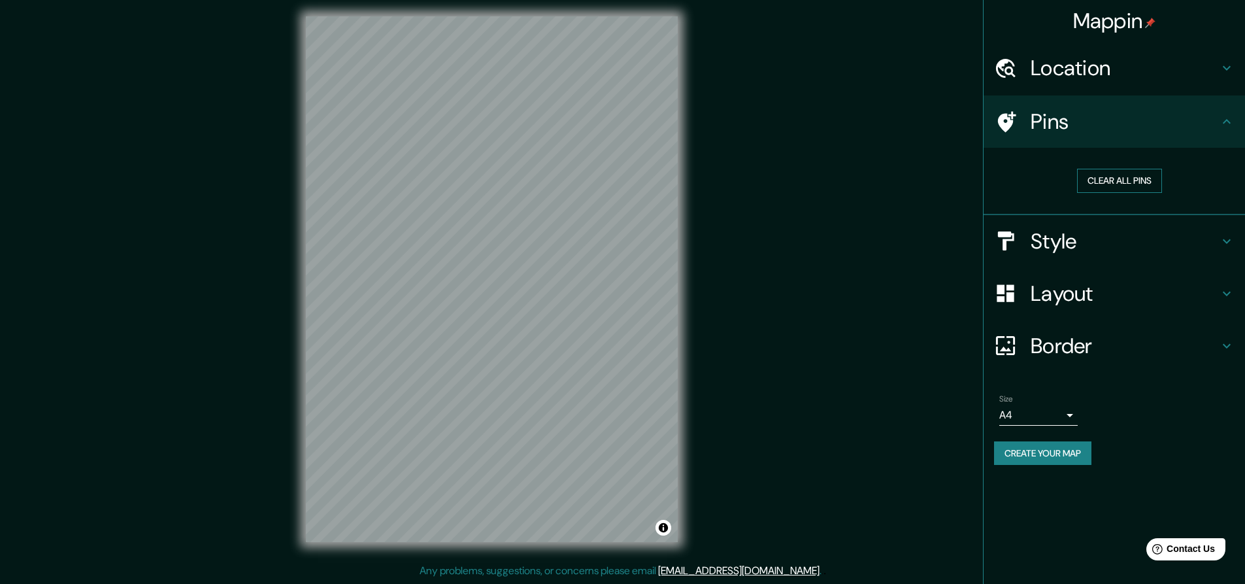
click at [1142, 181] on button "Clear all pins" at bounding box center [1119, 181] width 85 height 24
click at [1136, 180] on button "Clear all pins" at bounding box center [1119, 181] width 85 height 24
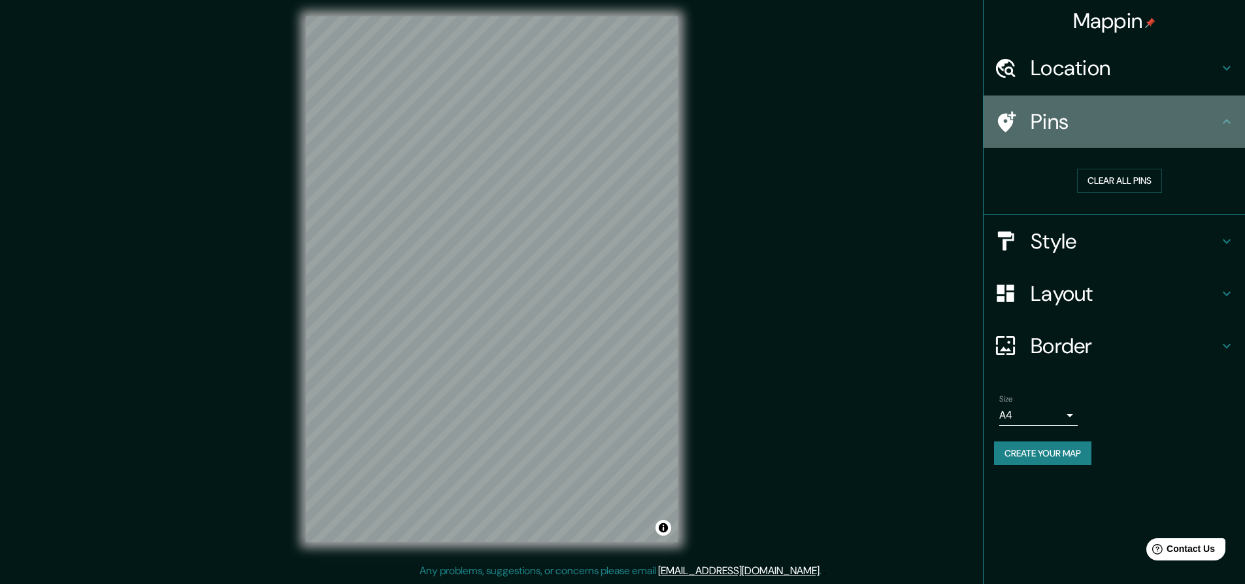
click at [1002, 125] on icon at bounding box center [1007, 121] width 18 height 21
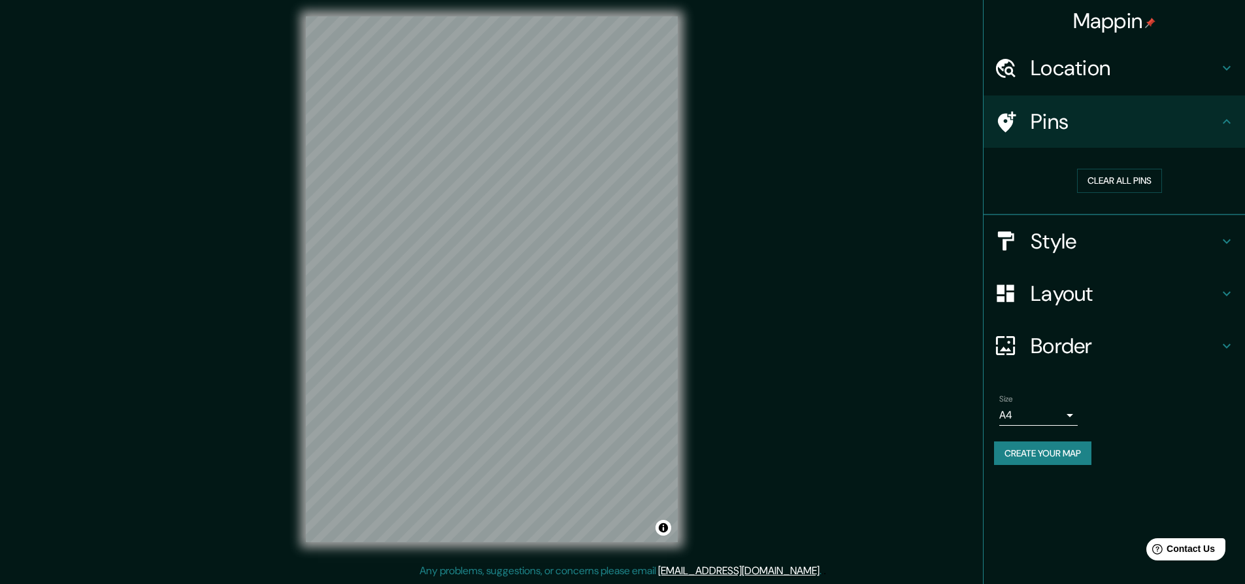
click at [1008, 118] on icon at bounding box center [1007, 121] width 18 height 21
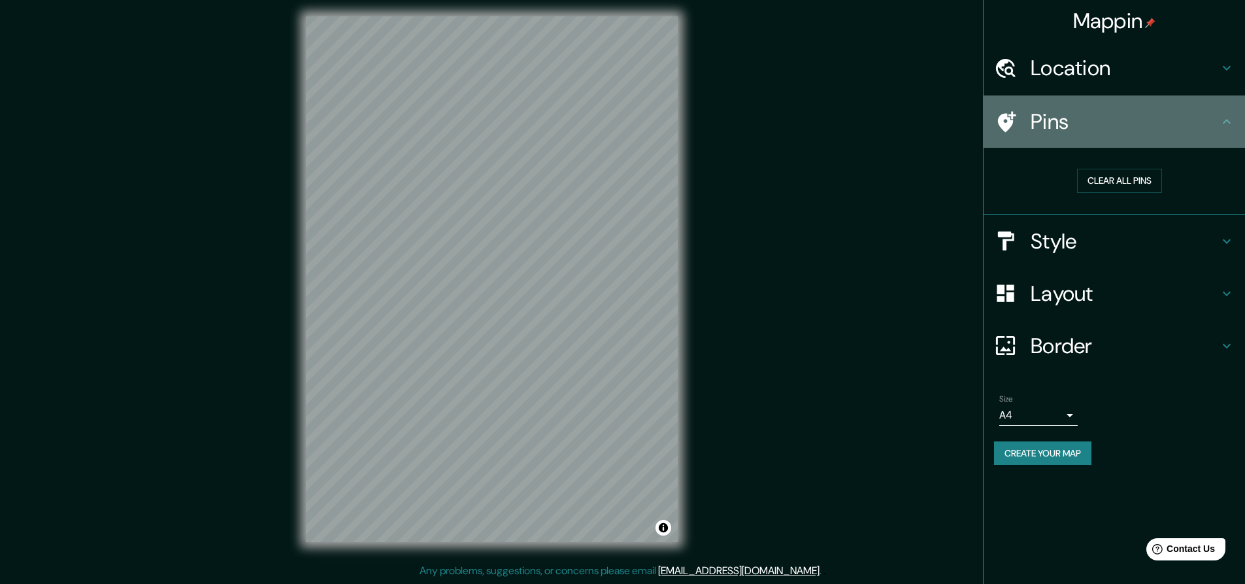
click at [1221, 121] on icon at bounding box center [1227, 122] width 16 height 16
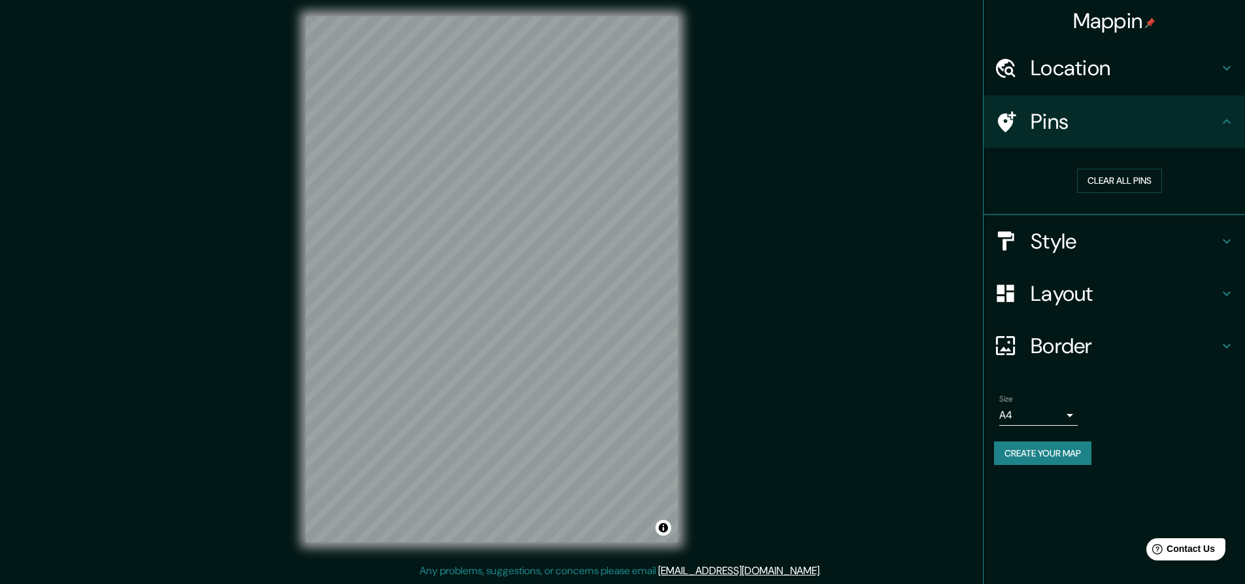
scroll to position [0, 0]
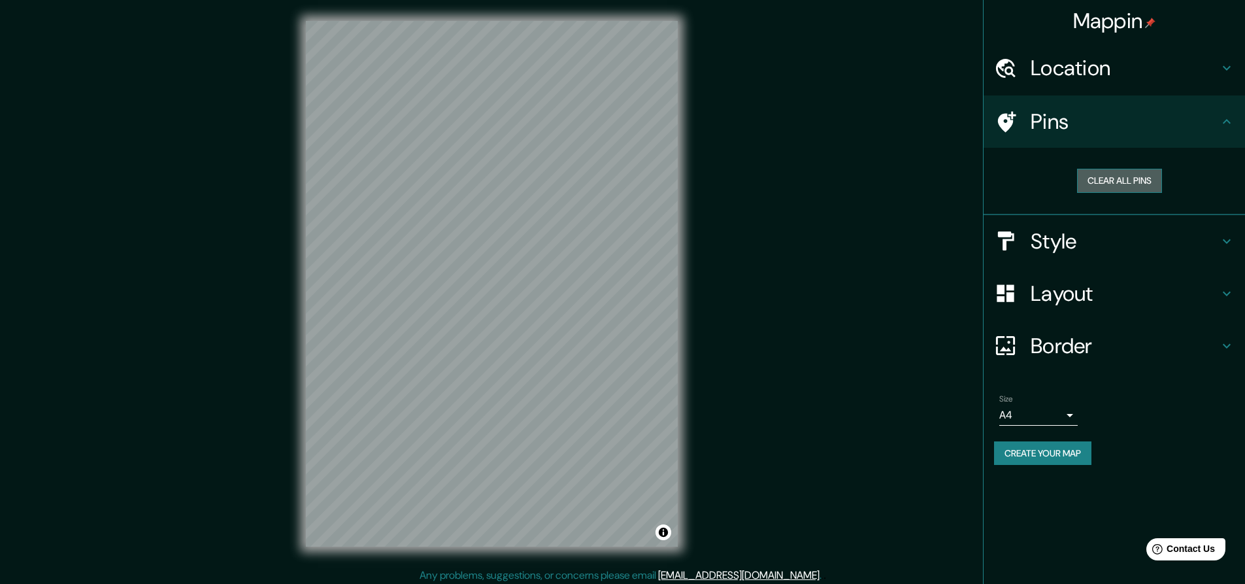
click at [1133, 173] on button "Clear all pins" at bounding box center [1119, 181] width 85 height 24
click at [1133, 172] on button "Clear all pins" at bounding box center [1119, 181] width 85 height 24
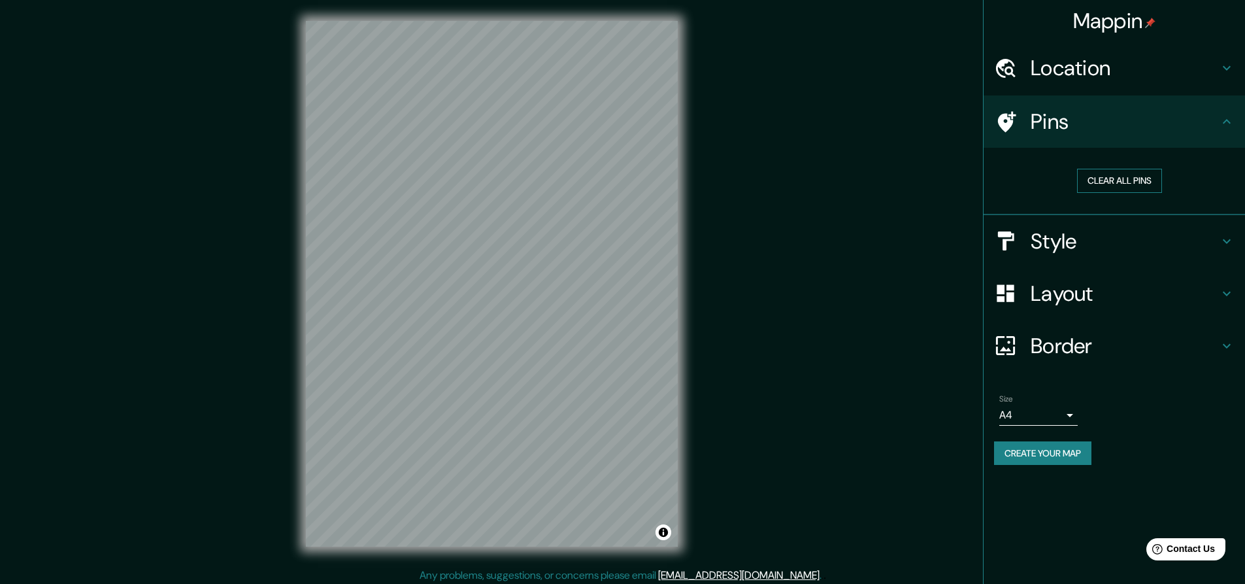
click at [1133, 172] on button "Clear all pins" at bounding box center [1119, 181] width 85 height 24
click at [1100, 178] on button "Clear all pins" at bounding box center [1119, 181] width 85 height 24
click at [665, 538] on button "Toggle attribution" at bounding box center [663, 532] width 16 height 16
click at [620, 533] on link "Improve this map" at bounding box center [620, 531] width 65 height 9
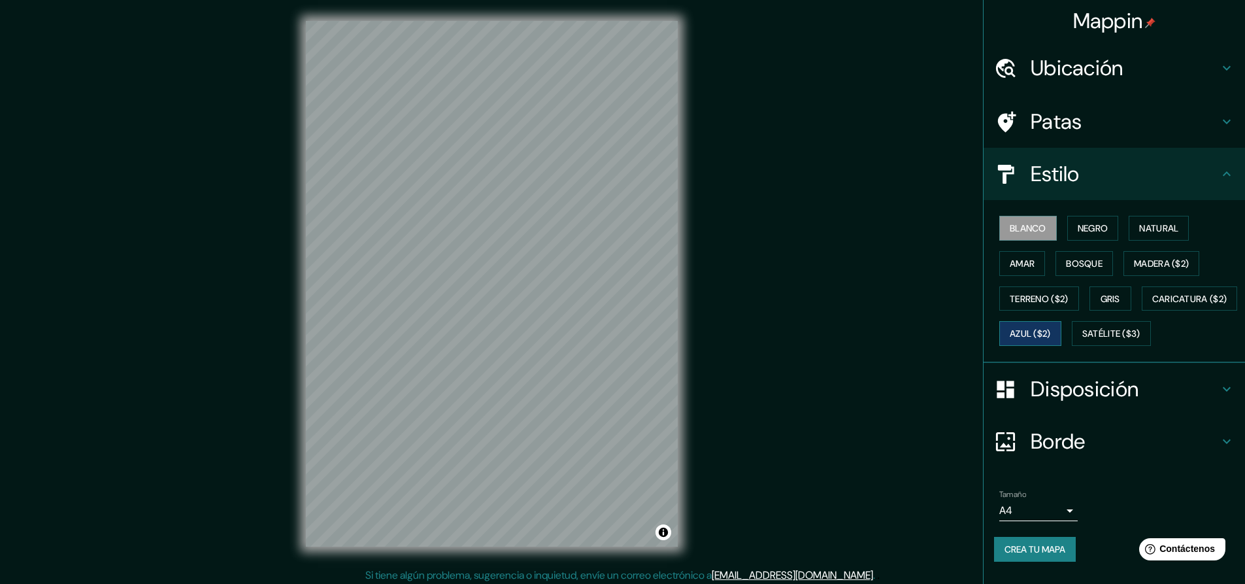
click at [1051, 329] on font "Azul ($2)" at bounding box center [1030, 334] width 41 height 12
click at [1152, 305] on font "Caricatura ($2)" at bounding box center [1189, 299] width 75 height 12
click at [1029, 221] on font "Blanco" at bounding box center [1028, 228] width 37 height 17
click at [1089, 215] on div "Blanco Negro Natural Amar Bosque Madera ($2) Terreno ($2) Gris Caricatura ($2) …" at bounding box center [1119, 280] width 251 height 141
click at [1078, 229] on font "Negro" at bounding box center [1093, 228] width 31 height 12
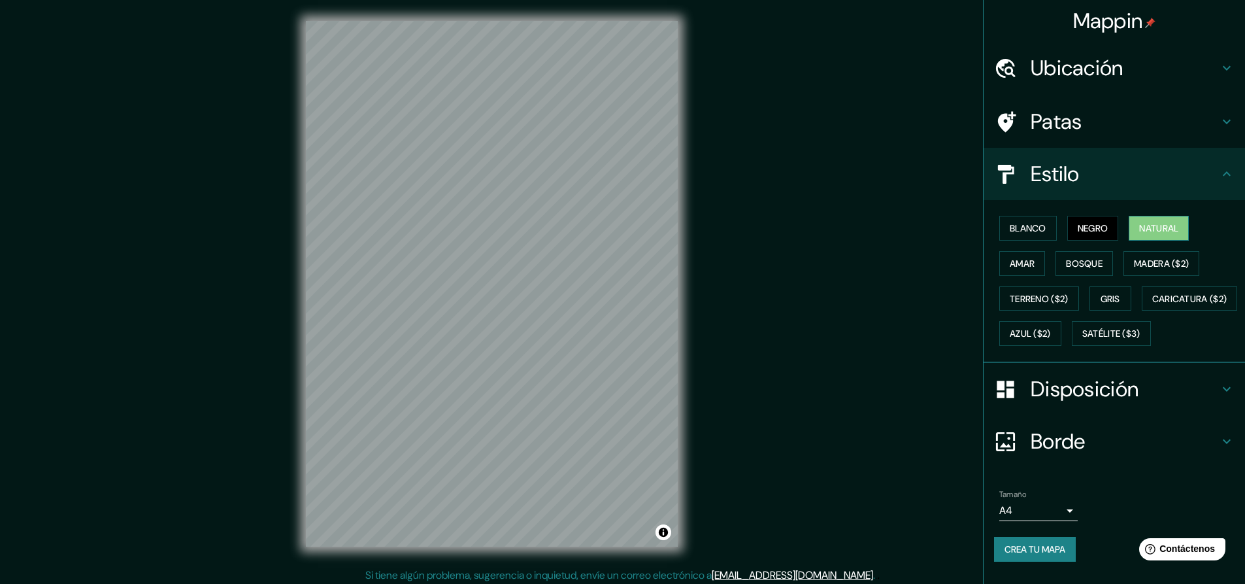
click at [1153, 226] on font "Natural" at bounding box center [1158, 228] width 39 height 12
click at [1012, 269] on font "Amar" at bounding box center [1022, 263] width 25 height 17
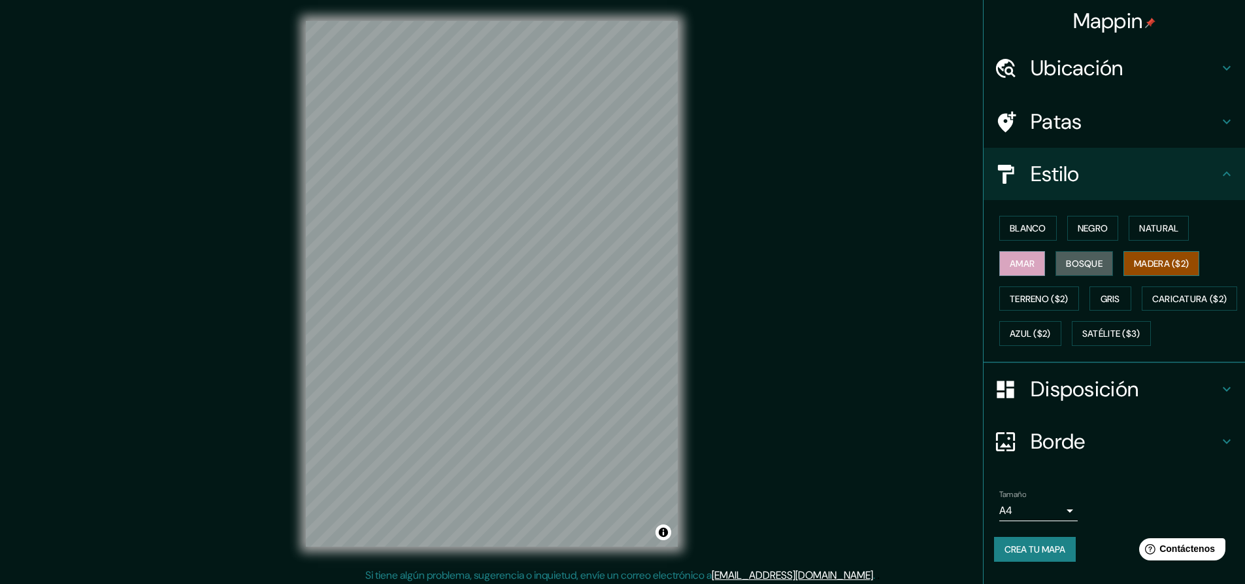
drag, startPoint x: 1070, startPoint y: 265, endPoint x: 1125, endPoint y: 264, distance: 54.9
click at [1071, 265] on font "Bosque" at bounding box center [1084, 263] width 37 height 12
click at [1151, 260] on font "Madera ($2)" at bounding box center [1161, 263] width 55 height 12
click at [1048, 298] on font "Terreno ($2)" at bounding box center [1039, 299] width 59 height 12
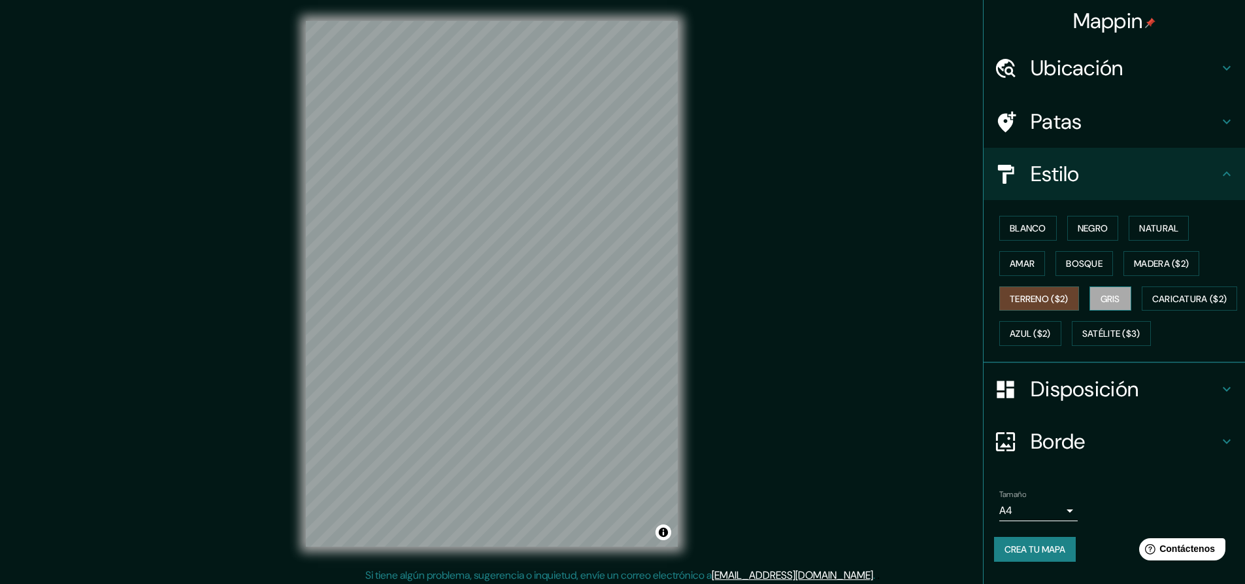
click at [1100, 299] on font "Gris" at bounding box center [1110, 299] width 20 height 12
click at [1152, 305] on font "Caricatura ($2)" at bounding box center [1189, 299] width 75 height 12
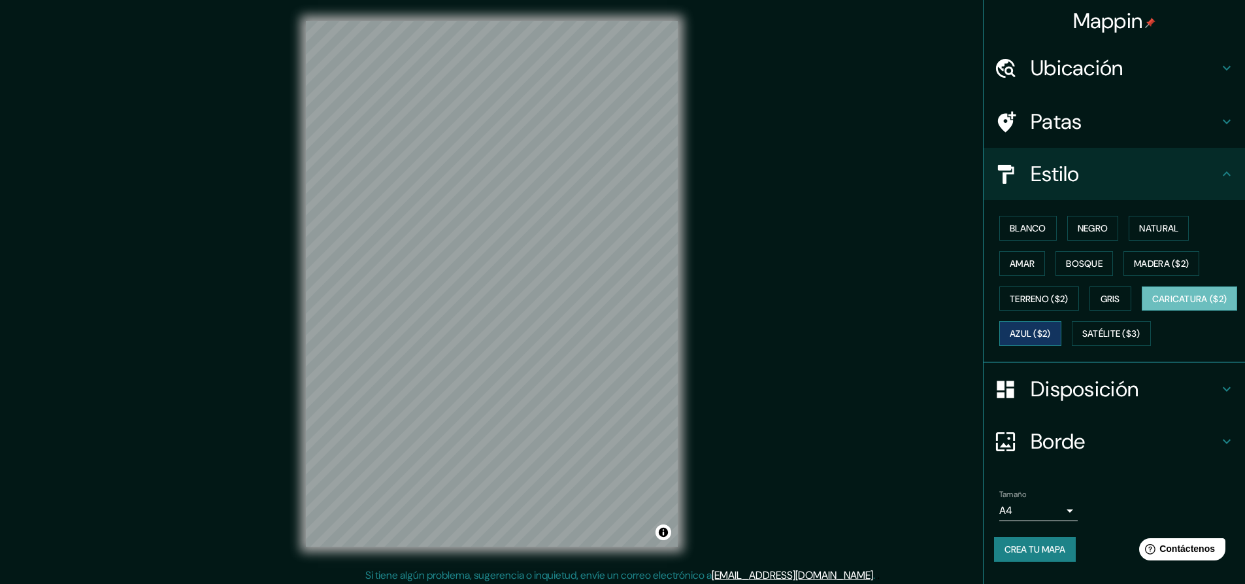
click at [1051, 331] on font "Azul ($2)" at bounding box center [1030, 334] width 41 height 12
click at [1082, 340] on font "Satélite ($3)" at bounding box center [1111, 334] width 58 height 12
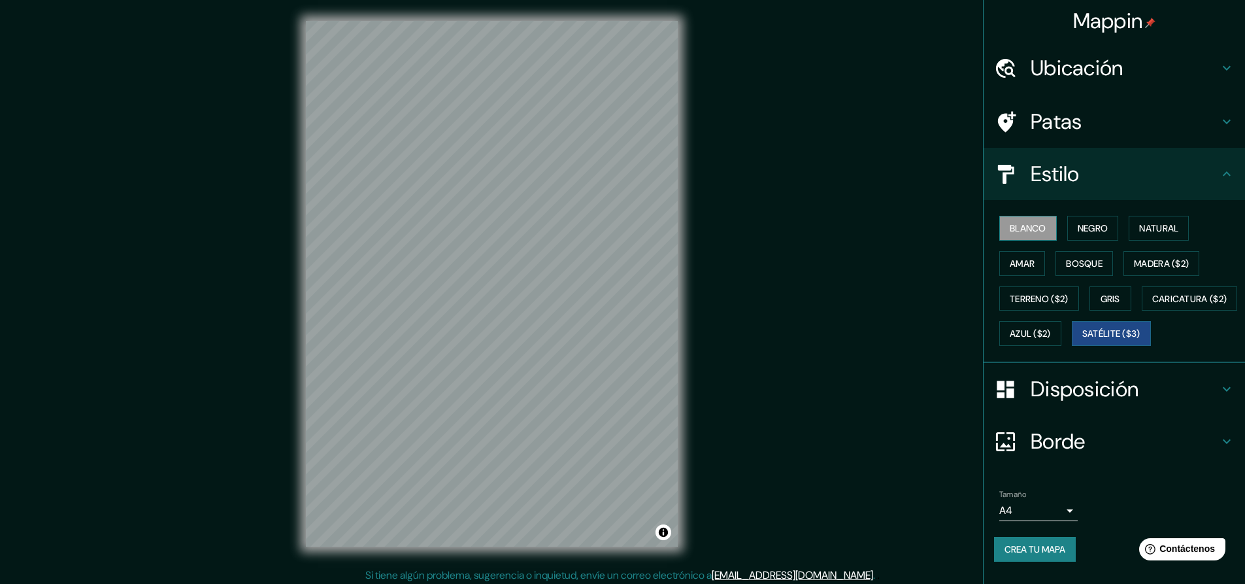
click at [1013, 225] on font "Blanco" at bounding box center [1028, 228] width 37 height 12
